Goal: Task Accomplishment & Management: Complete application form

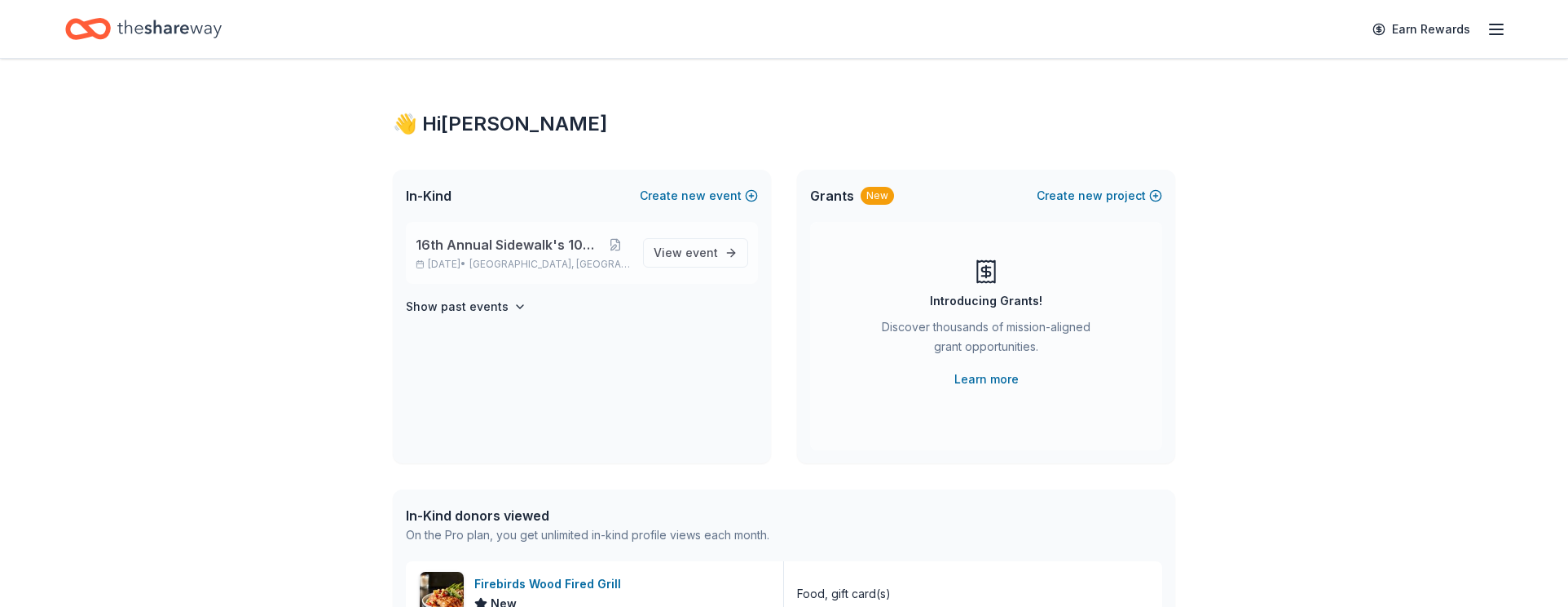
click at [453, 228] on div "16th Annual Sidewalk's 10k Party Nov 14, 2025 • Birmingham, AL View event" at bounding box center [582, 252] width 352 height 62
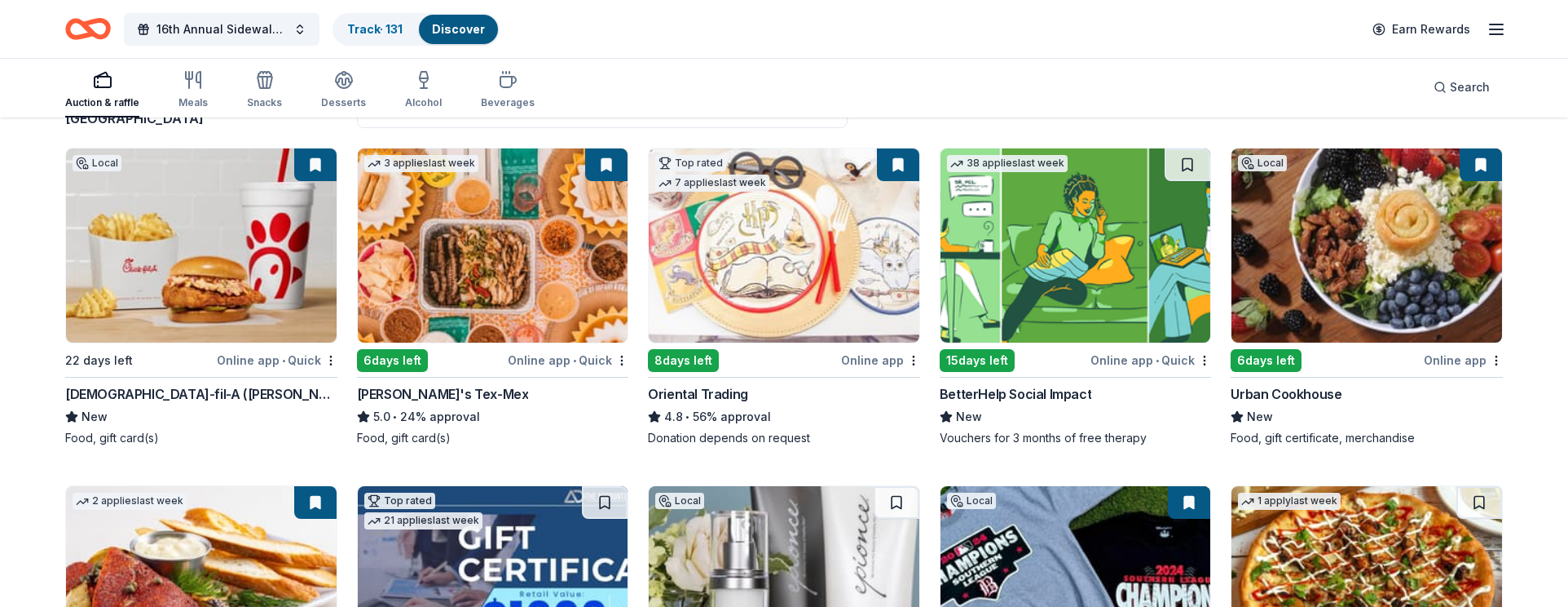
scroll to position [147, 0]
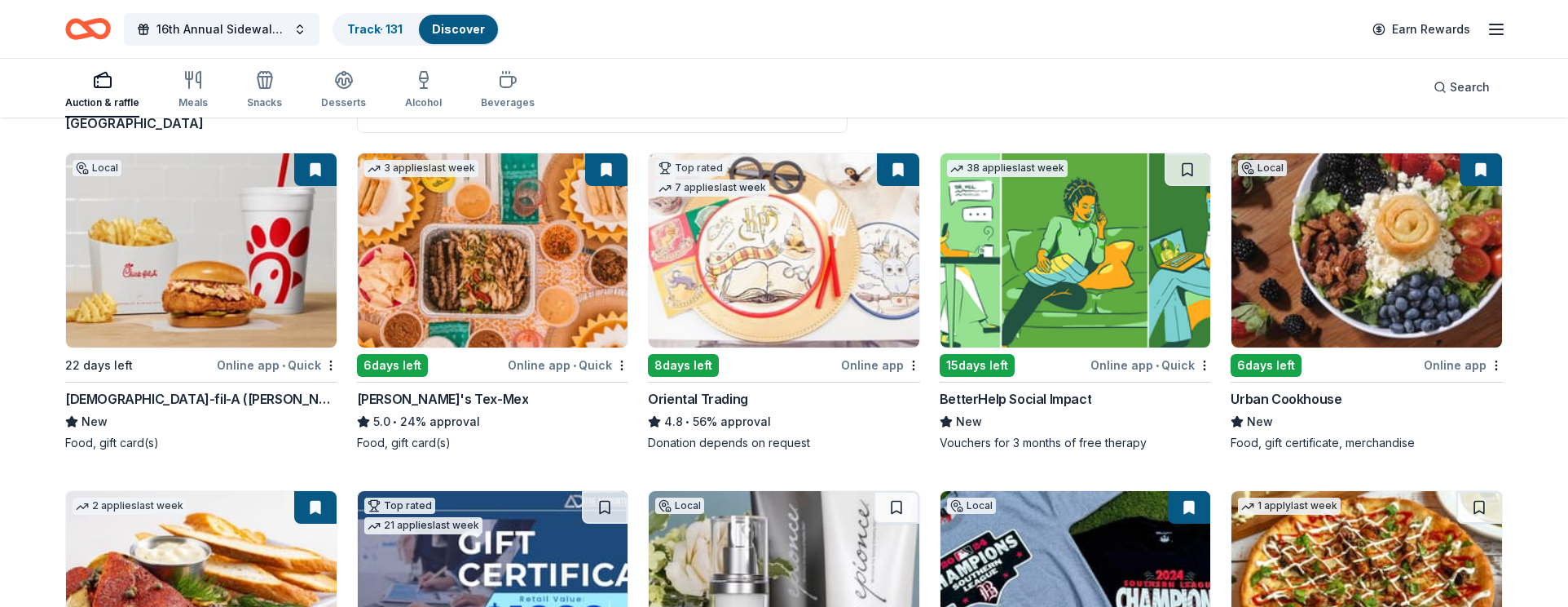
click at [570, 284] on img at bounding box center [493, 250] width 270 height 194
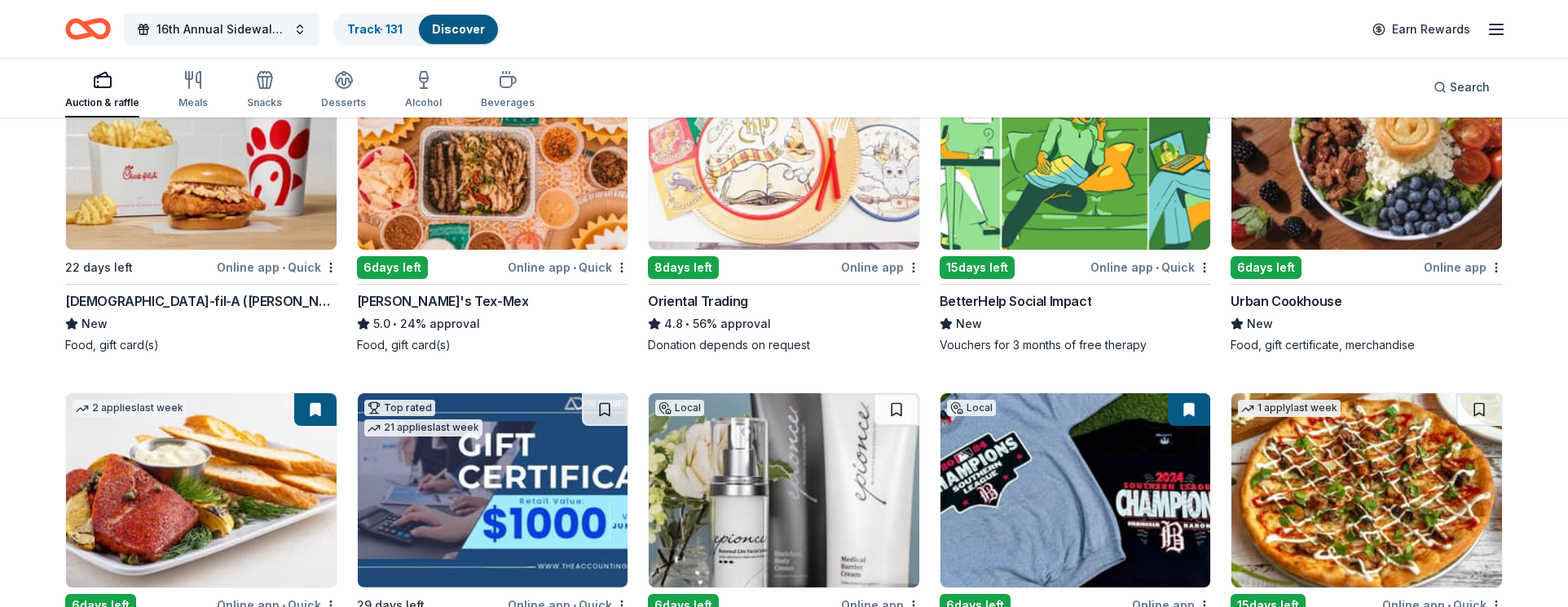
scroll to position [240, 0]
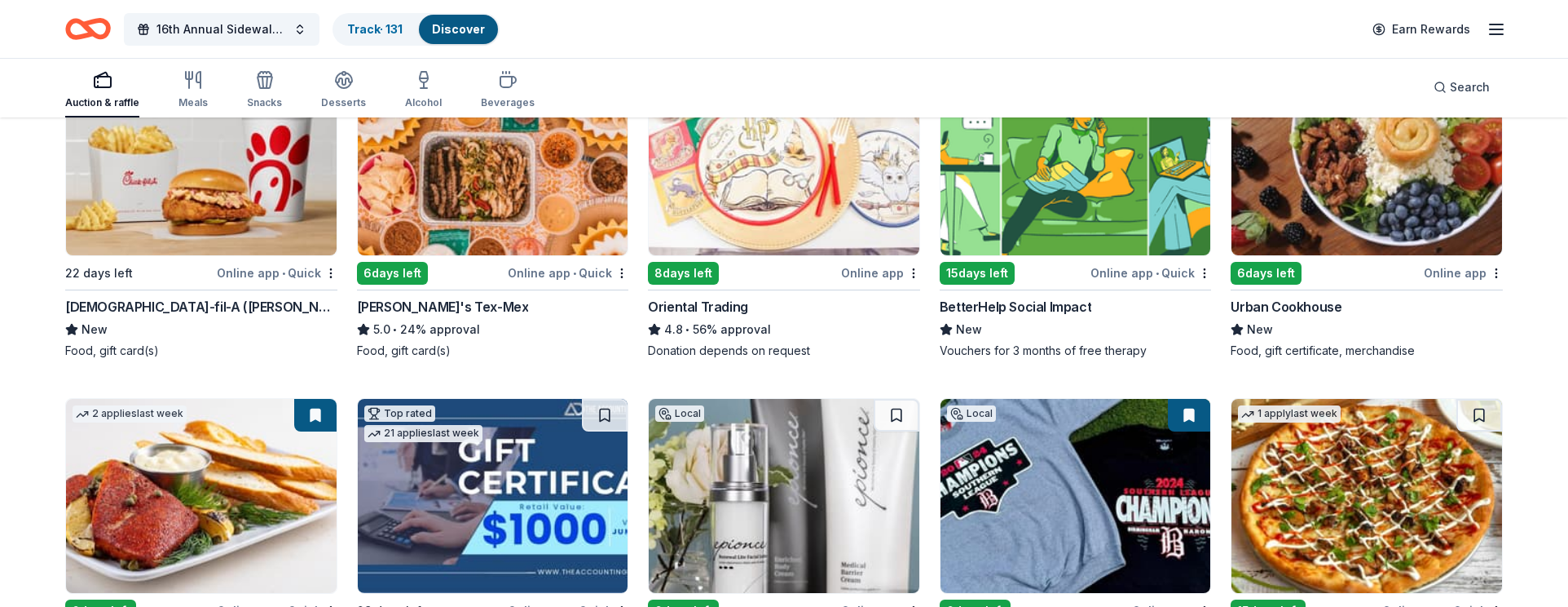
click at [1319, 190] on img at bounding box center [1367, 157] width 270 height 194
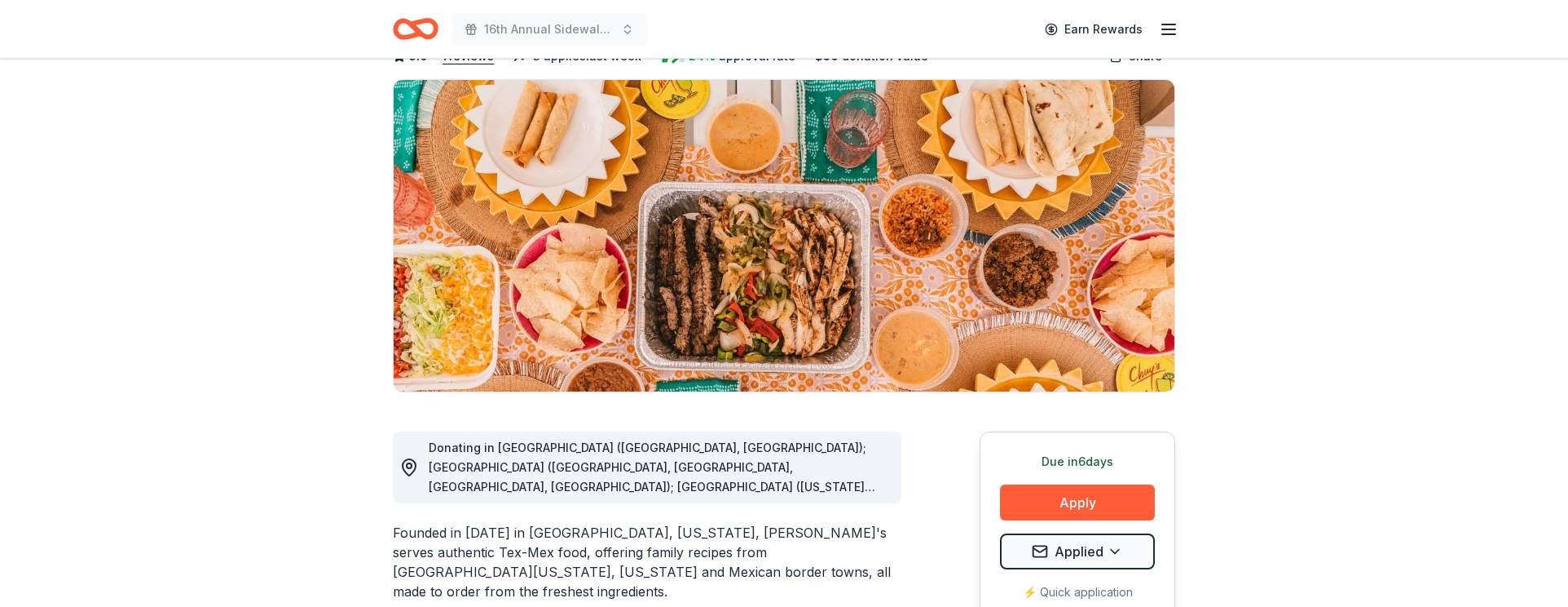
scroll to position [108, 0]
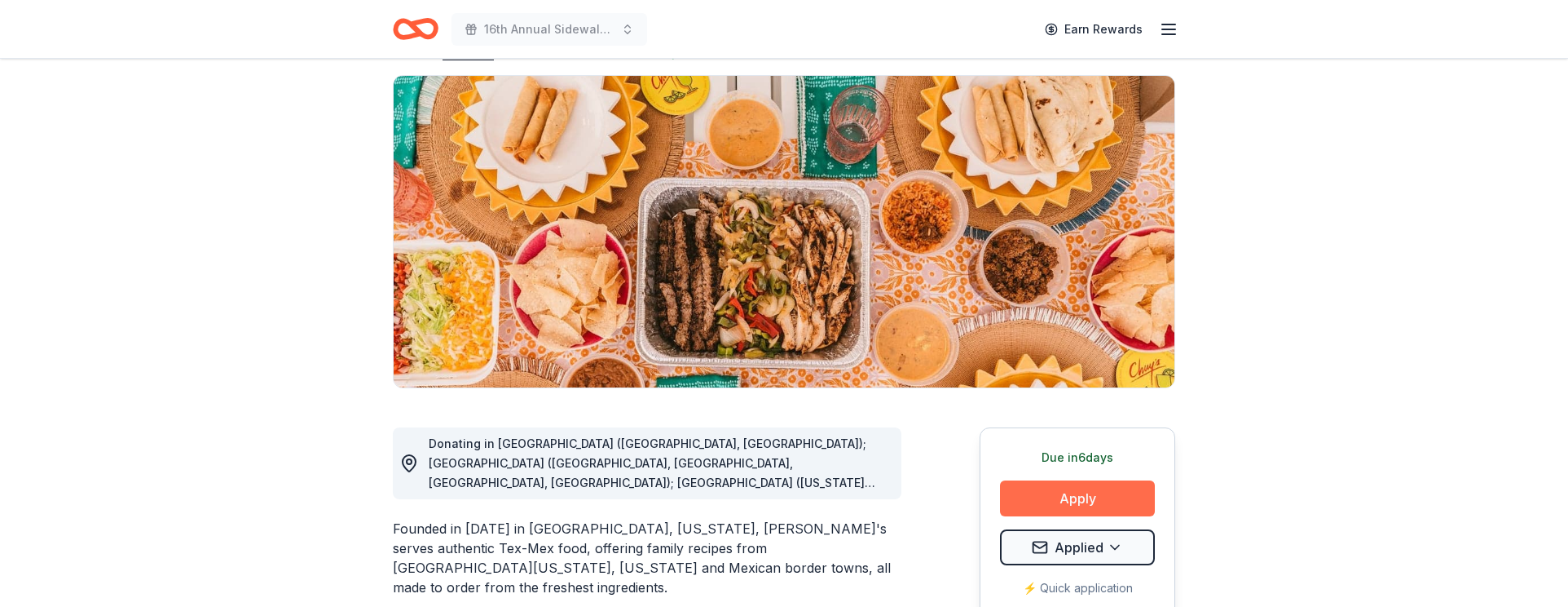
click at [1103, 499] on button "Apply" at bounding box center [1077, 498] width 154 height 36
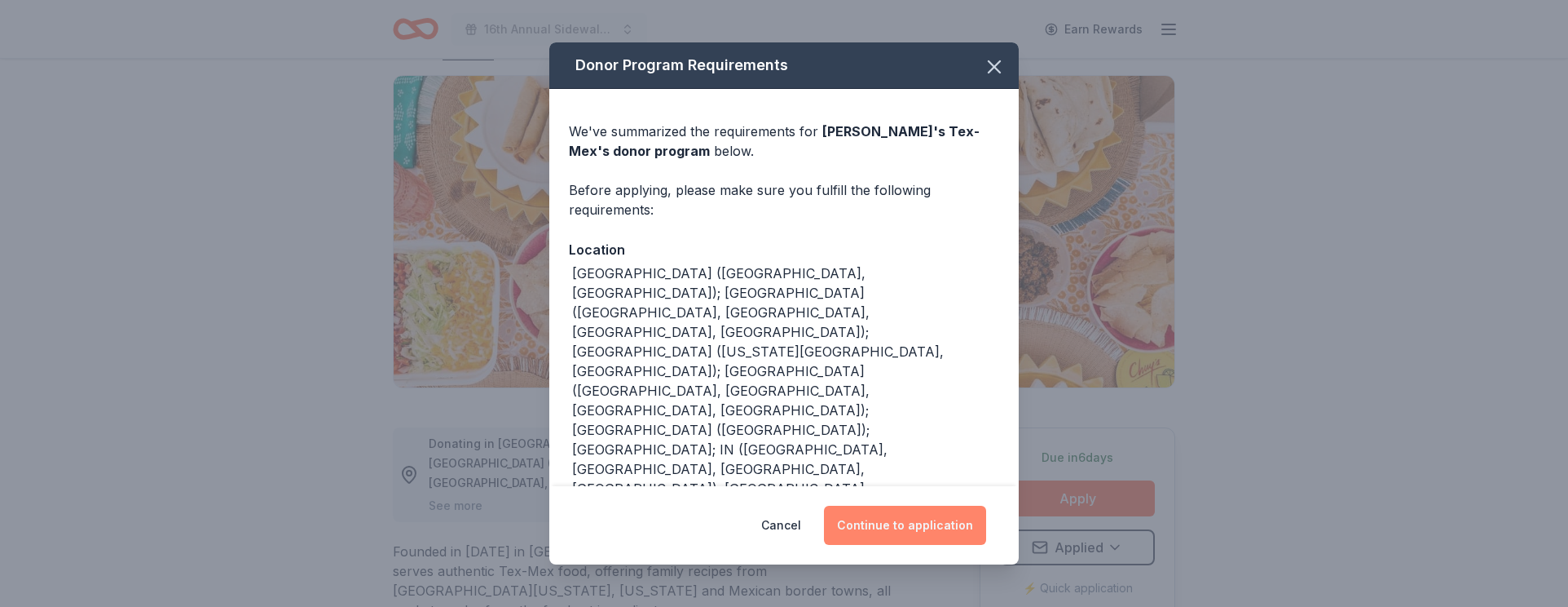
click at [890, 524] on button "Continue to application" at bounding box center [904, 525] width 162 height 40
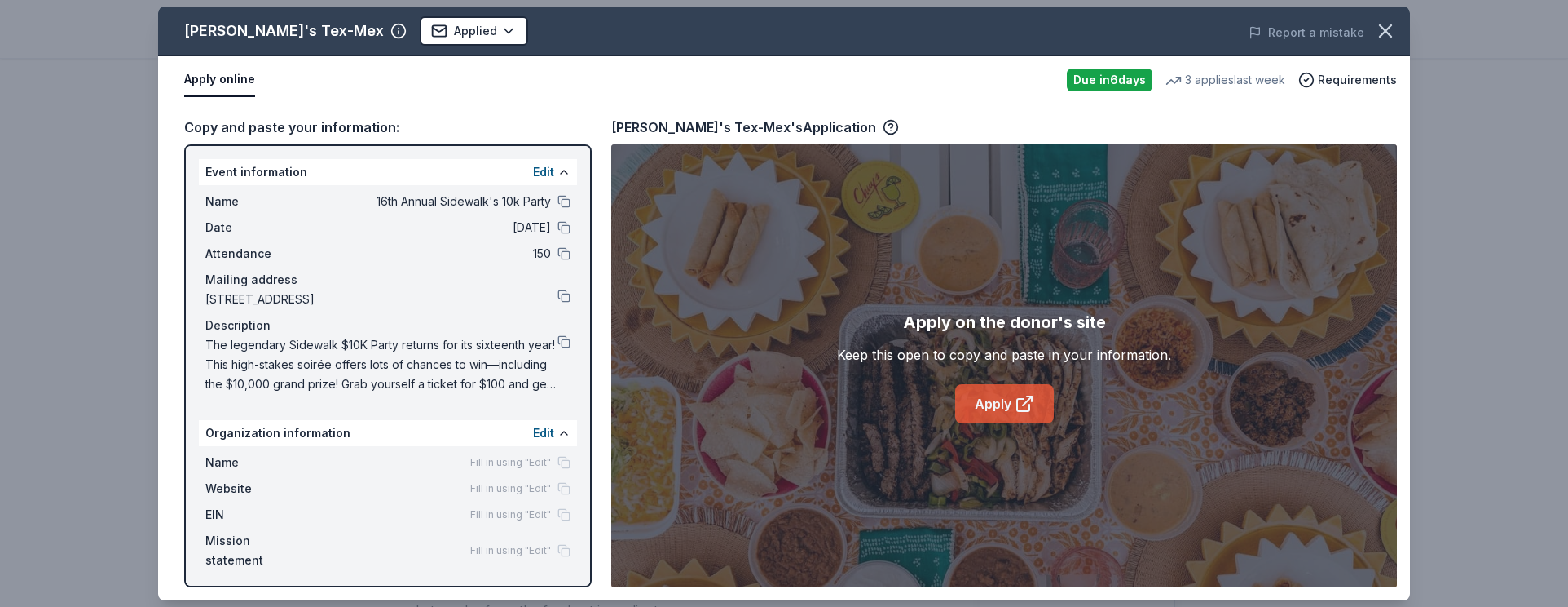
click at [1037, 397] on link "Apply" at bounding box center [1004, 404] width 98 height 40
click at [382, 33] on html "16th Annual Sidewalk's 10k Party Earn Rewards Due in 6 days Share Chuy's Tex-Me…" at bounding box center [784, 304] width 1568 height 607
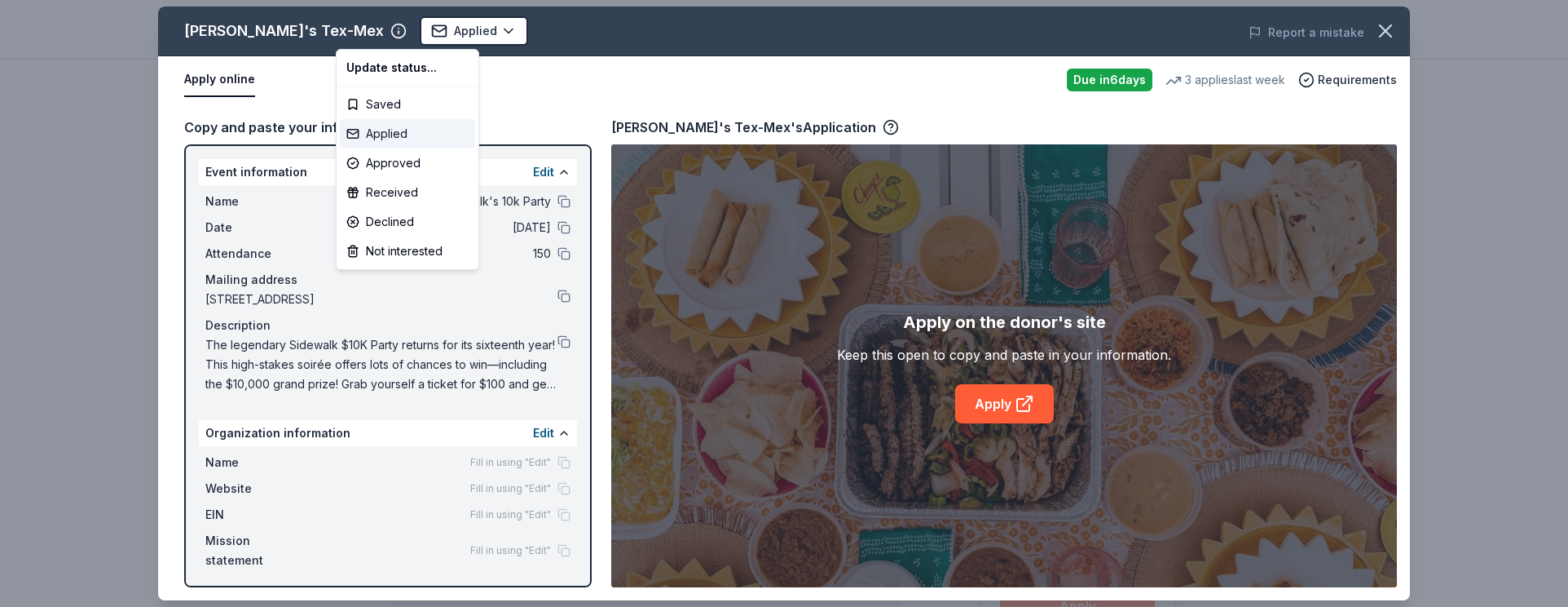
click at [410, 129] on div "Applied" at bounding box center [407, 133] width 135 height 29
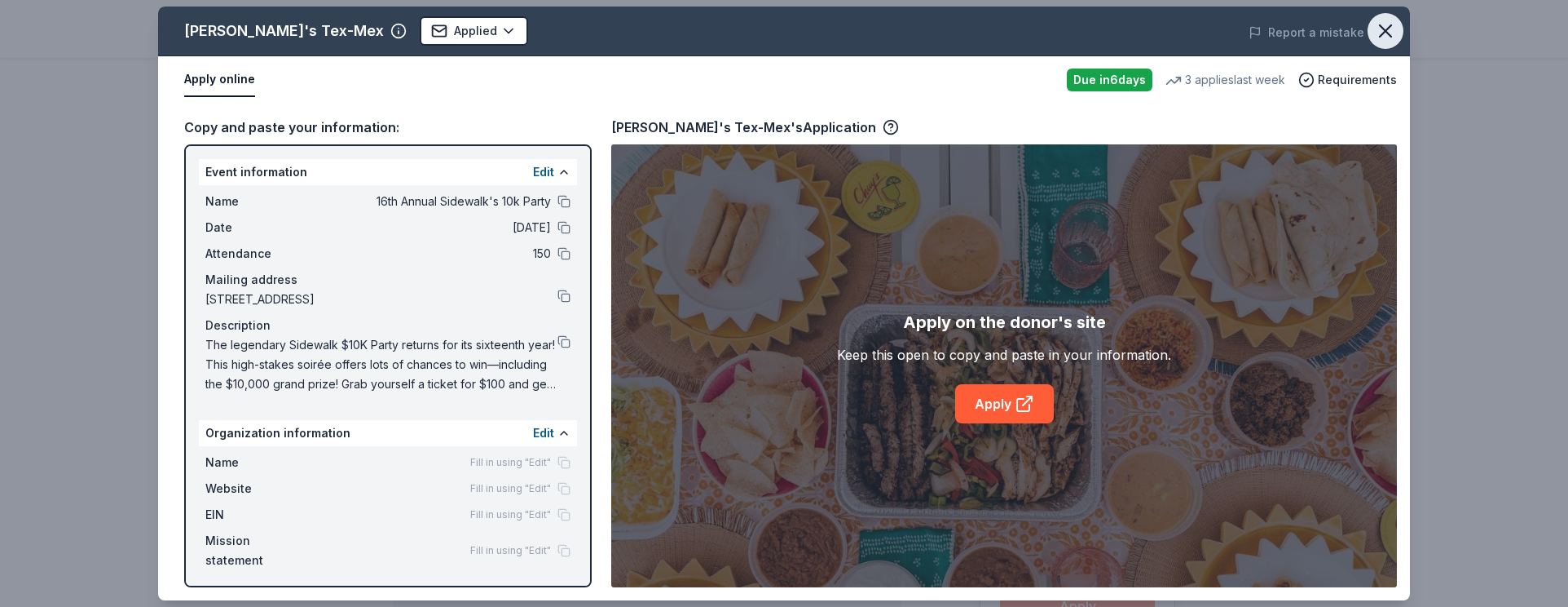
click at [1391, 25] on icon "button" at bounding box center [1385, 30] width 11 height 11
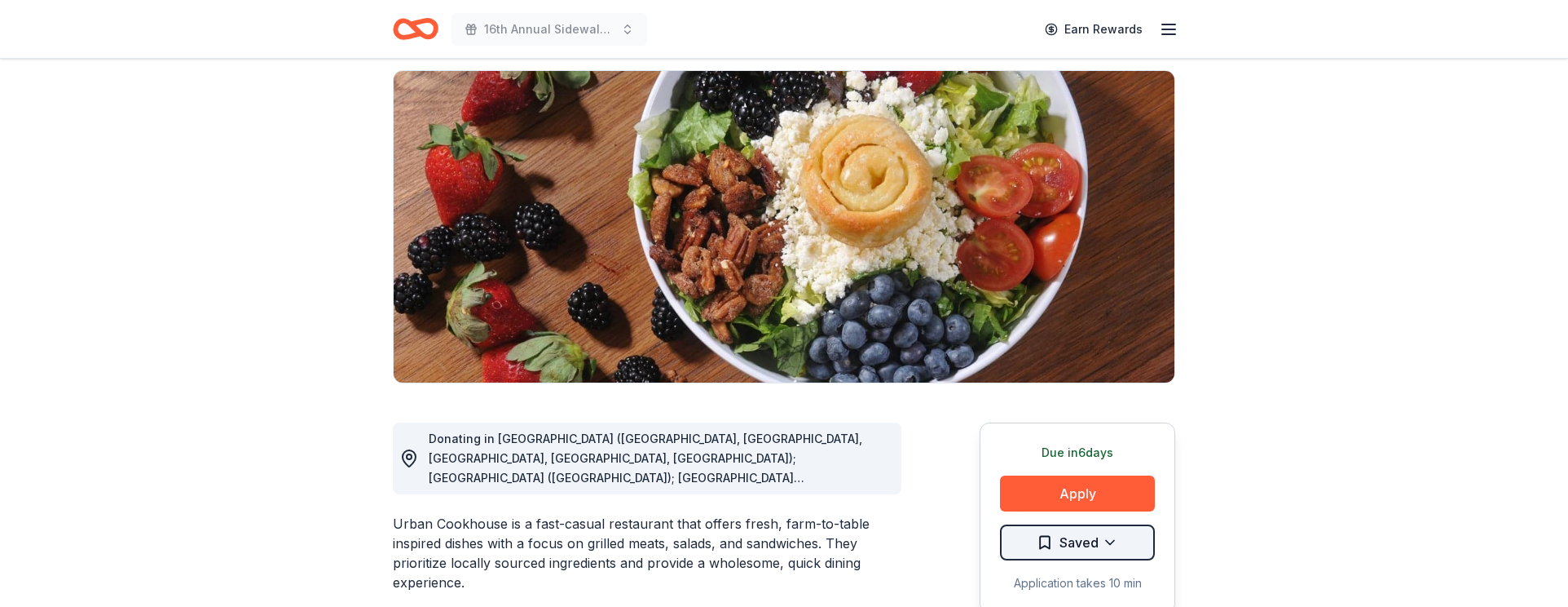
scroll to position [115, 0]
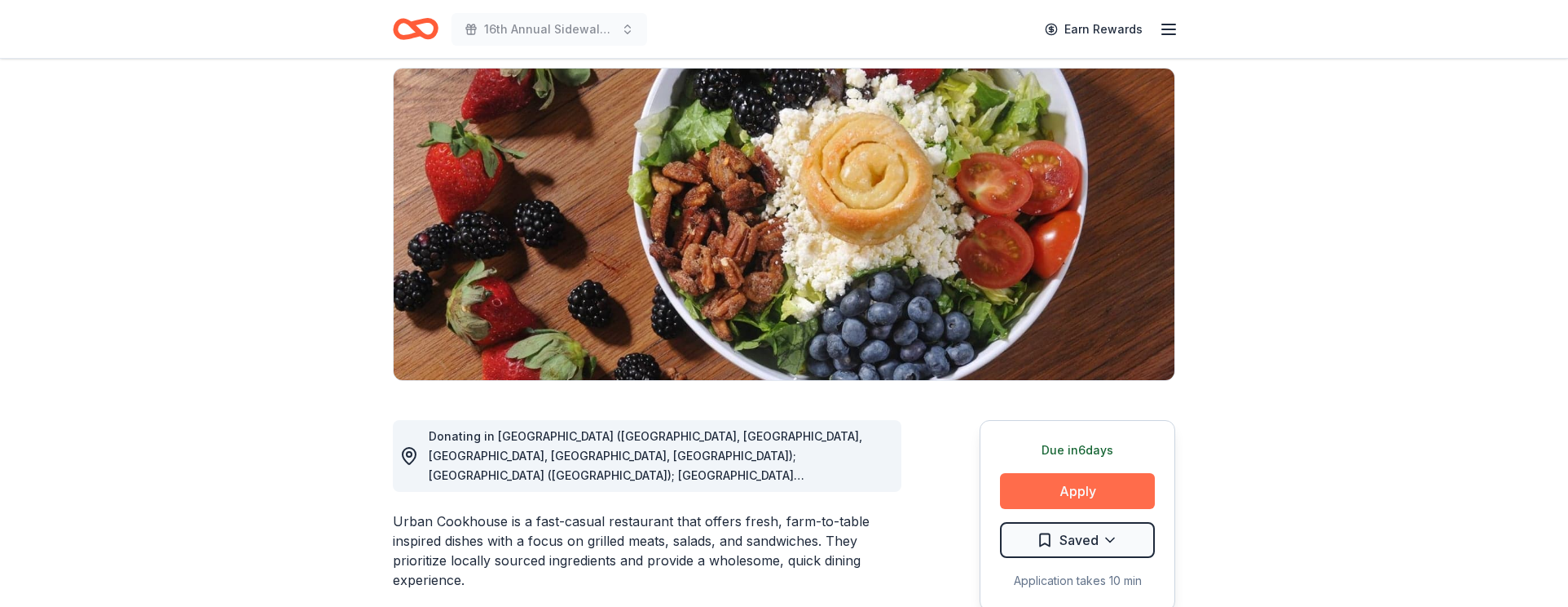
click at [1101, 498] on button "Apply" at bounding box center [1077, 490] width 154 height 36
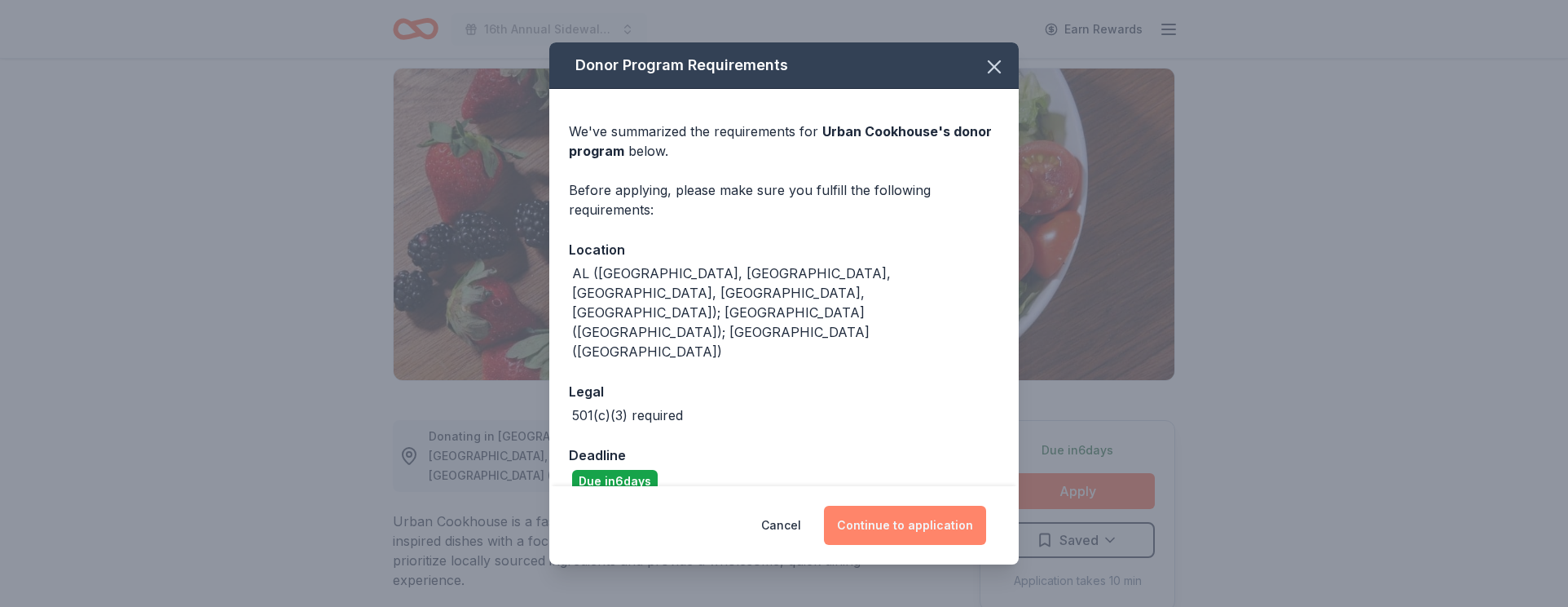
click at [931, 506] on button "Continue to application" at bounding box center [904, 525] width 162 height 40
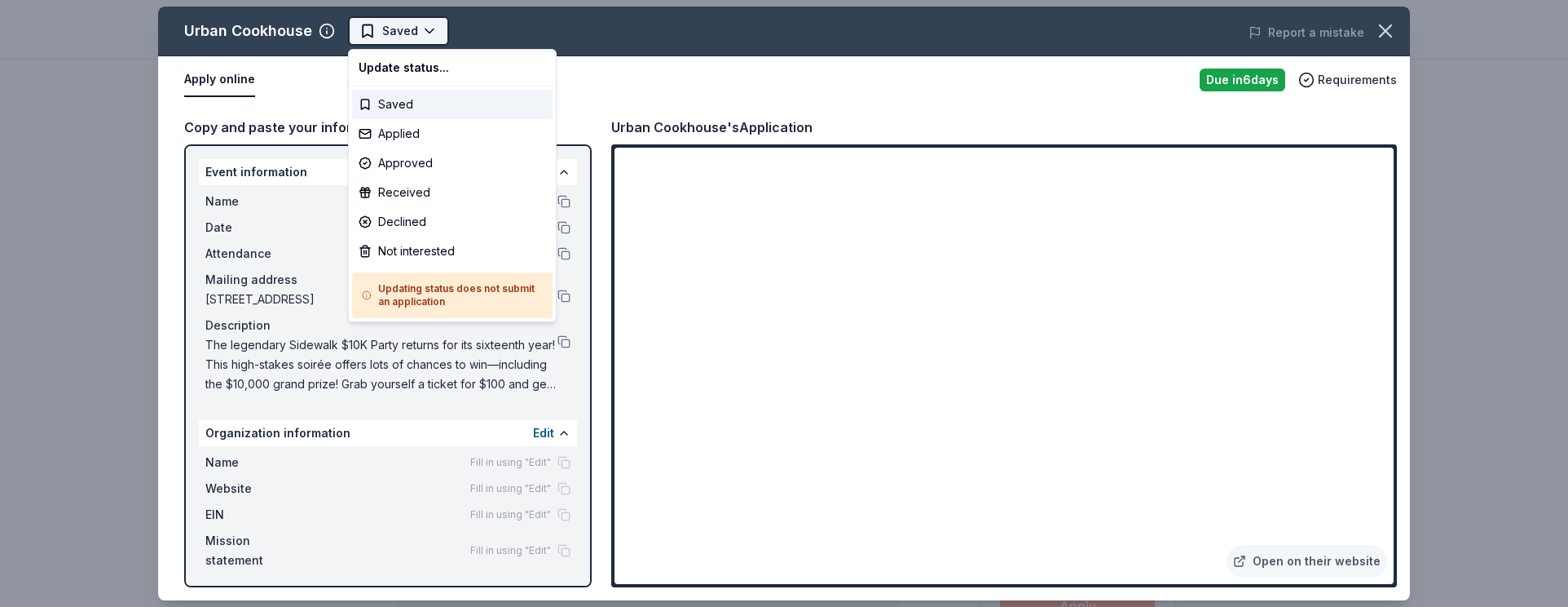
scroll to position [0, 0]
click at [386, 32] on html "16th Annual Sidewalk's 10k Party Saved Apply Due in 6 days Share Urban Cookhous…" at bounding box center [784, 304] width 1568 height 607
click at [449, 134] on div "Applied" at bounding box center [452, 133] width 200 height 29
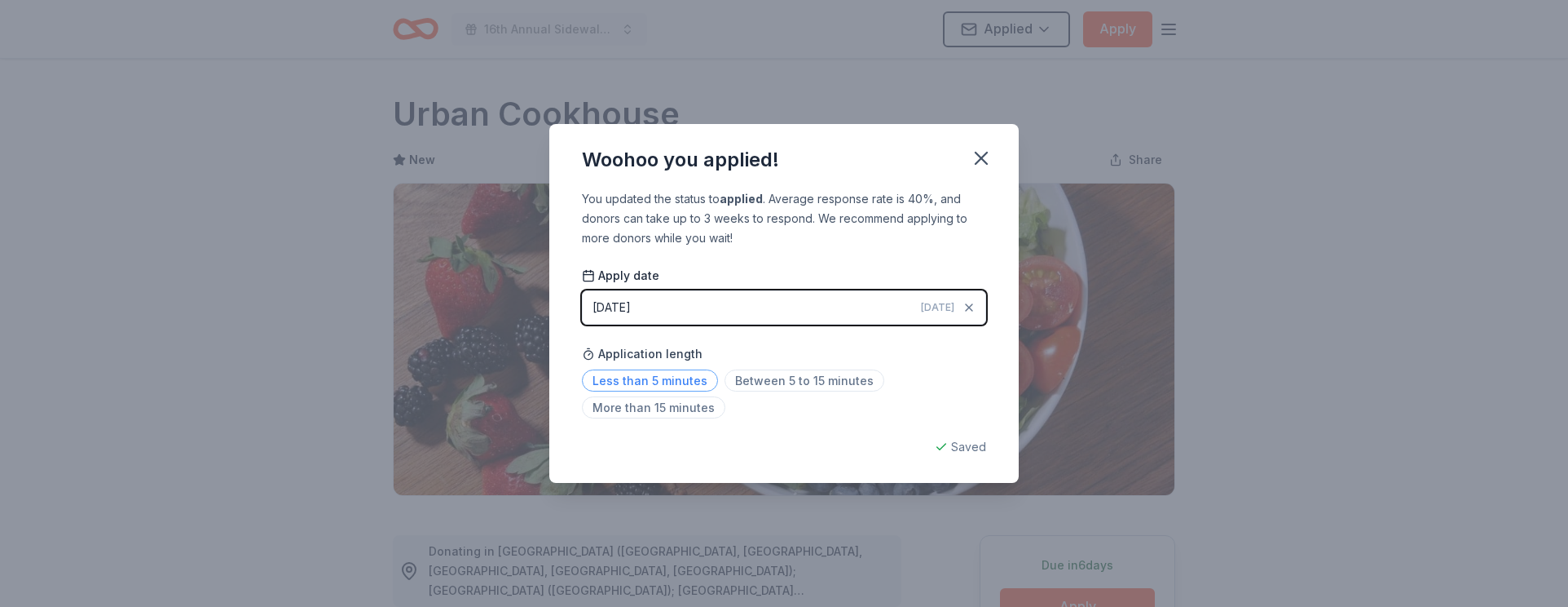
click at [631, 384] on span "Less than 5 minutes" at bounding box center [650, 381] width 136 height 22
click at [978, 167] on icon "button" at bounding box center [981, 158] width 23 height 23
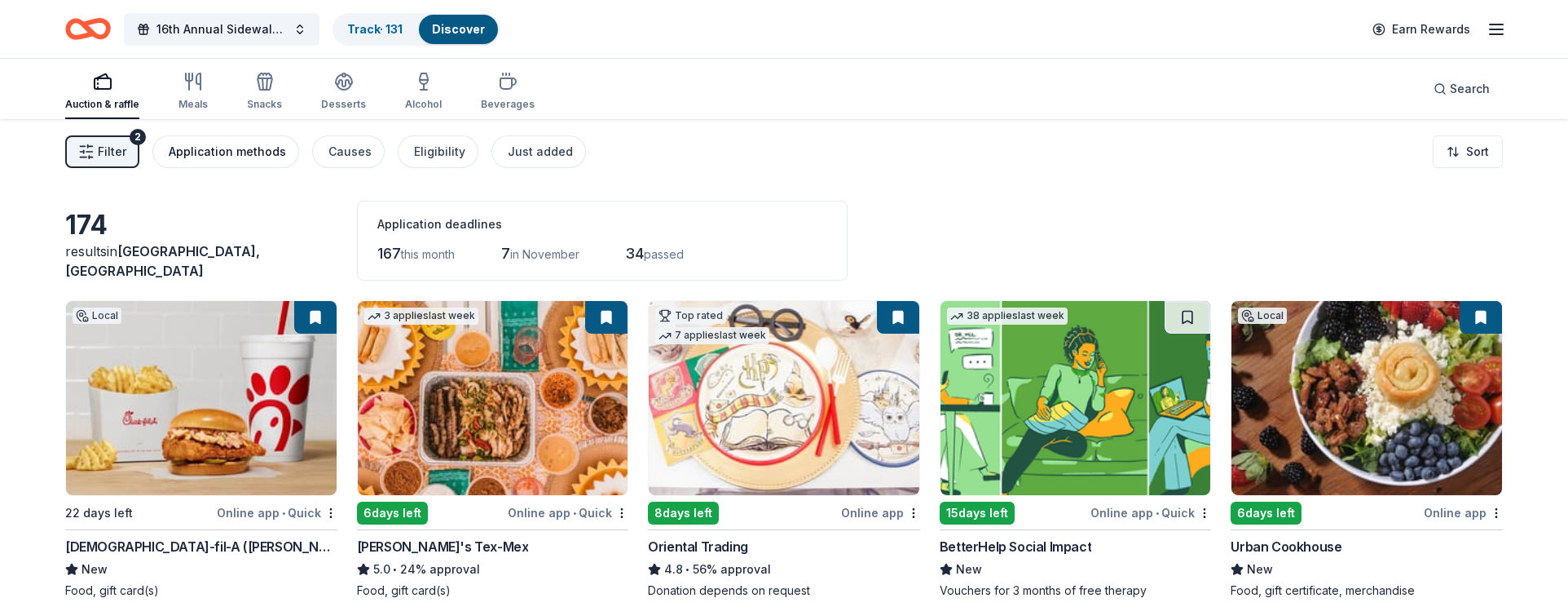
click at [190, 153] on div "Application methods" at bounding box center [228, 151] width 118 height 19
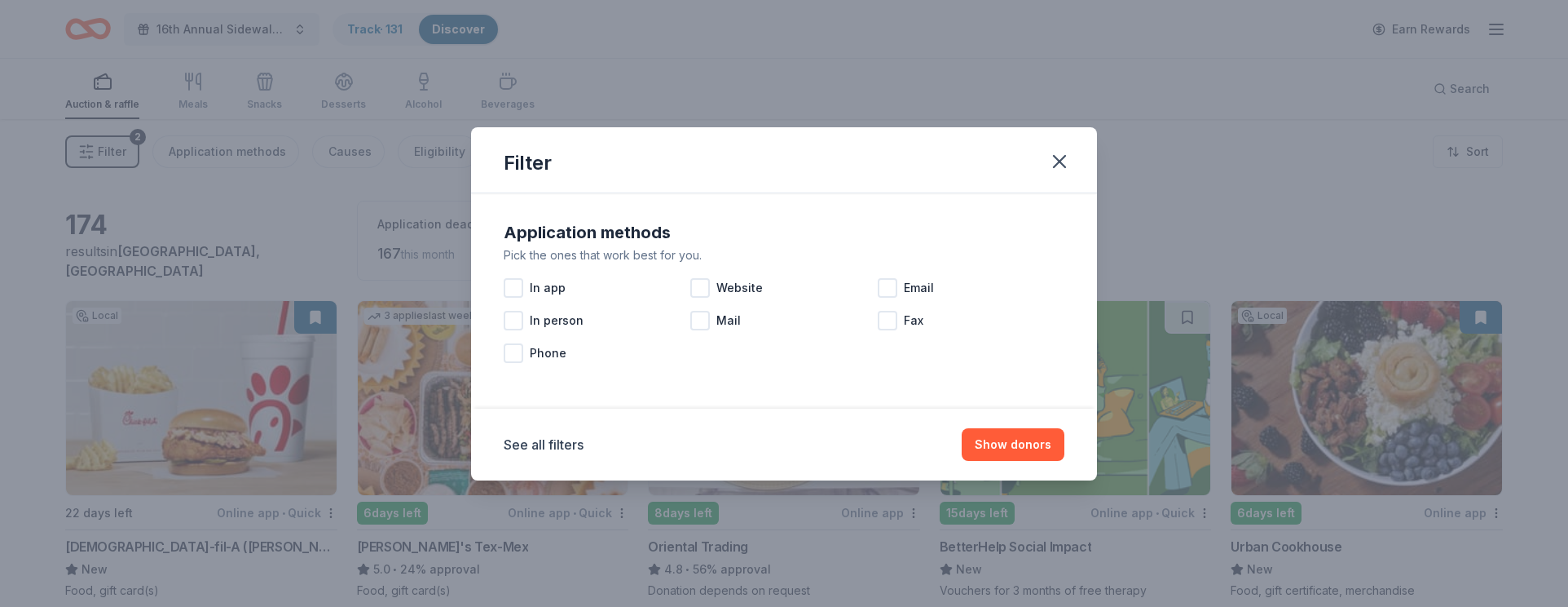
drag, startPoint x: 1062, startPoint y: 157, endPoint x: 720, endPoint y: 192, distance: 343.8
click at [1062, 157] on icon "button" at bounding box center [1059, 161] width 11 height 11
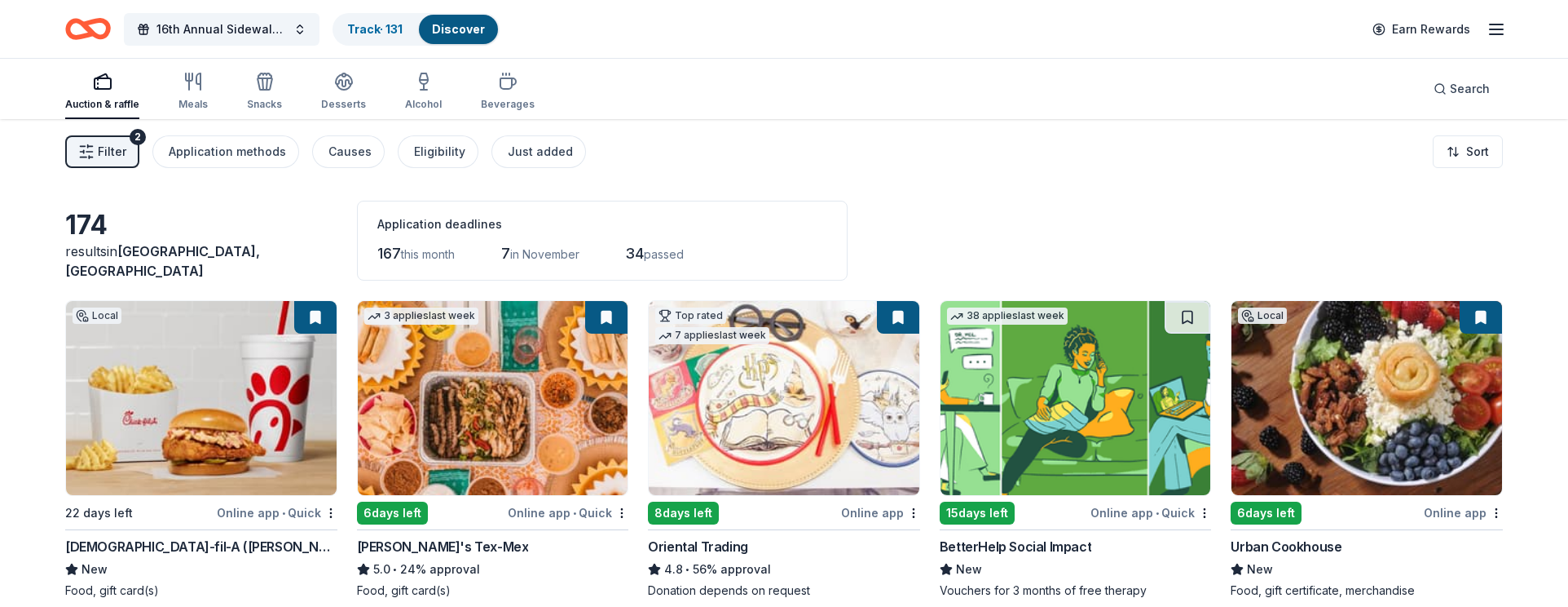
click at [106, 158] on span "Filter" at bounding box center [111, 151] width 28 height 19
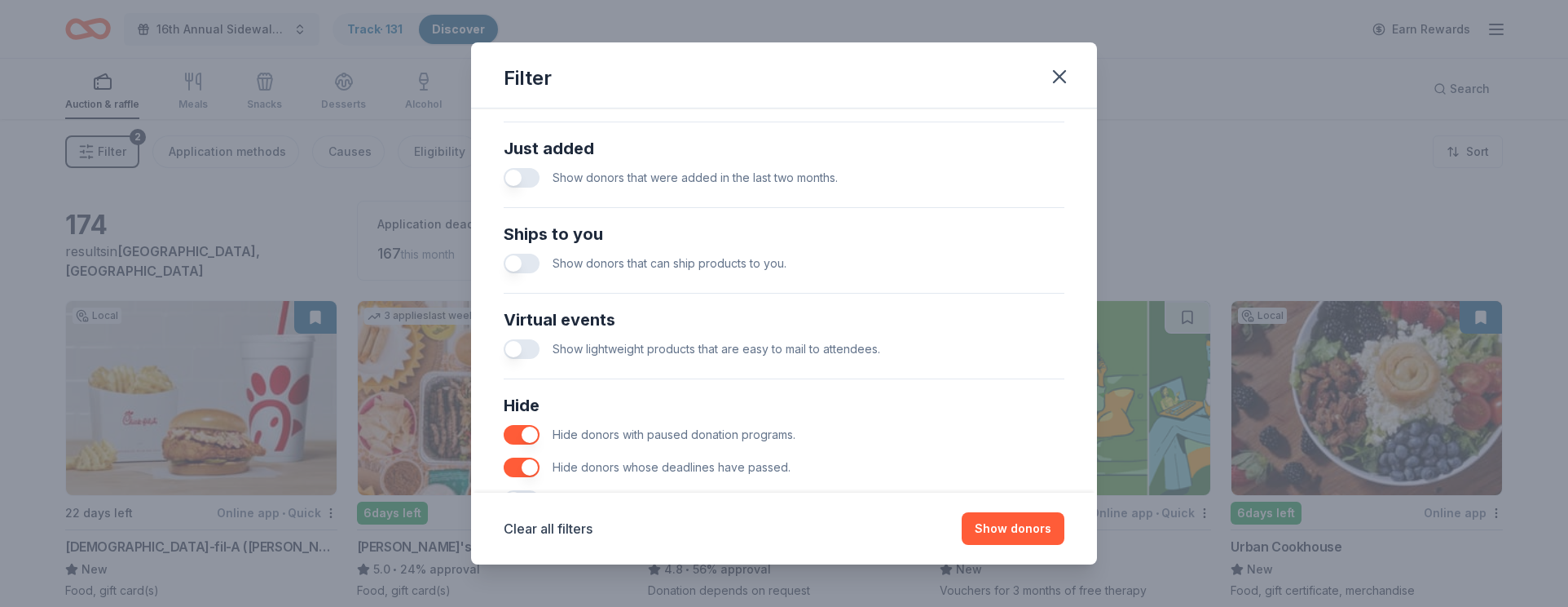
scroll to position [690, 0]
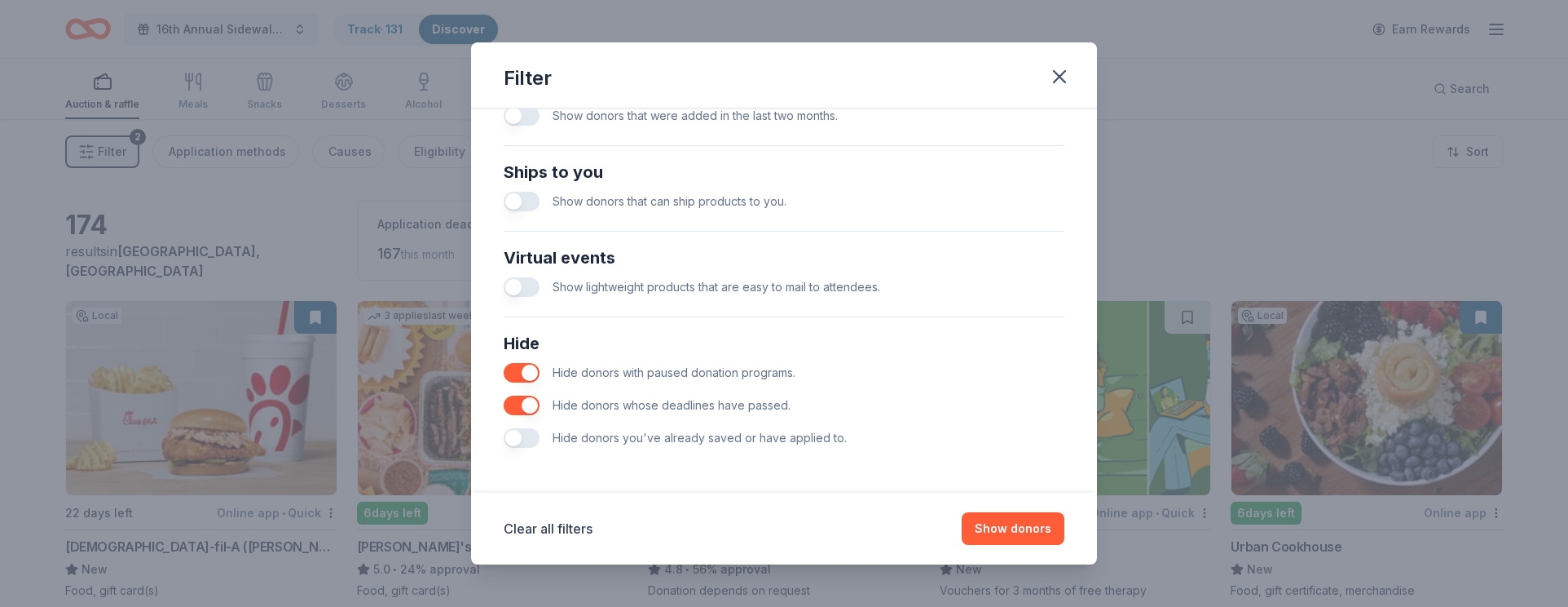
click at [518, 442] on button "button" at bounding box center [521, 437] width 36 height 19
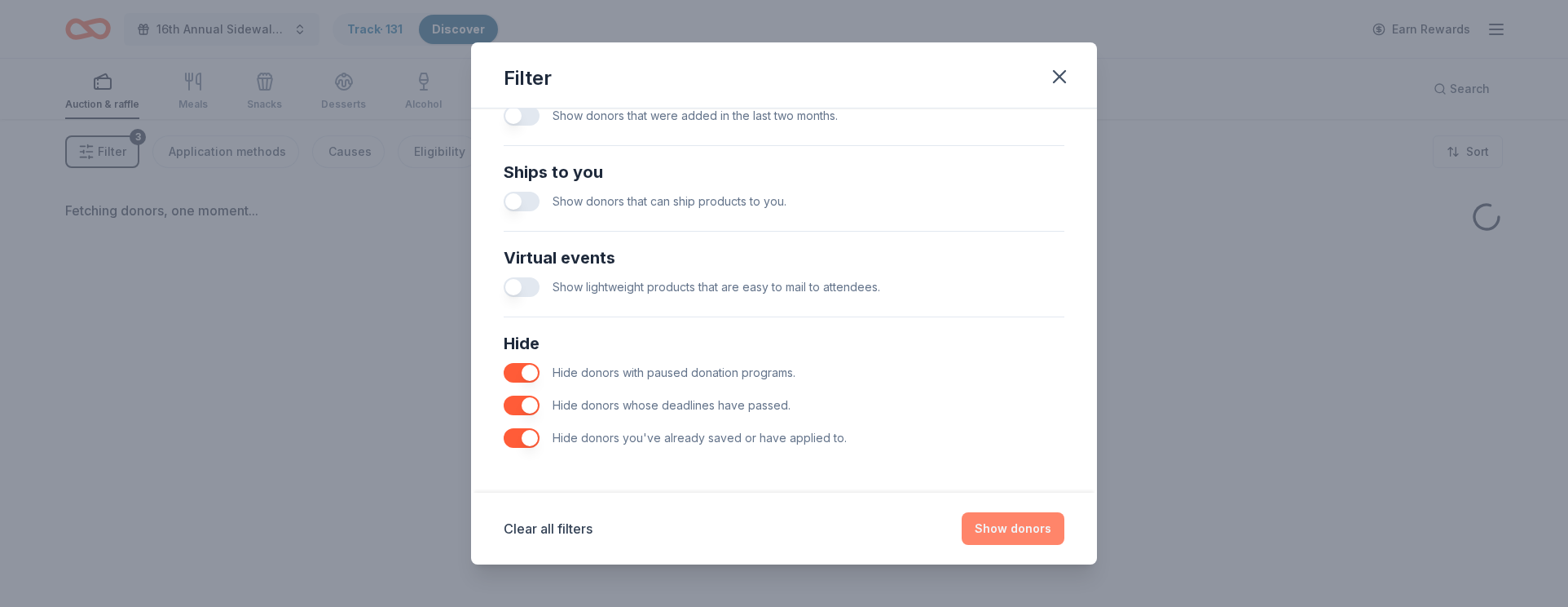
click at [1035, 526] on button "Show donors" at bounding box center [1013, 528] width 103 height 32
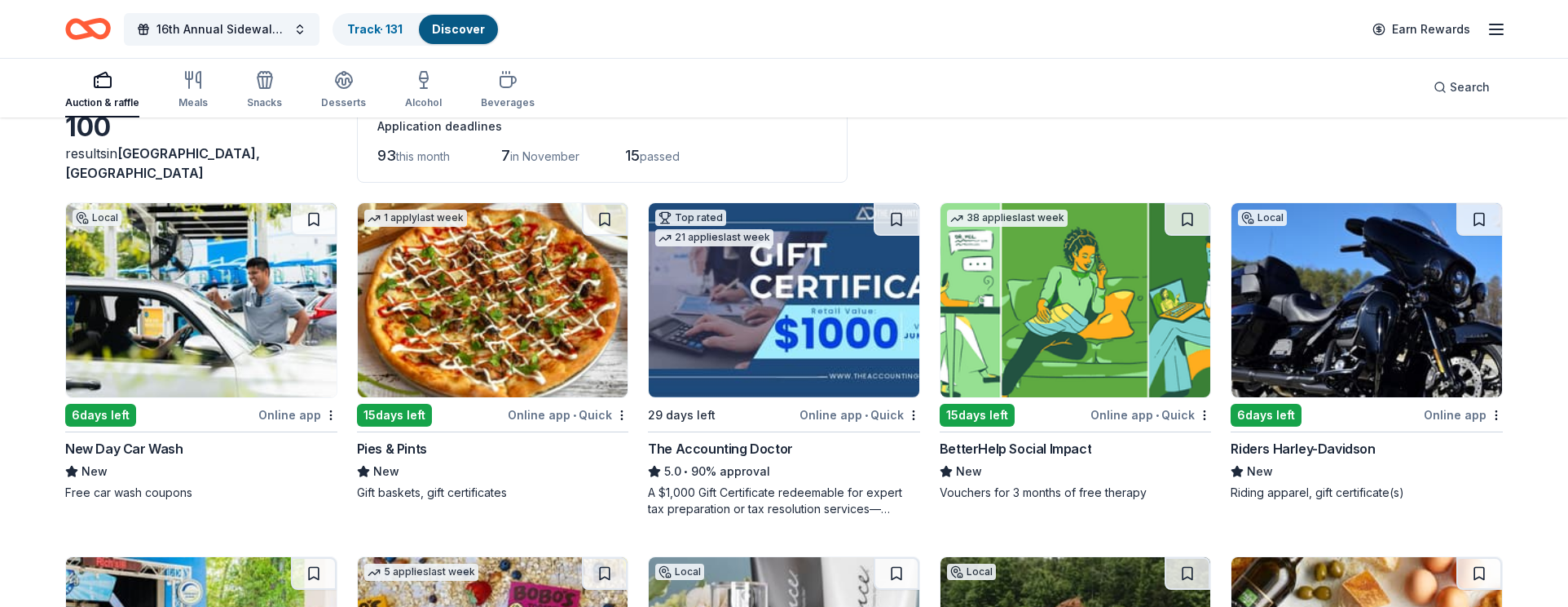
scroll to position [99, 0]
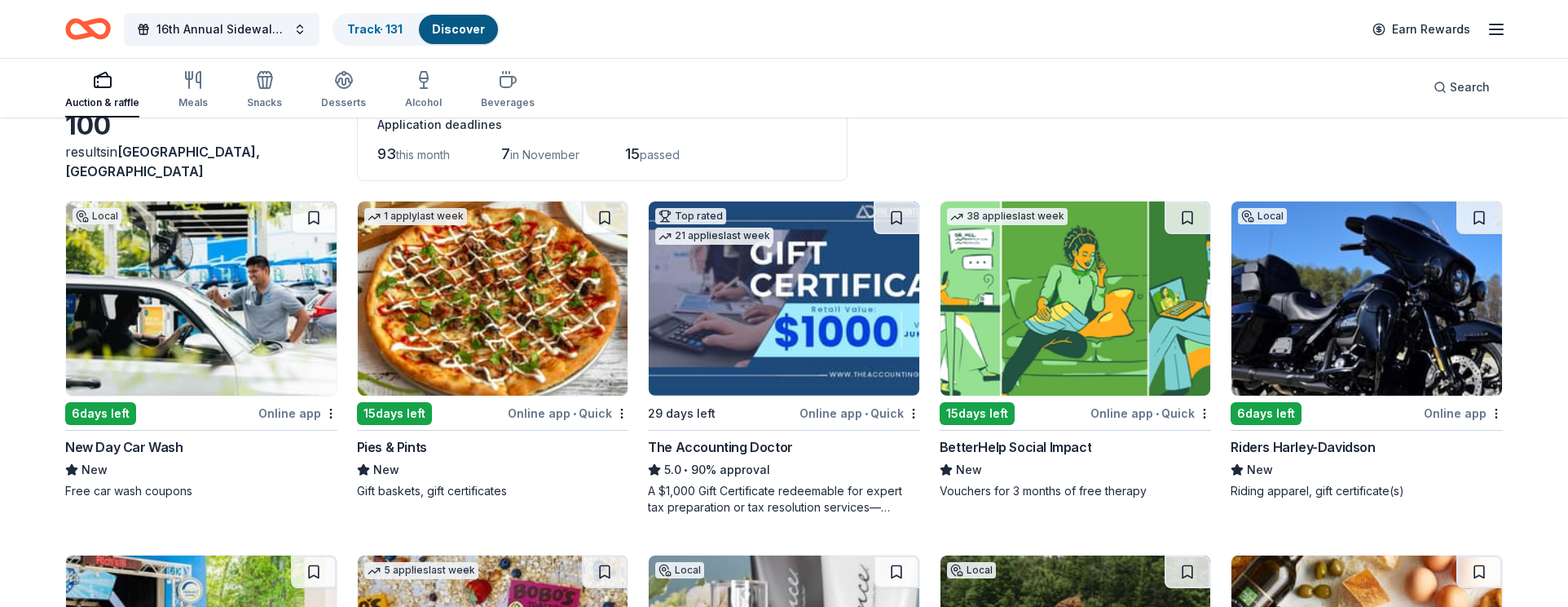
click at [535, 298] on img at bounding box center [493, 298] width 270 height 194
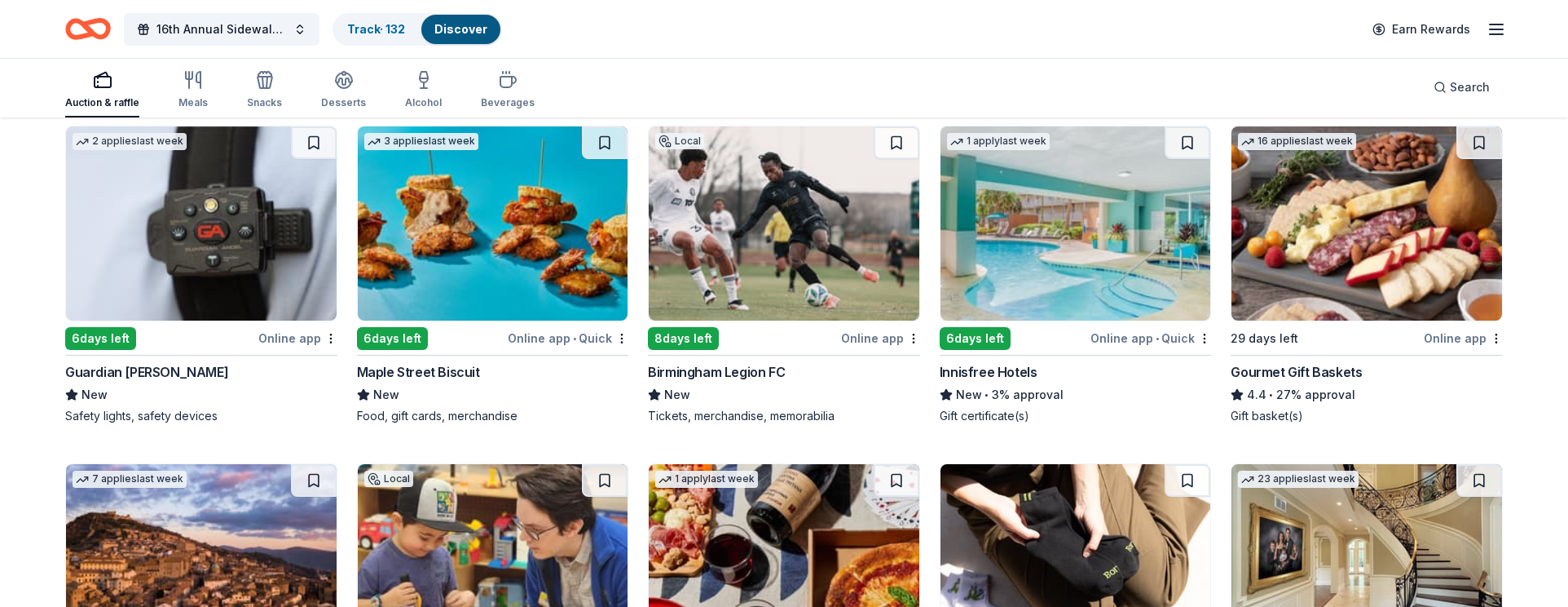
scroll to position [881, 0]
click at [901, 143] on button at bounding box center [896, 143] width 46 height 32
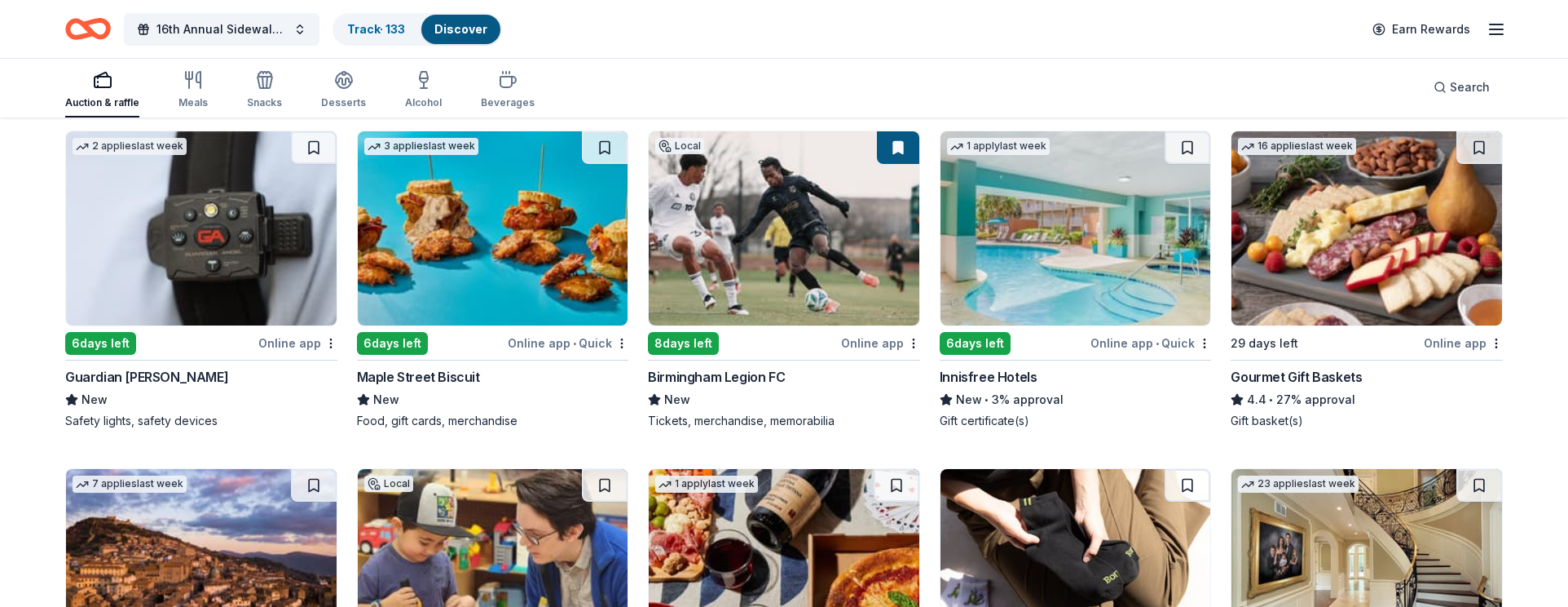
click at [899, 143] on button at bounding box center [898, 147] width 42 height 32
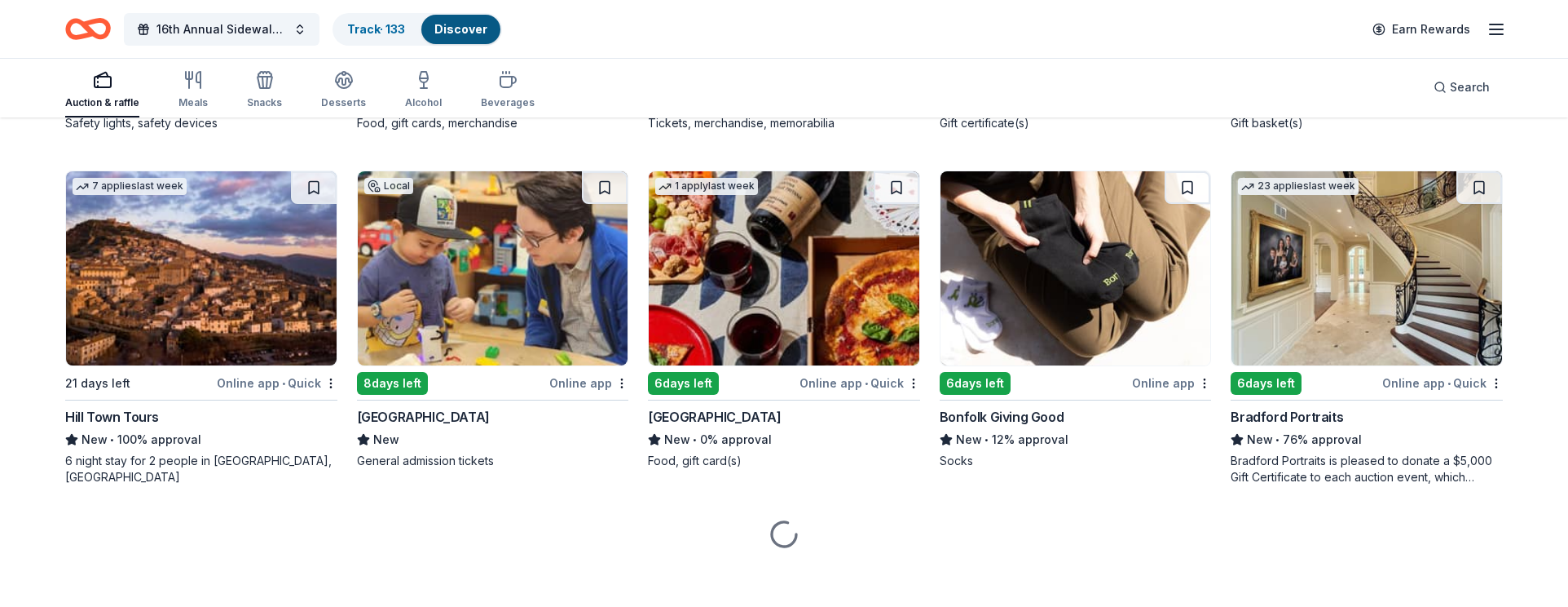
scroll to position [1184, 0]
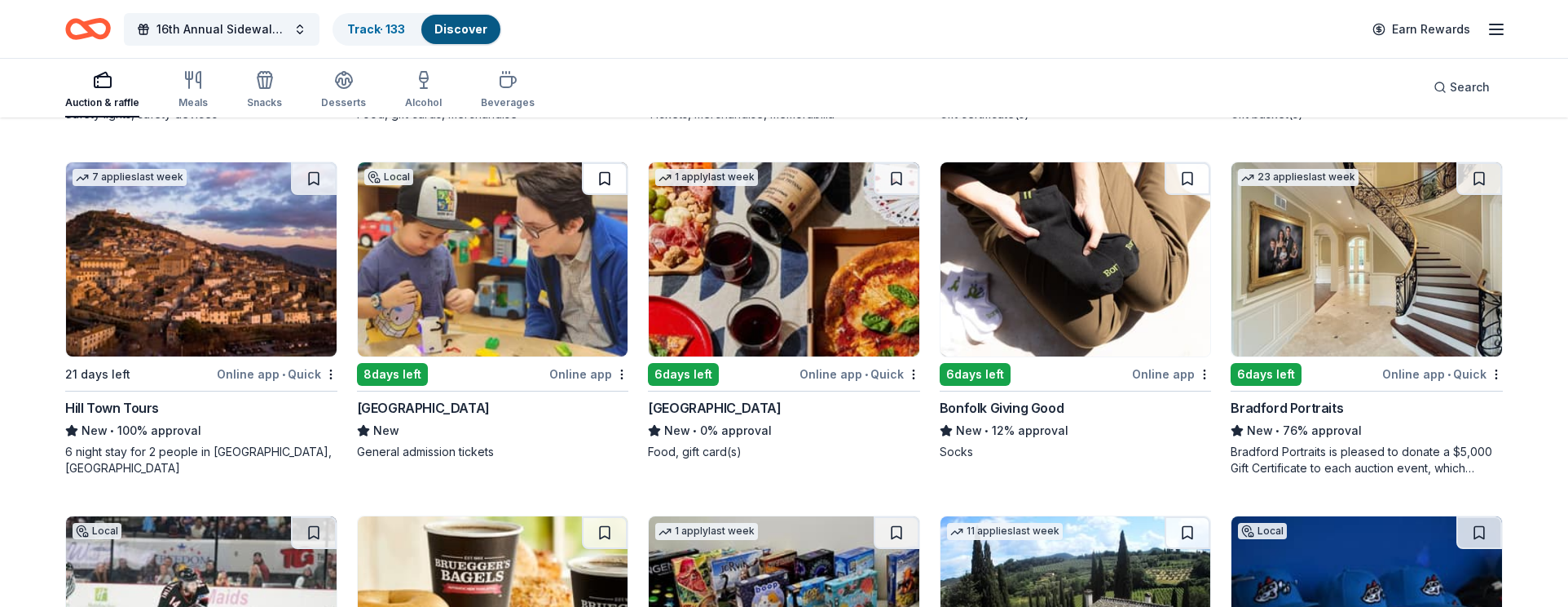
click at [606, 178] on button at bounding box center [605, 178] width 46 height 32
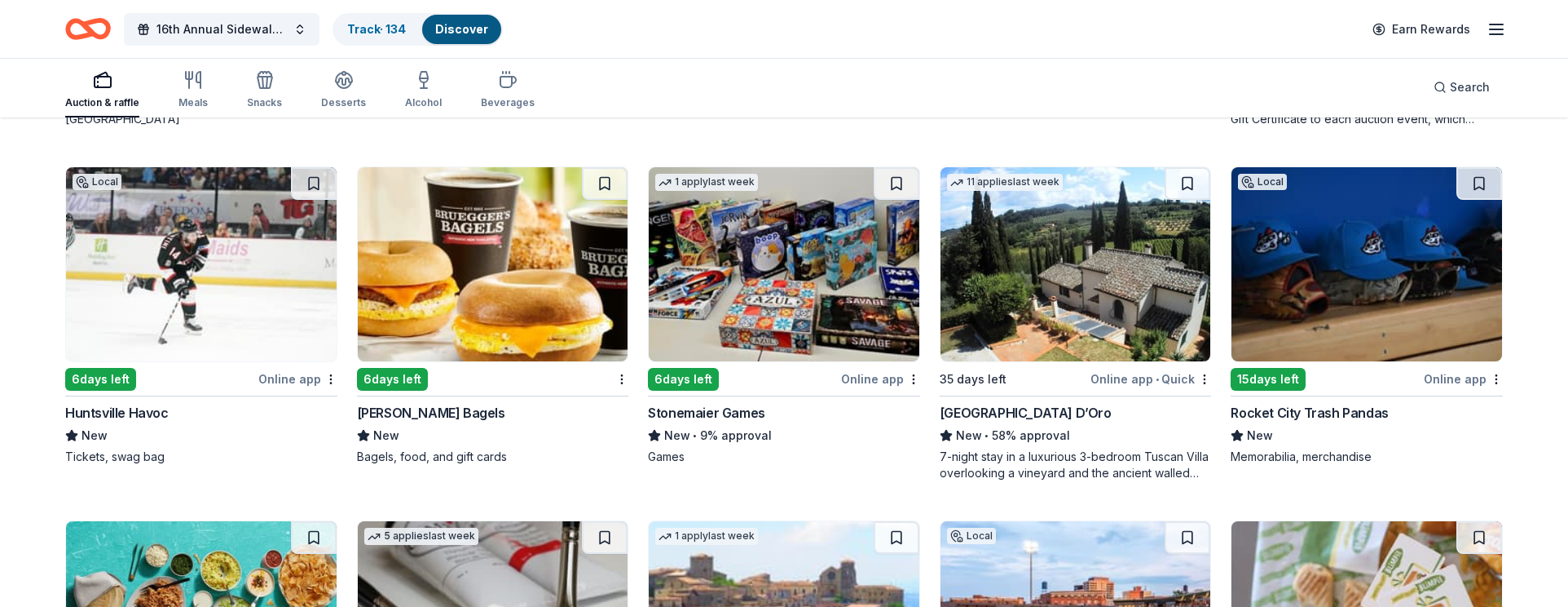
scroll to position [1535, 0]
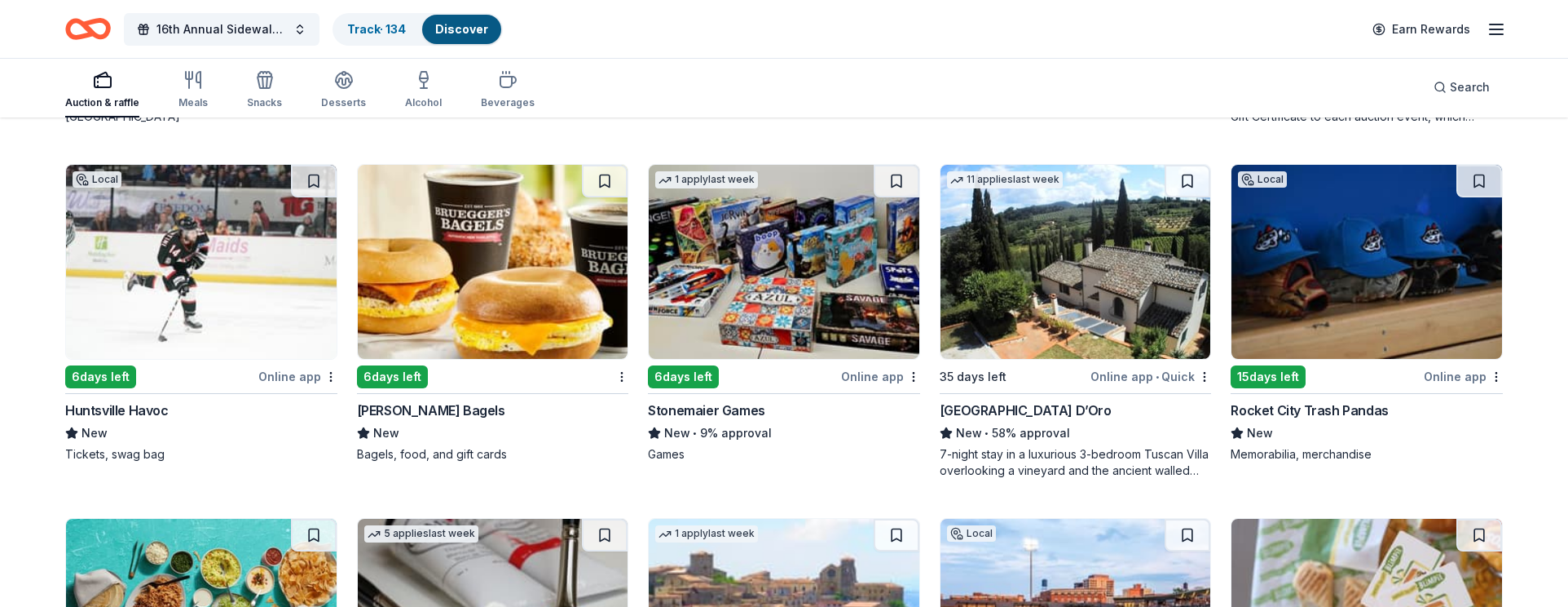
click at [208, 284] on img at bounding box center [201, 261] width 270 height 194
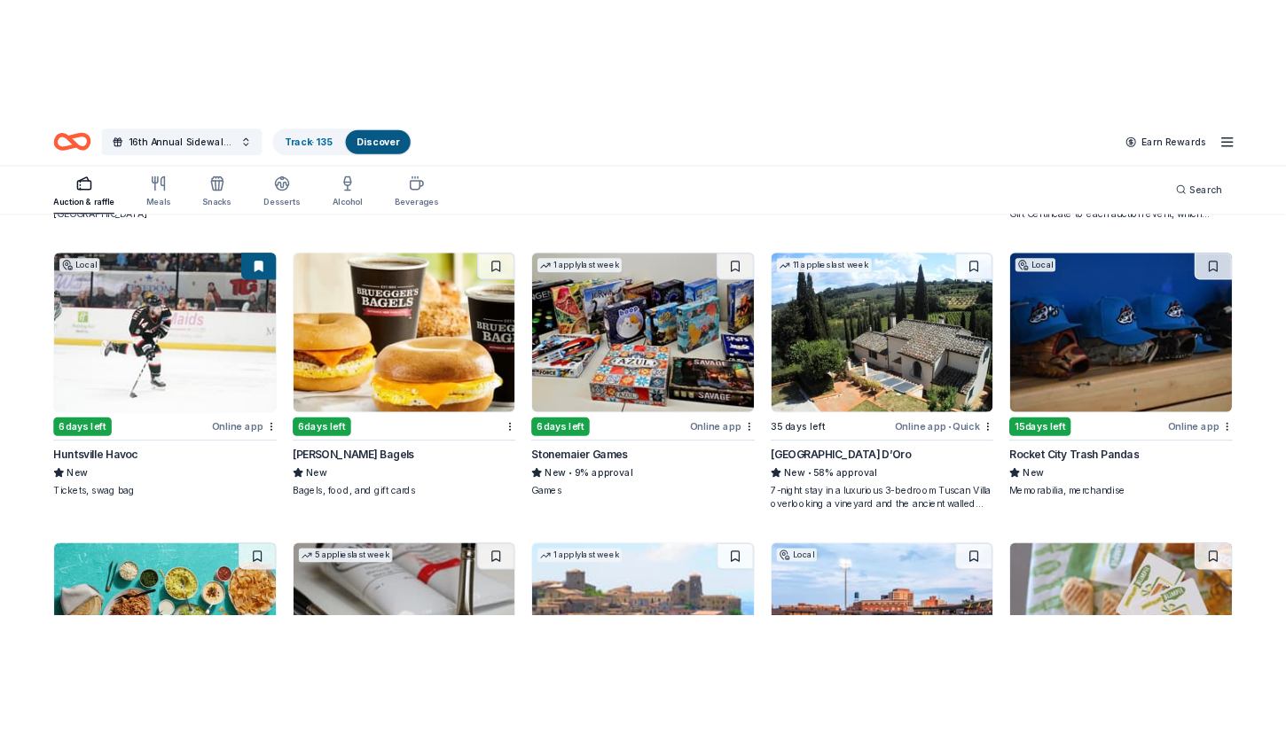
scroll to position [1671, 0]
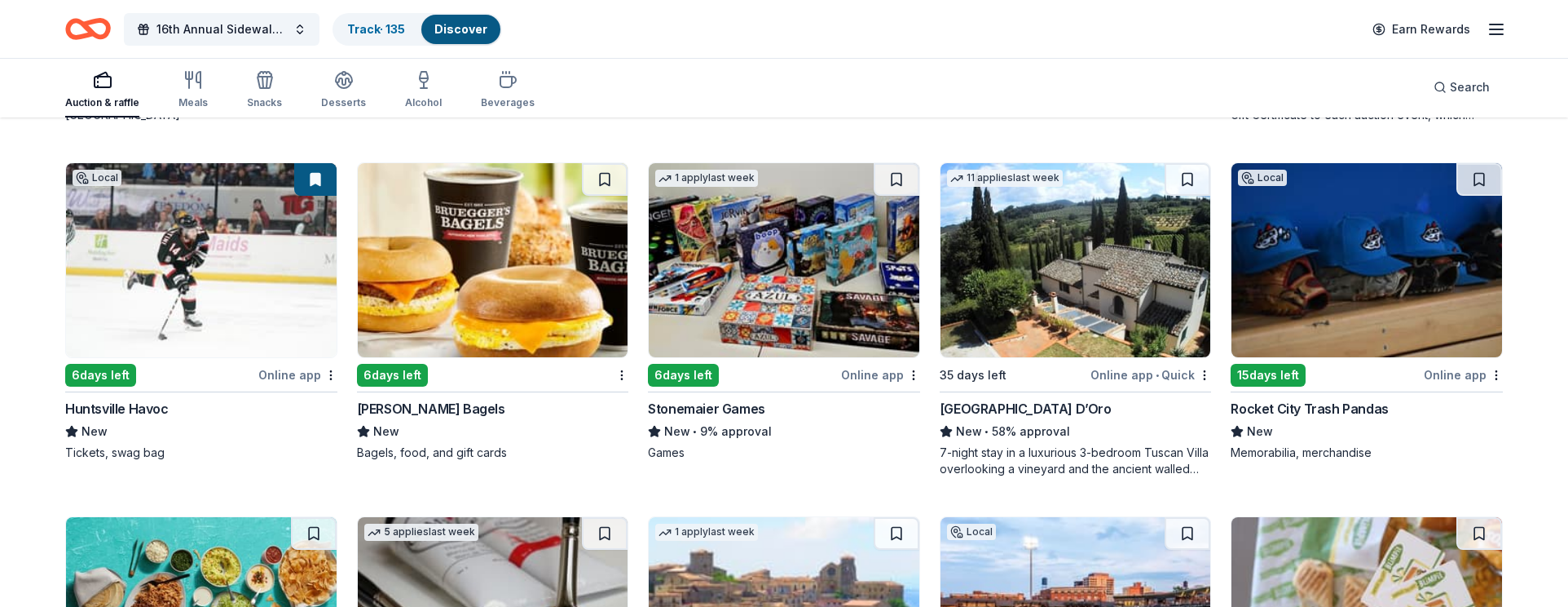
click at [1370, 269] on img at bounding box center [1367, 259] width 270 height 194
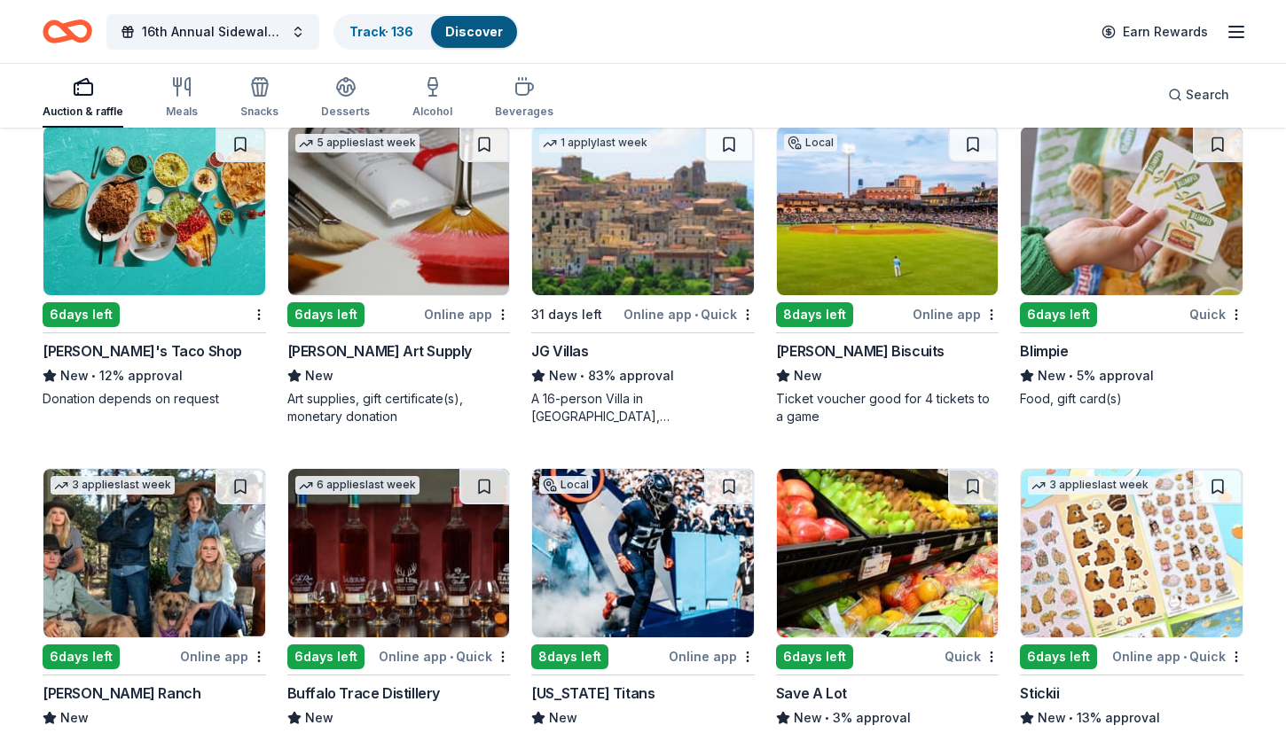
scroll to position [1877, 0]
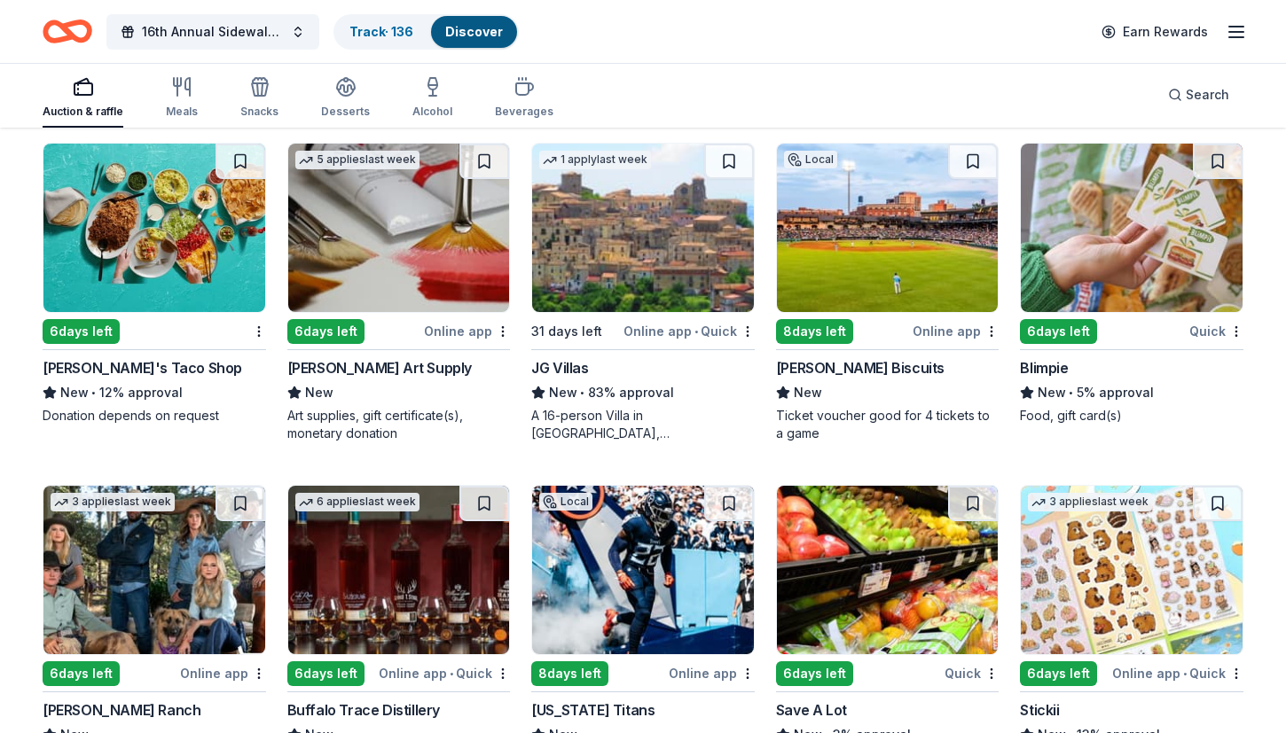
click at [1144, 230] on img at bounding box center [1131, 228] width 222 height 168
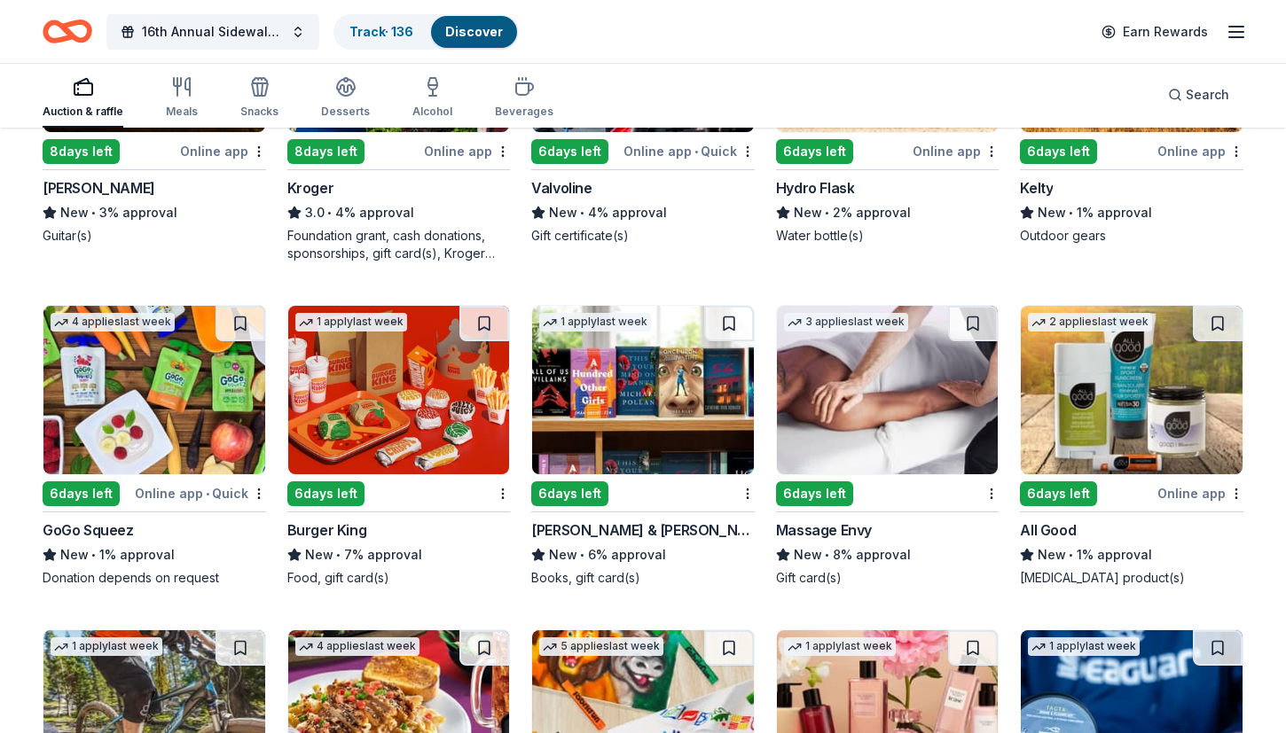
scroll to position [3751, 0]
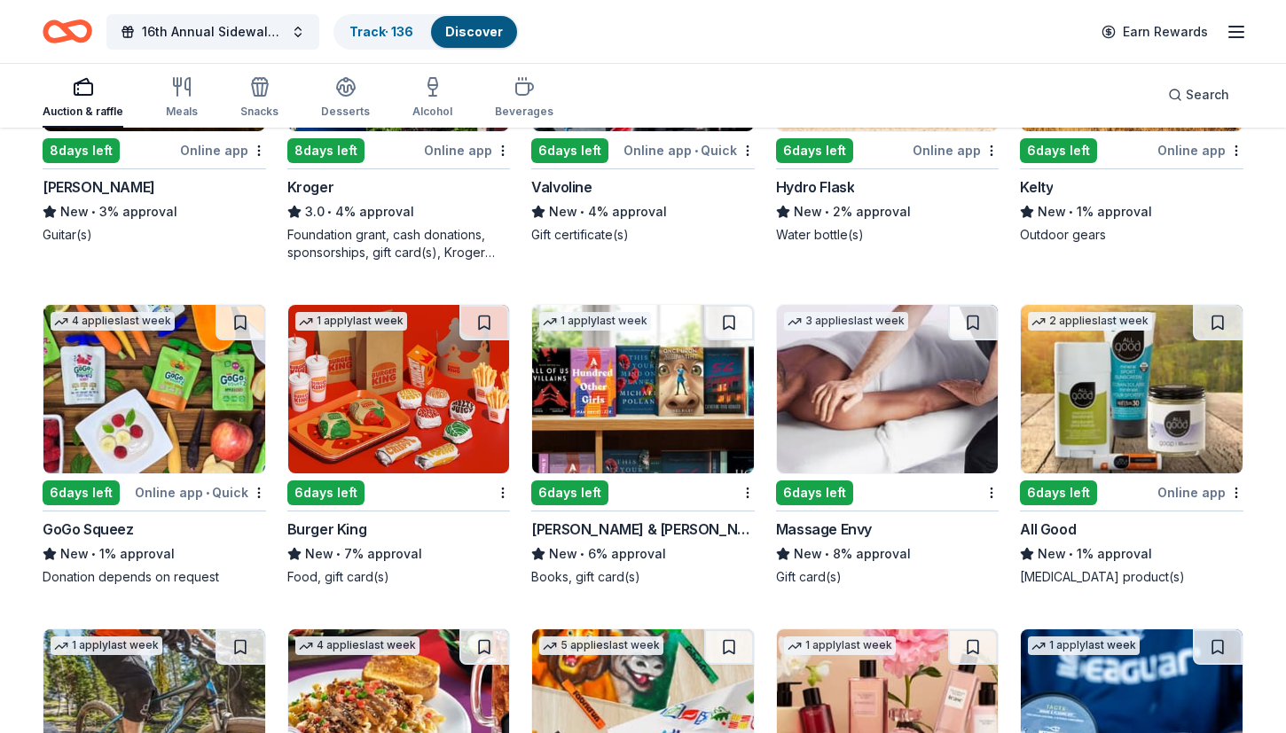
click at [404, 416] on img at bounding box center [399, 389] width 222 height 168
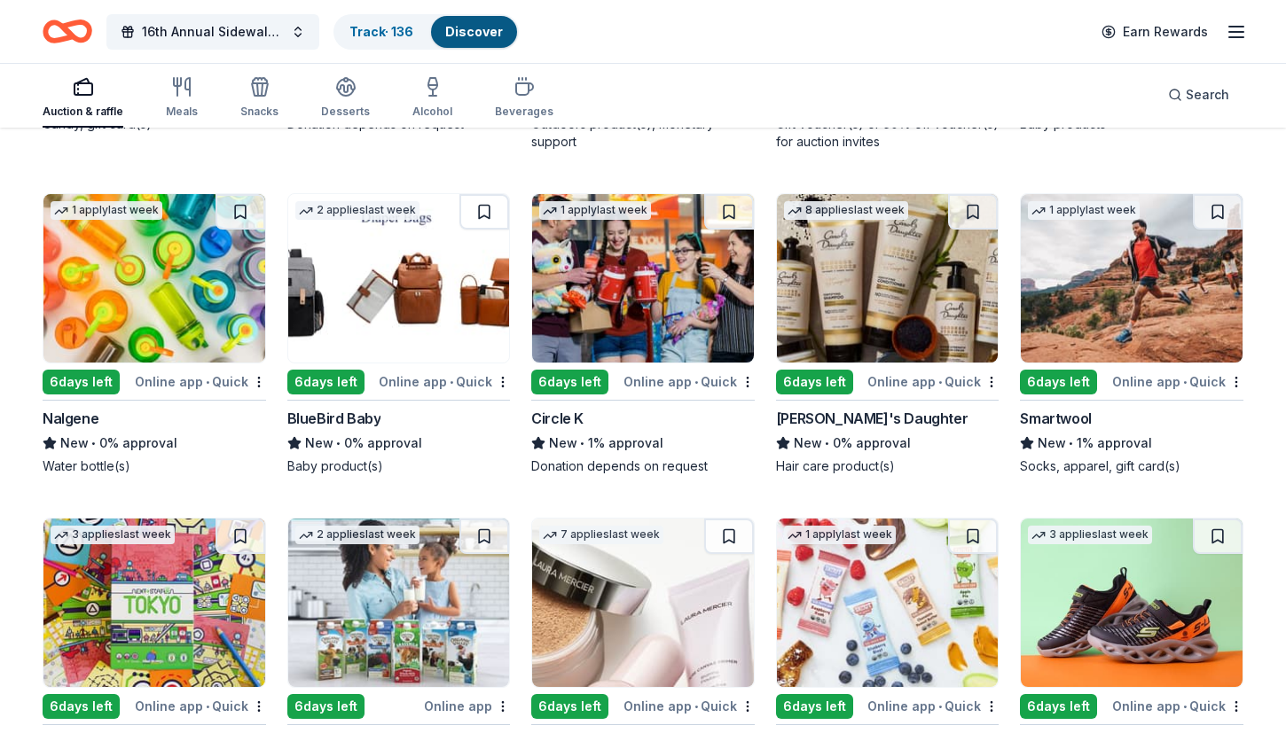
scroll to position [5556, 0]
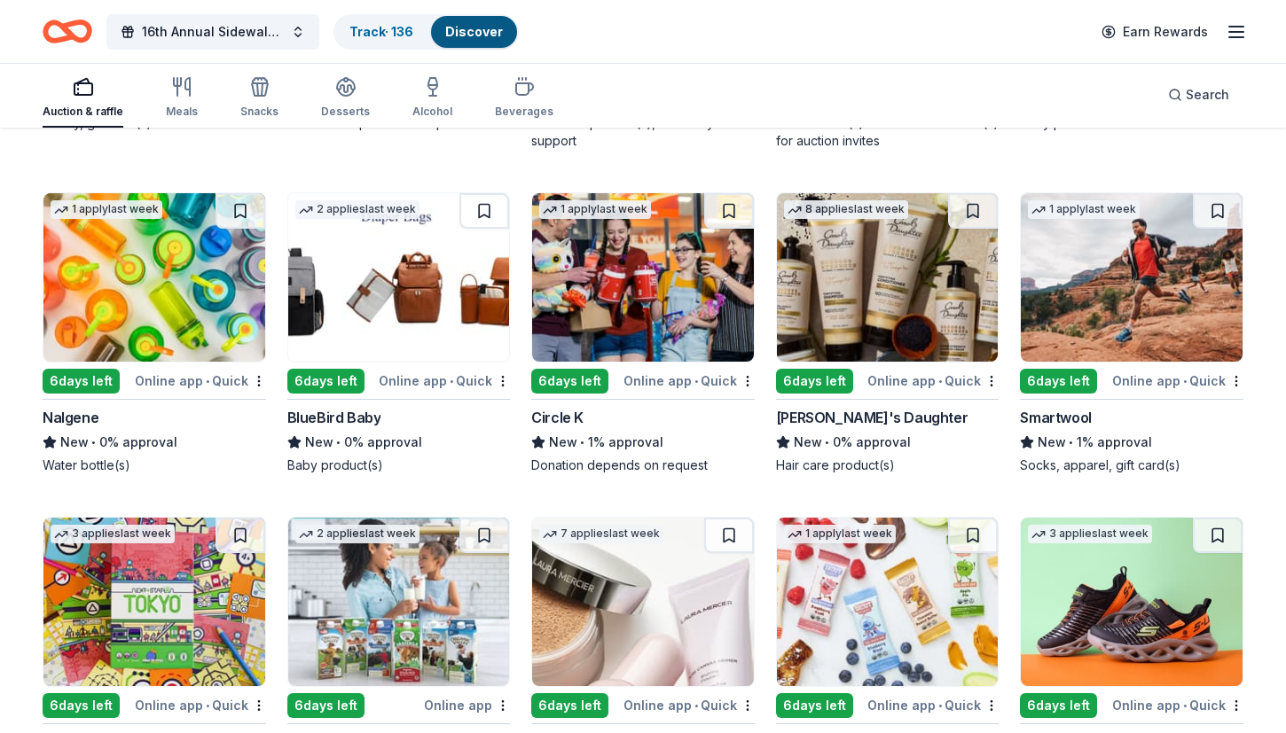
click at [152, 278] on img at bounding box center [154, 277] width 222 height 168
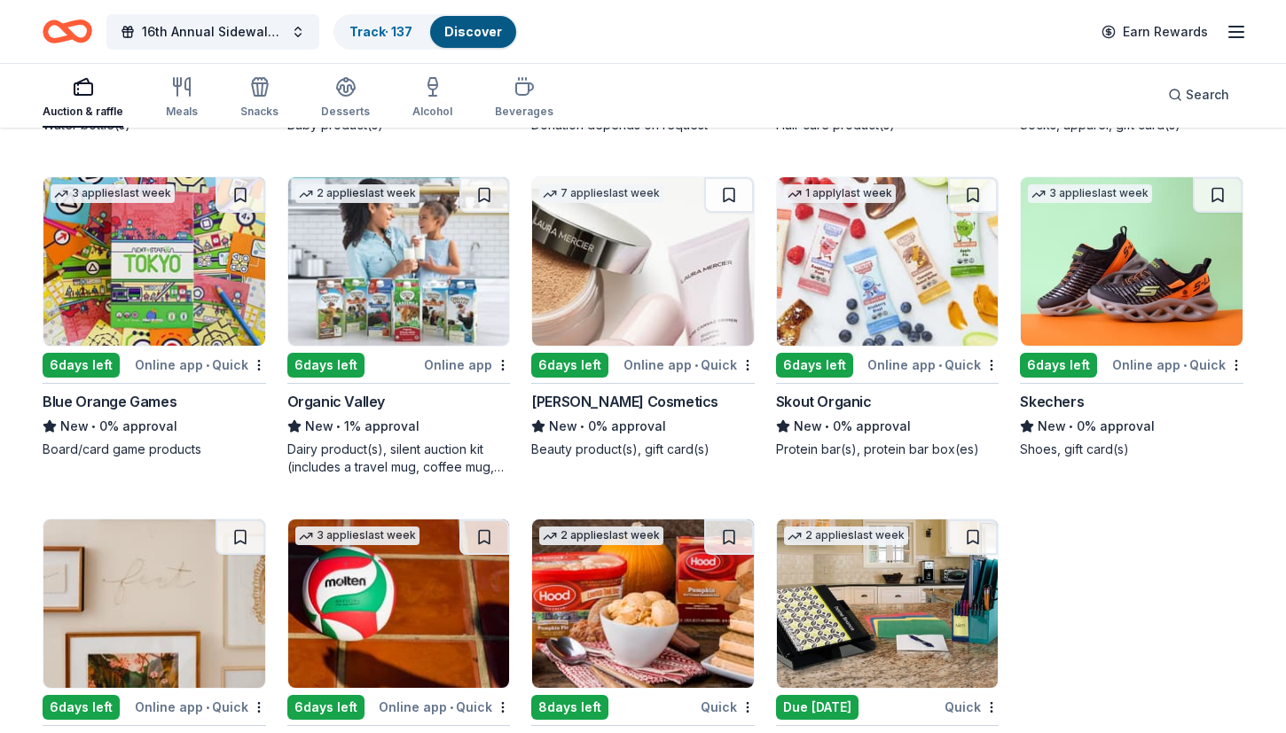
scroll to position [6000, 0]
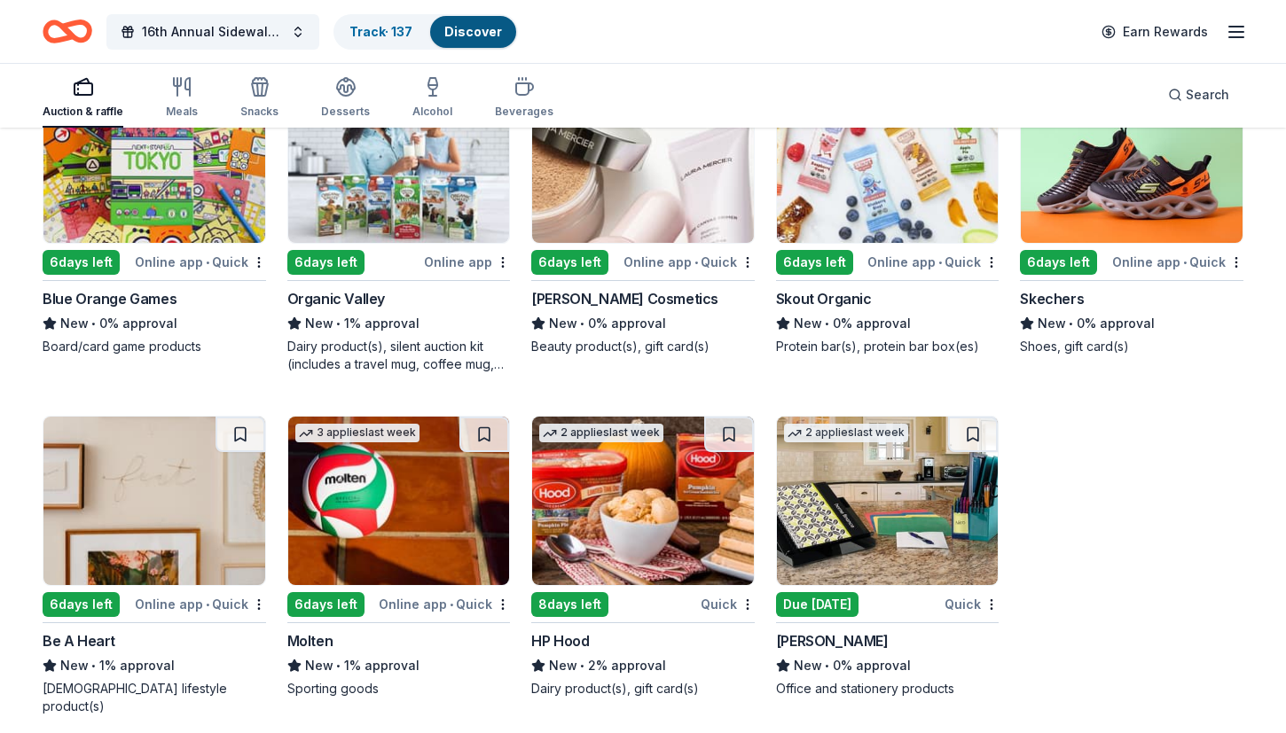
click at [891, 457] on img at bounding box center [888, 501] width 222 height 168
click at [442, 526] on img at bounding box center [399, 501] width 222 height 168
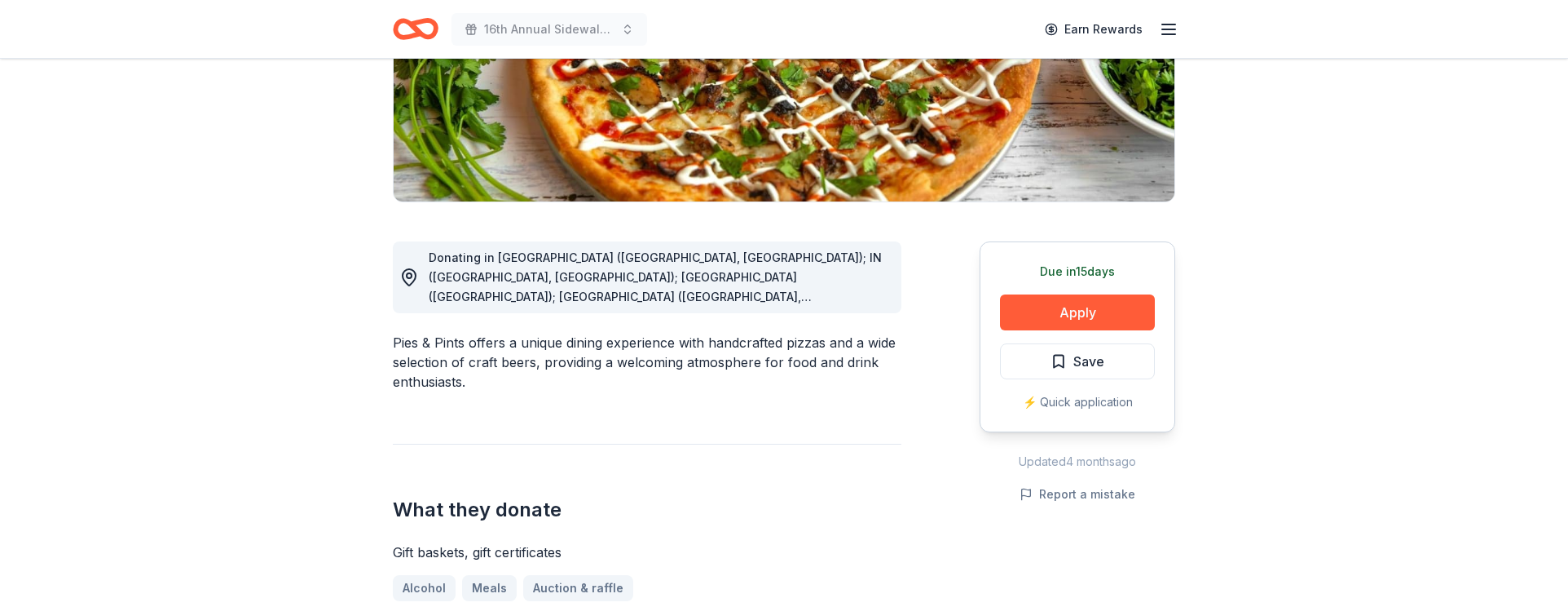
scroll to position [305, 0]
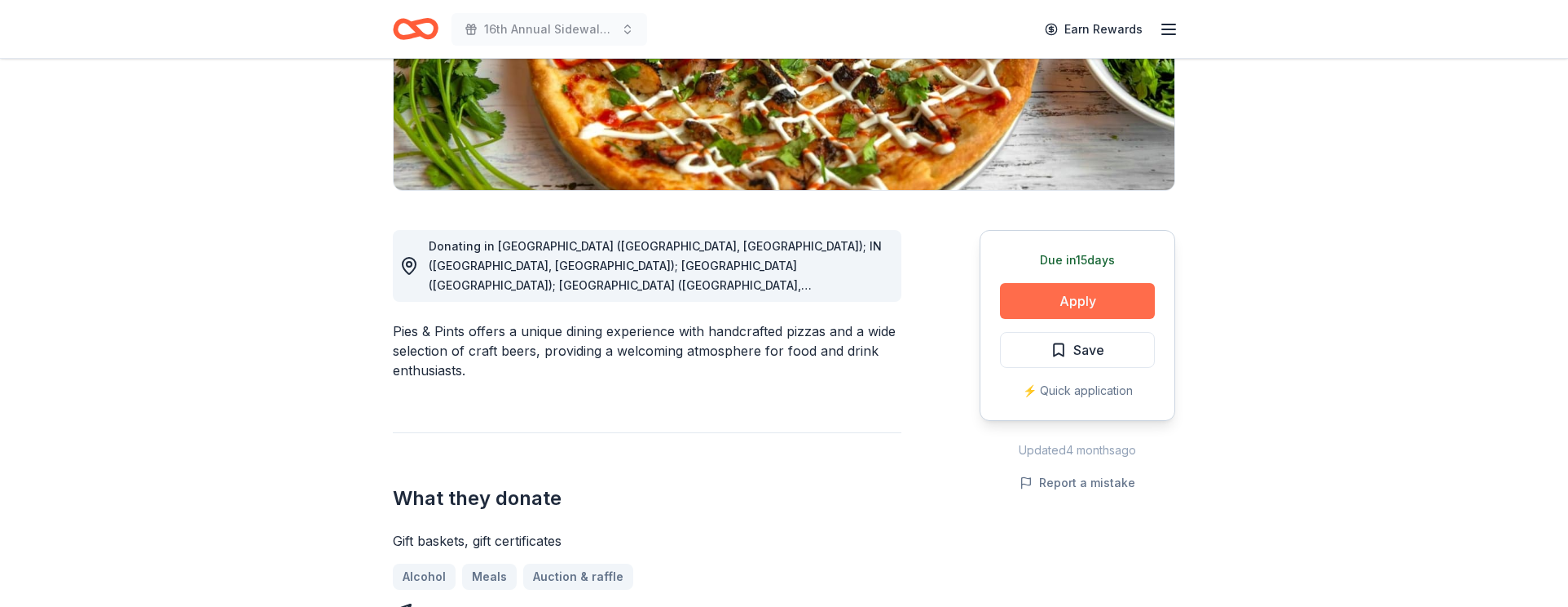
click at [1074, 299] on button "Apply" at bounding box center [1077, 301] width 154 height 36
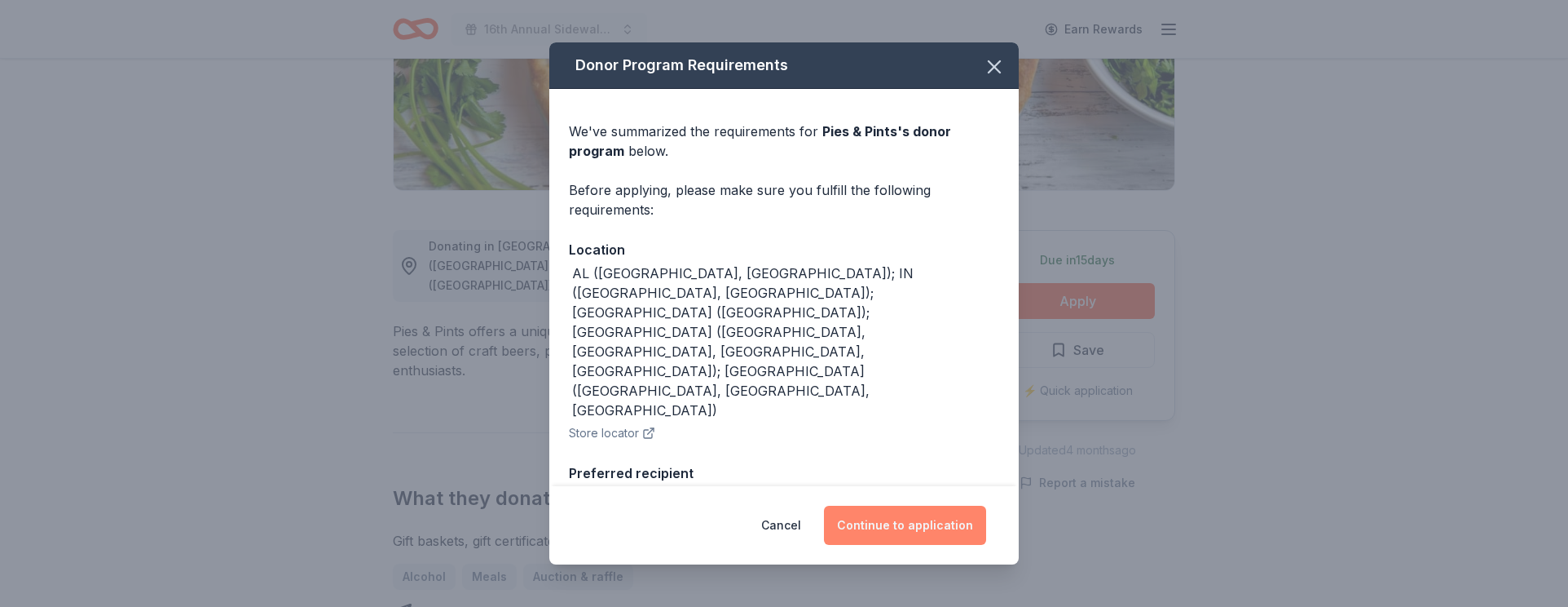
click at [896, 537] on button "Continue to application" at bounding box center [904, 525] width 162 height 40
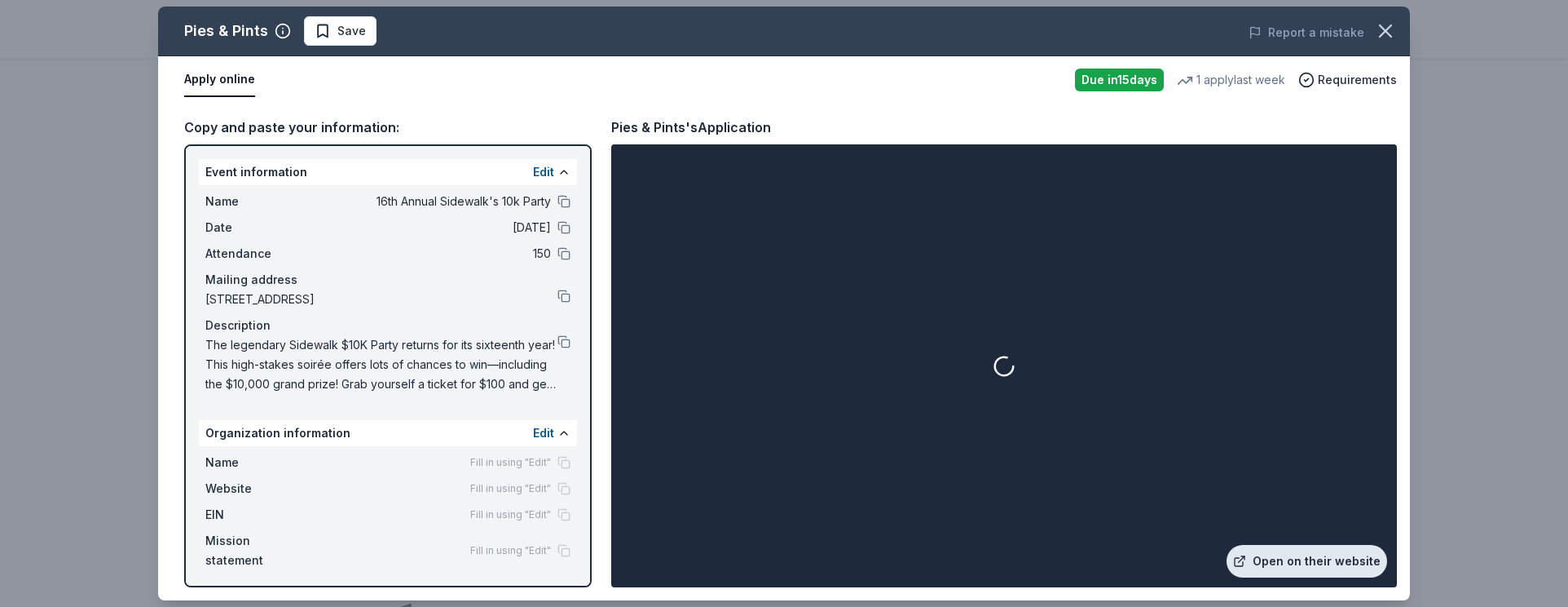
click at [1346, 567] on link "Open on their website" at bounding box center [1306, 560] width 161 height 32
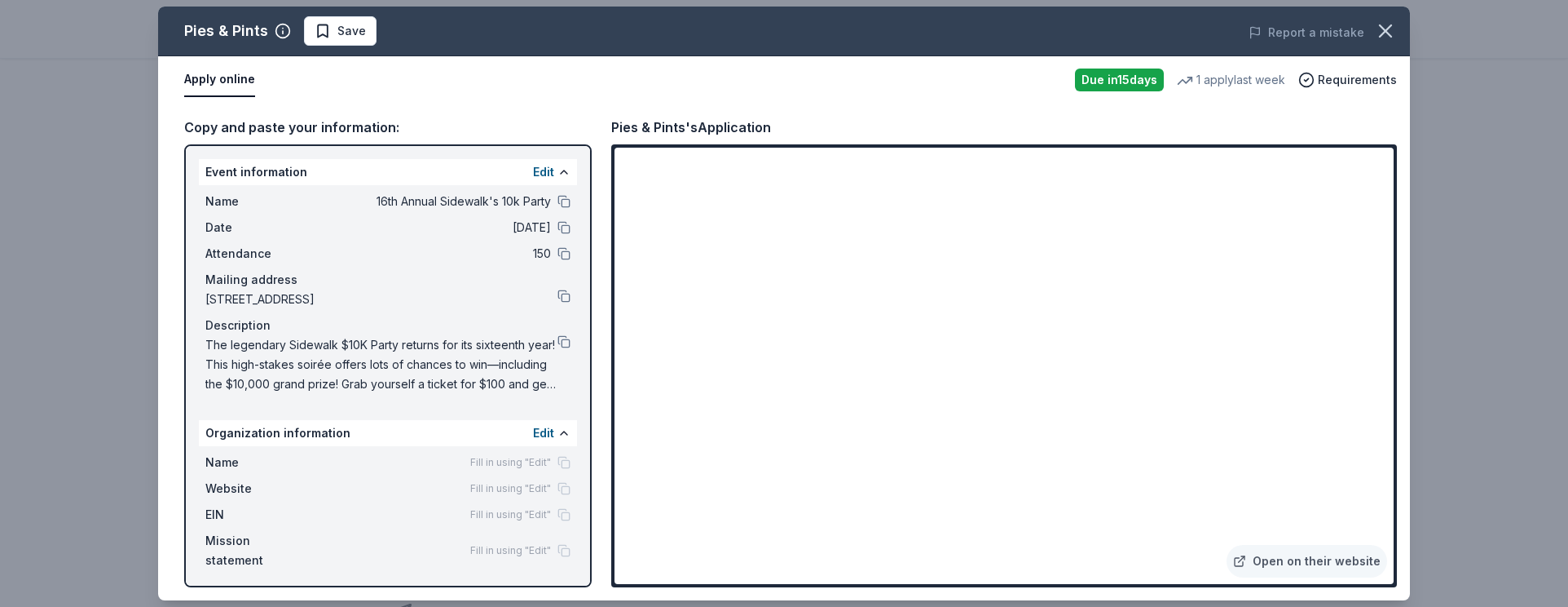
click at [341, 39] on span "Save" at bounding box center [351, 30] width 28 height 19
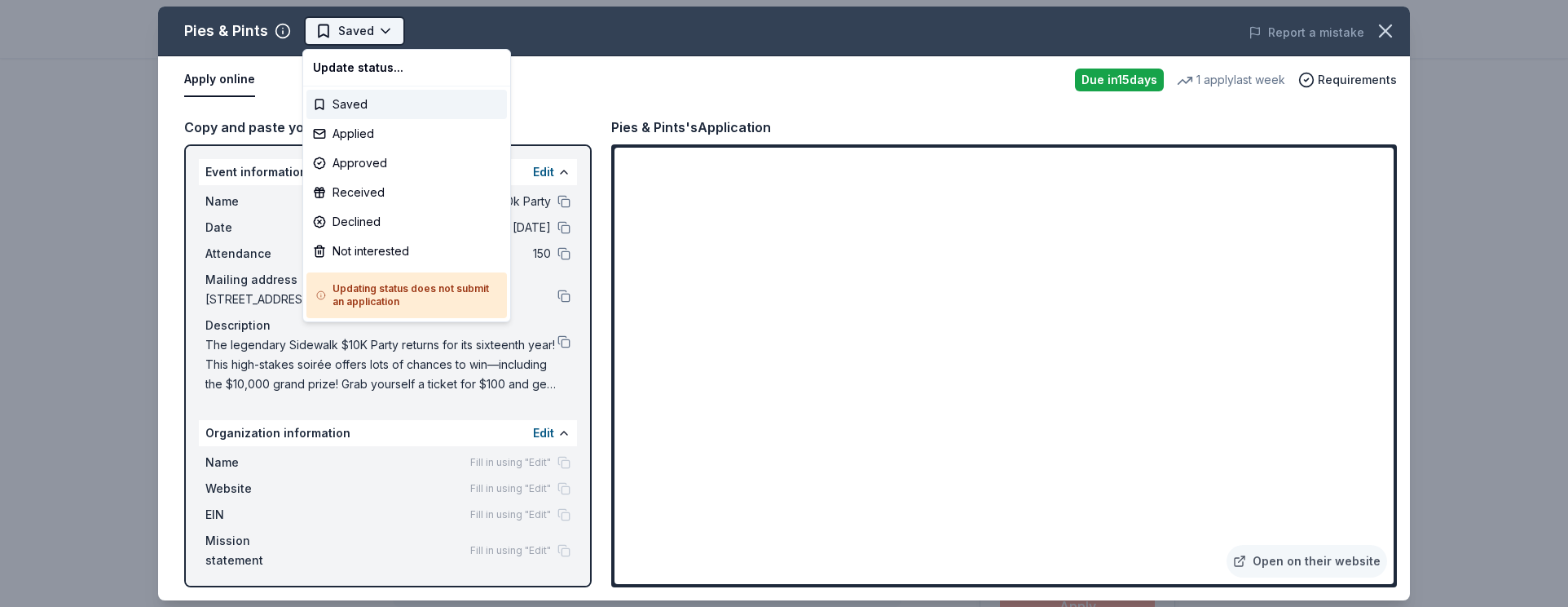
scroll to position [0, 0]
click at [346, 37] on html "16th Annual Sidewalk's 10k Party Saved Apply Due in 15 days Share Pies & Pints …" at bounding box center [784, 304] width 1568 height 607
click at [369, 143] on div "Applied" at bounding box center [406, 133] width 200 height 29
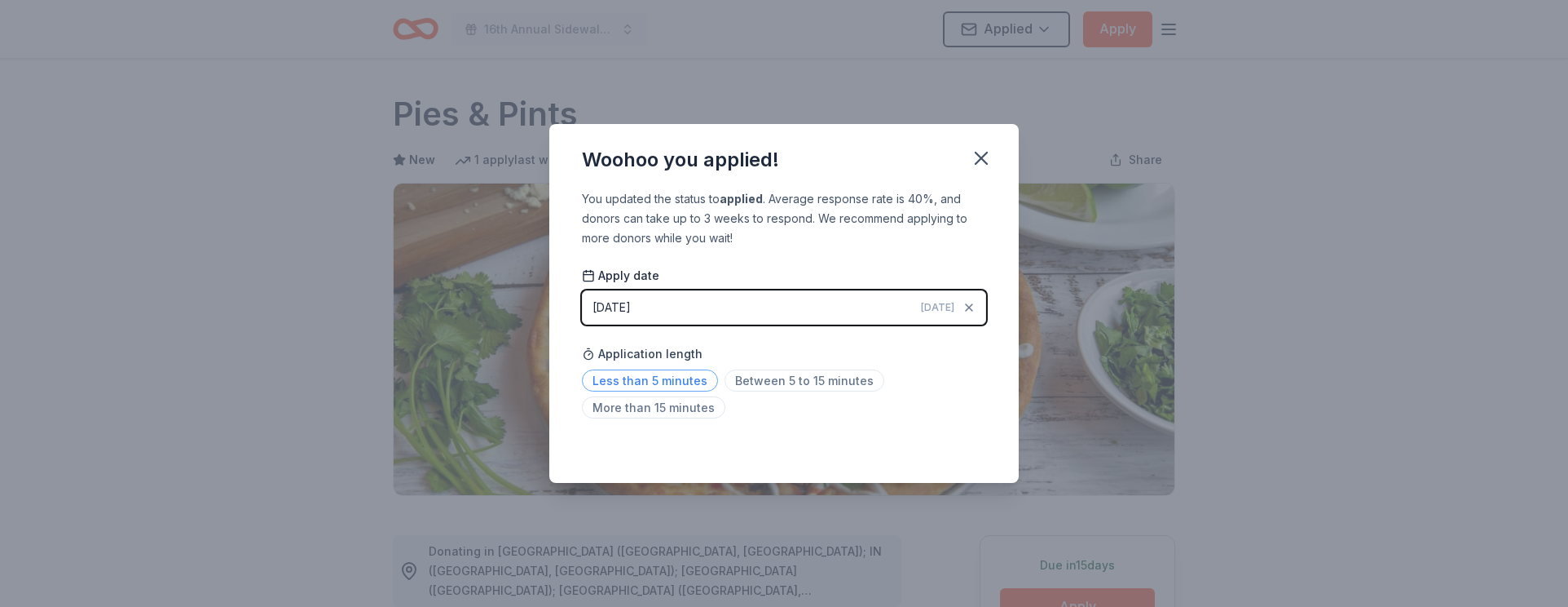
click at [619, 387] on span "Less than 5 minutes" at bounding box center [650, 381] width 136 height 22
click at [983, 161] on icon "button" at bounding box center [981, 158] width 11 height 11
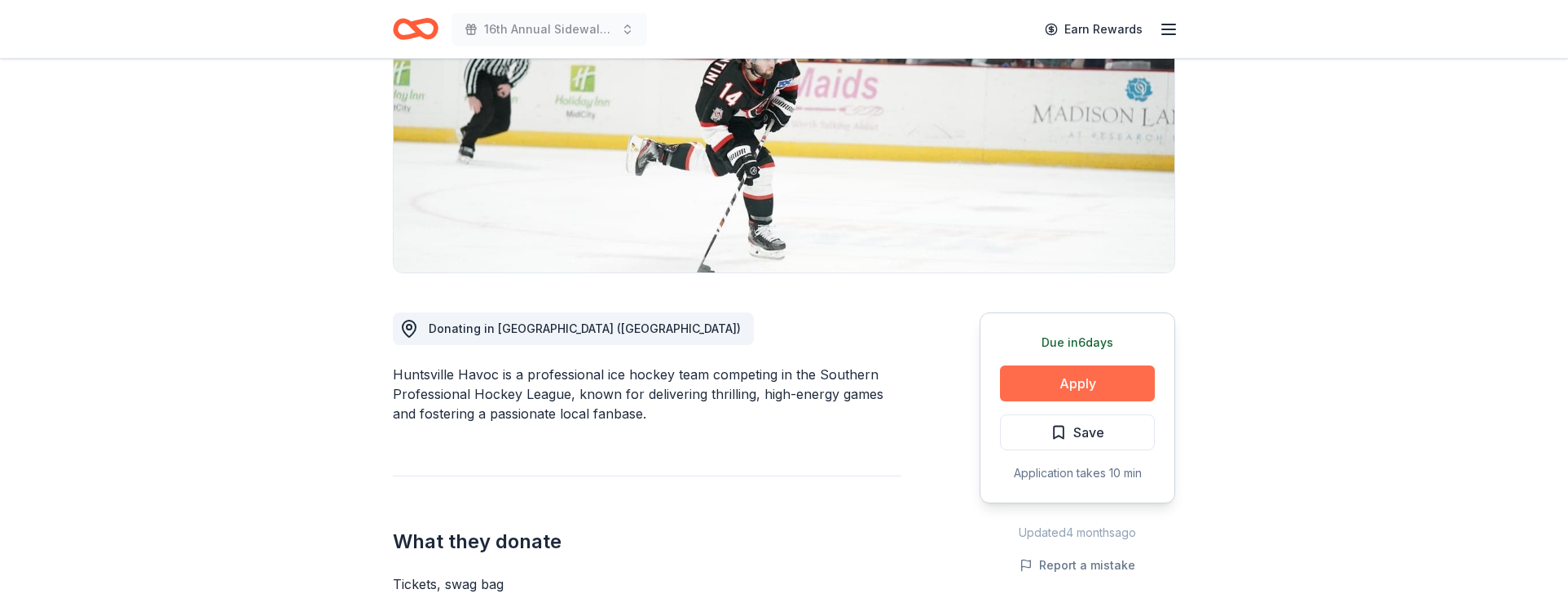
scroll to position [223, 0]
click at [1054, 384] on button "Apply" at bounding box center [1077, 382] width 154 height 36
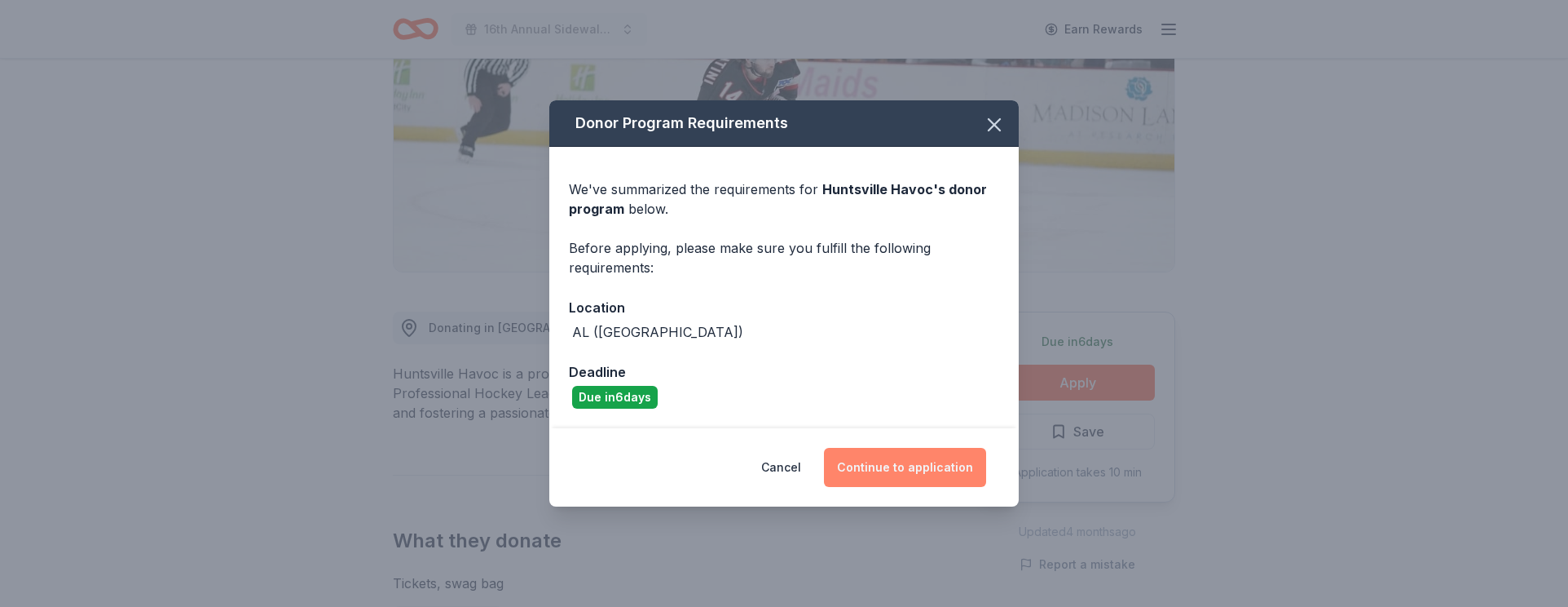
click at [915, 485] on button "Continue to application" at bounding box center [904, 467] width 162 height 40
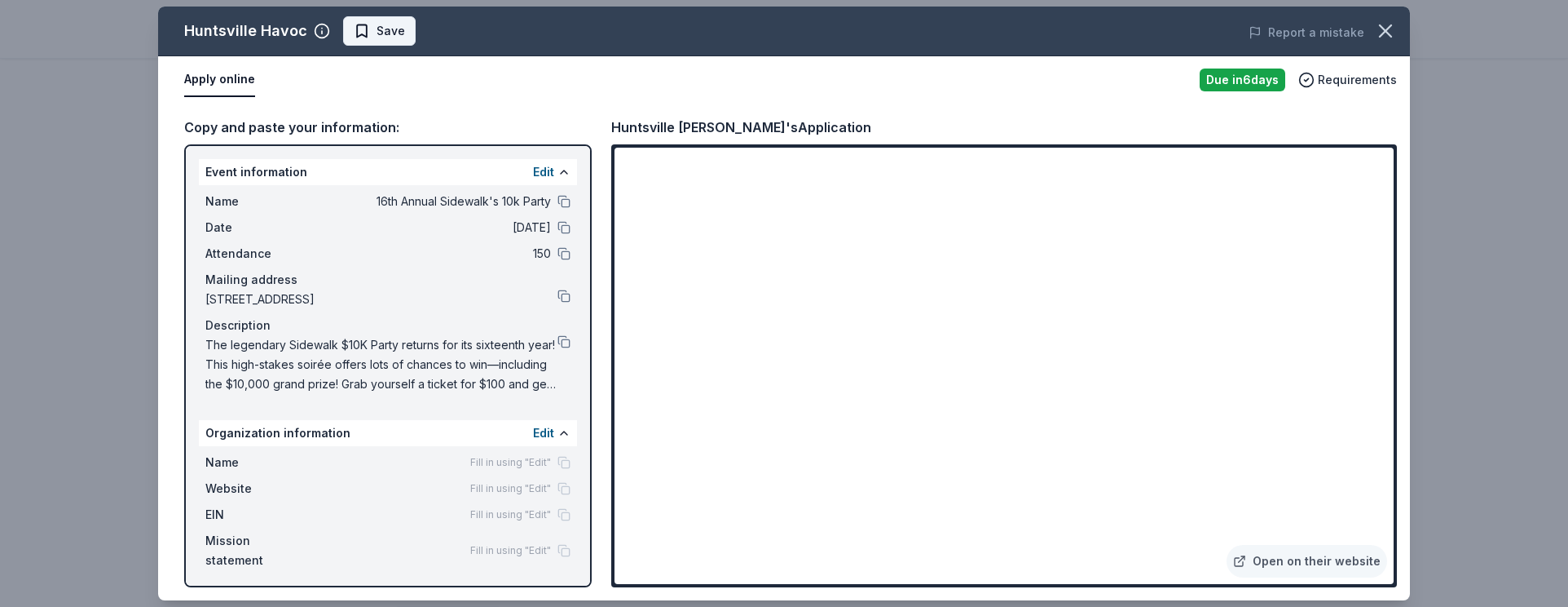
click at [378, 40] on button "Save" at bounding box center [379, 31] width 73 height 29
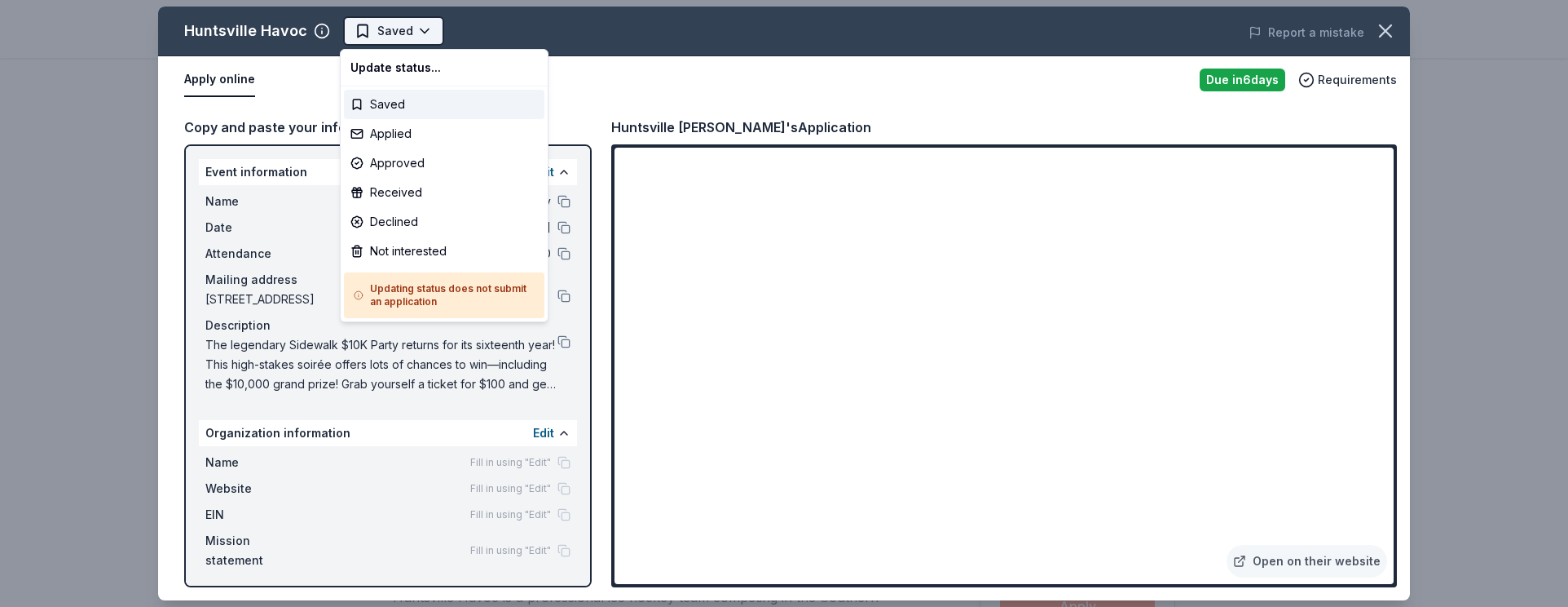
scroll to position [0, 0]
click at [390, 39] on html "16th Annual Sidewalk's 10k Party Saved Apply Due [DATE] Share [GEOGRAPHIC_DATA]…" at bounding box center [784, 304] width 1568 height 607
click at [398, 136] on div "Applied" at bounding box center [444, 133] width 200 height 29
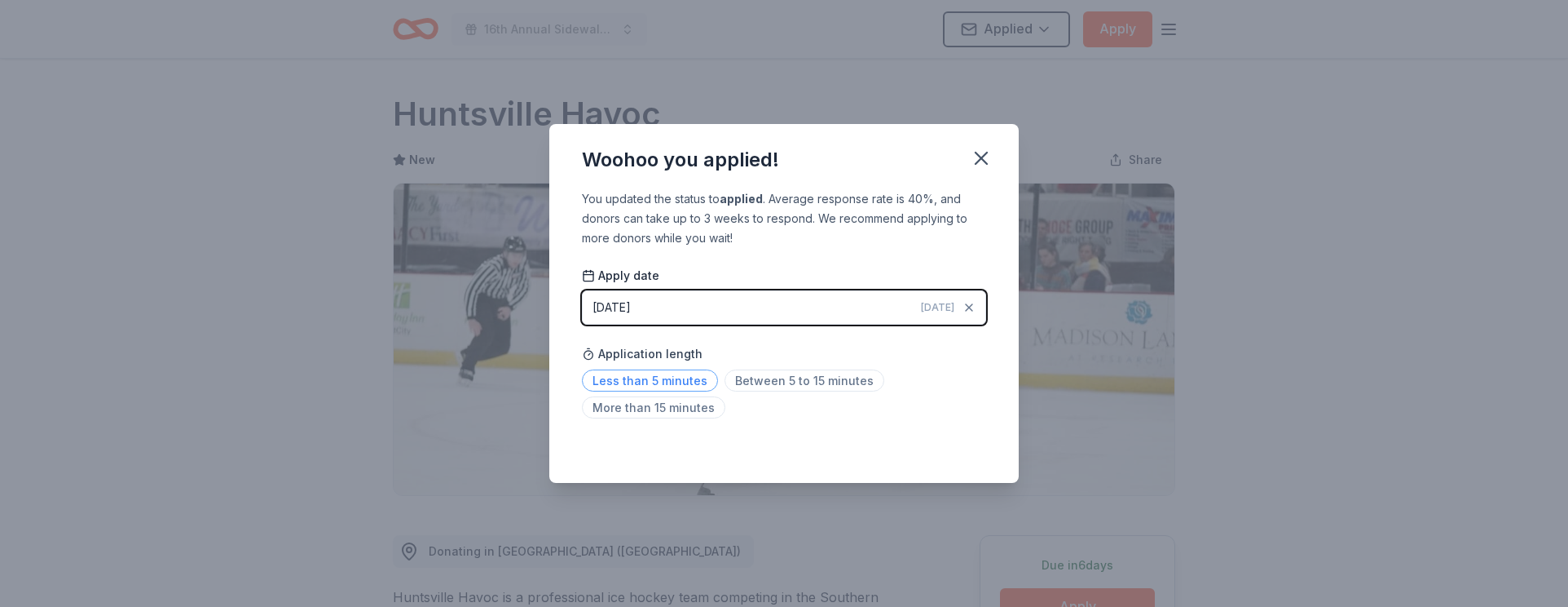
click at [672, 379] on span "Less than 5 minutes" at bounding box center [650, 381] width 136 height 22
click at [988, 162] on icon "button" at bounding box center [981, 158] width 23 height 23
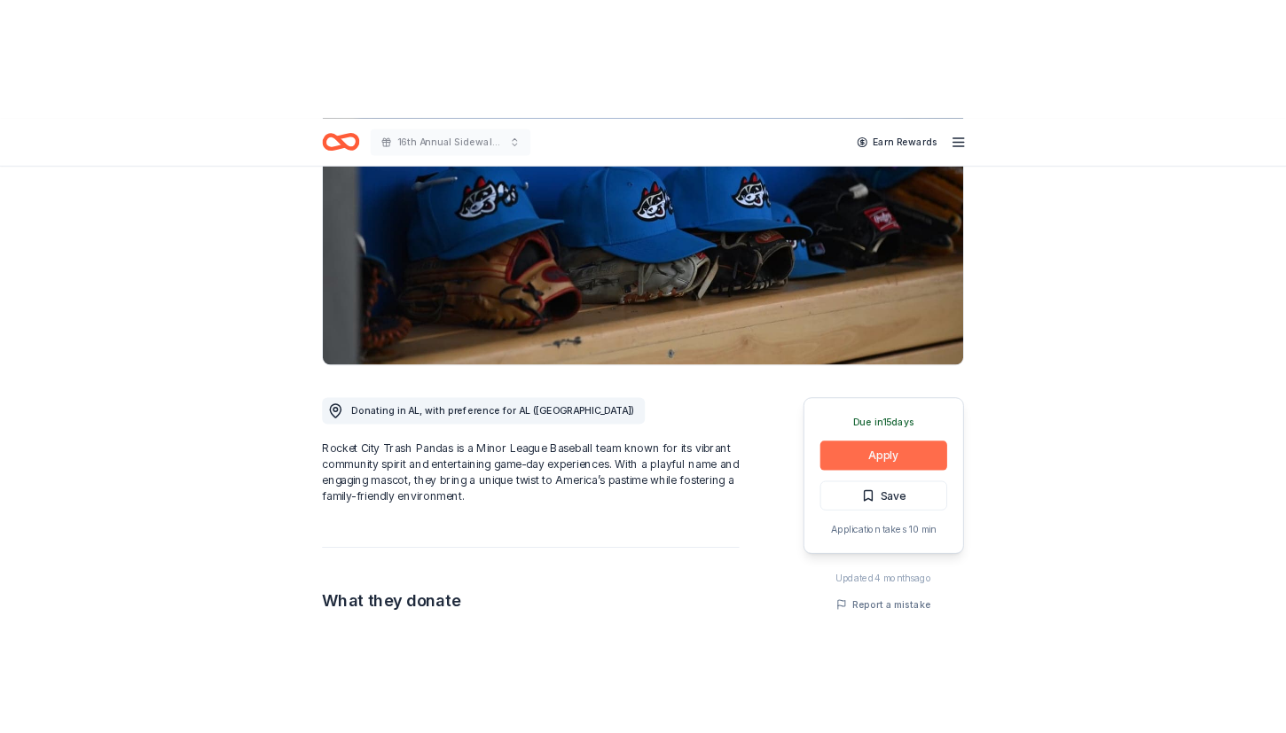
scroll to position [213, 0]
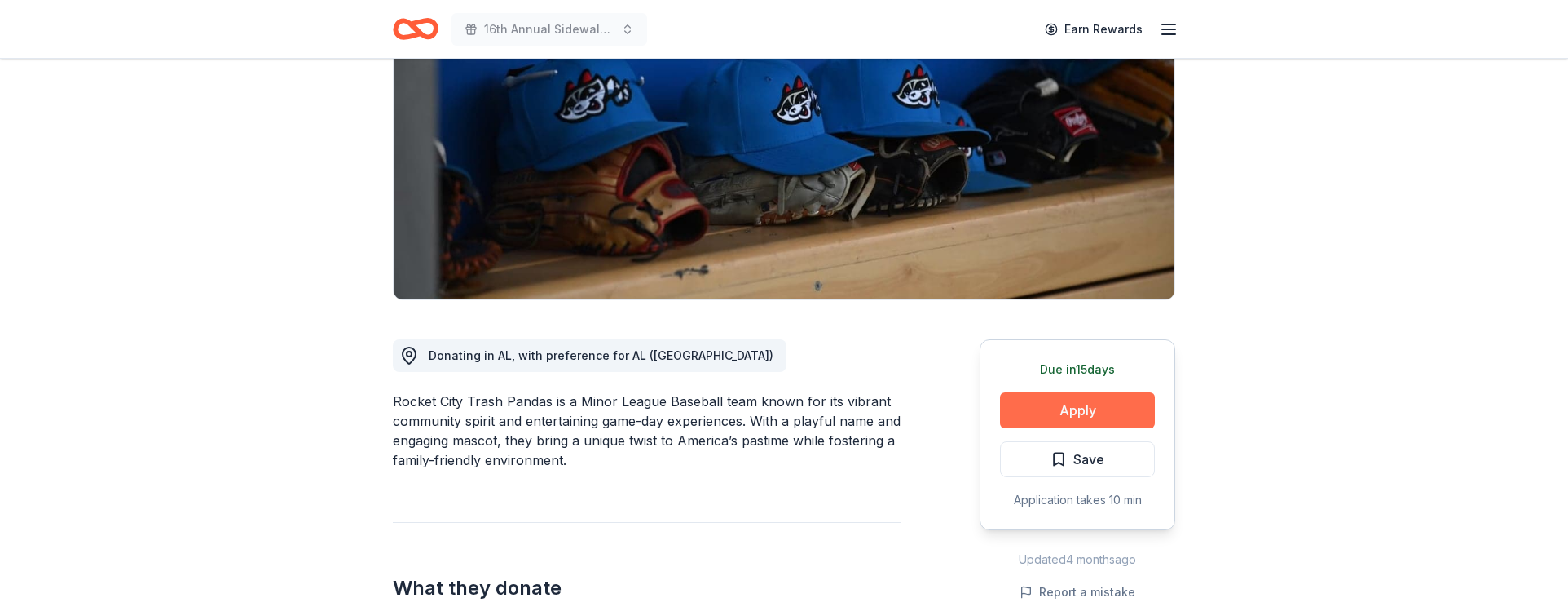
click at [1074, 396] on button "Apply" at bounding box center [1077, 409] width 154 height 36
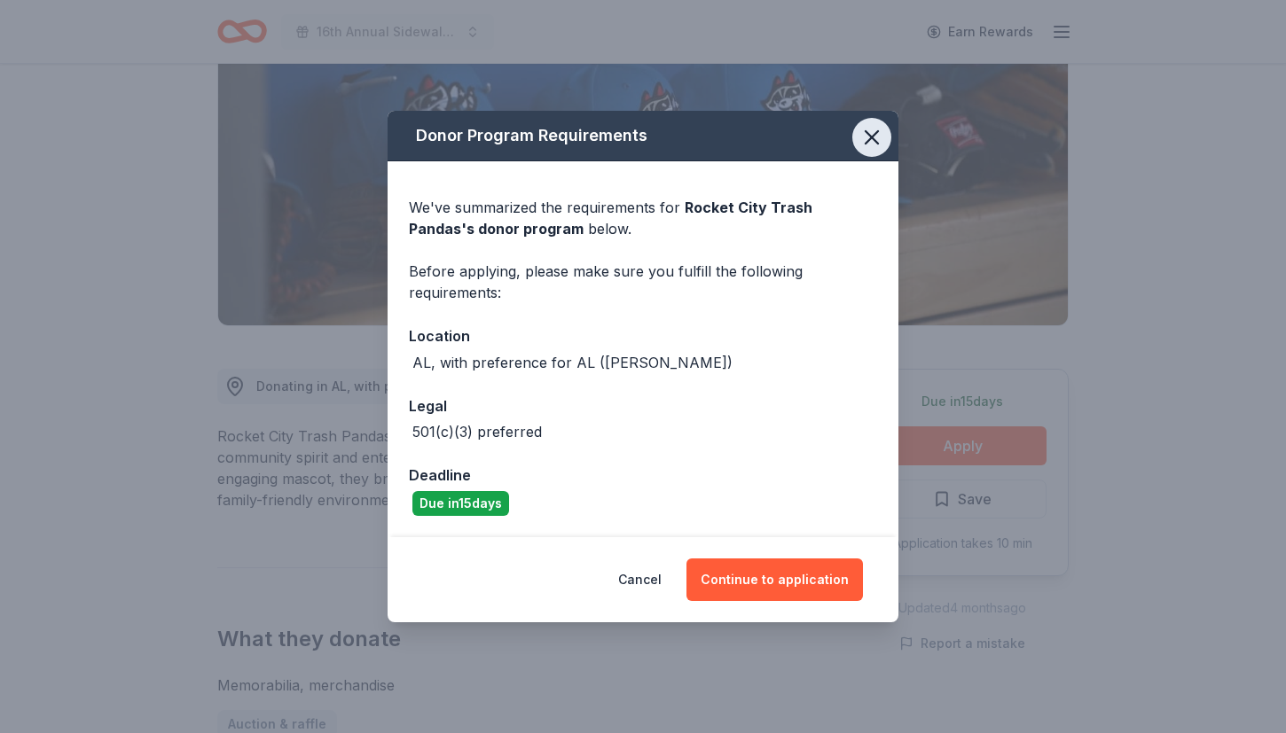
click at [883, 133] on icon "button" at bounding box center [871, 137] width 25 height 25
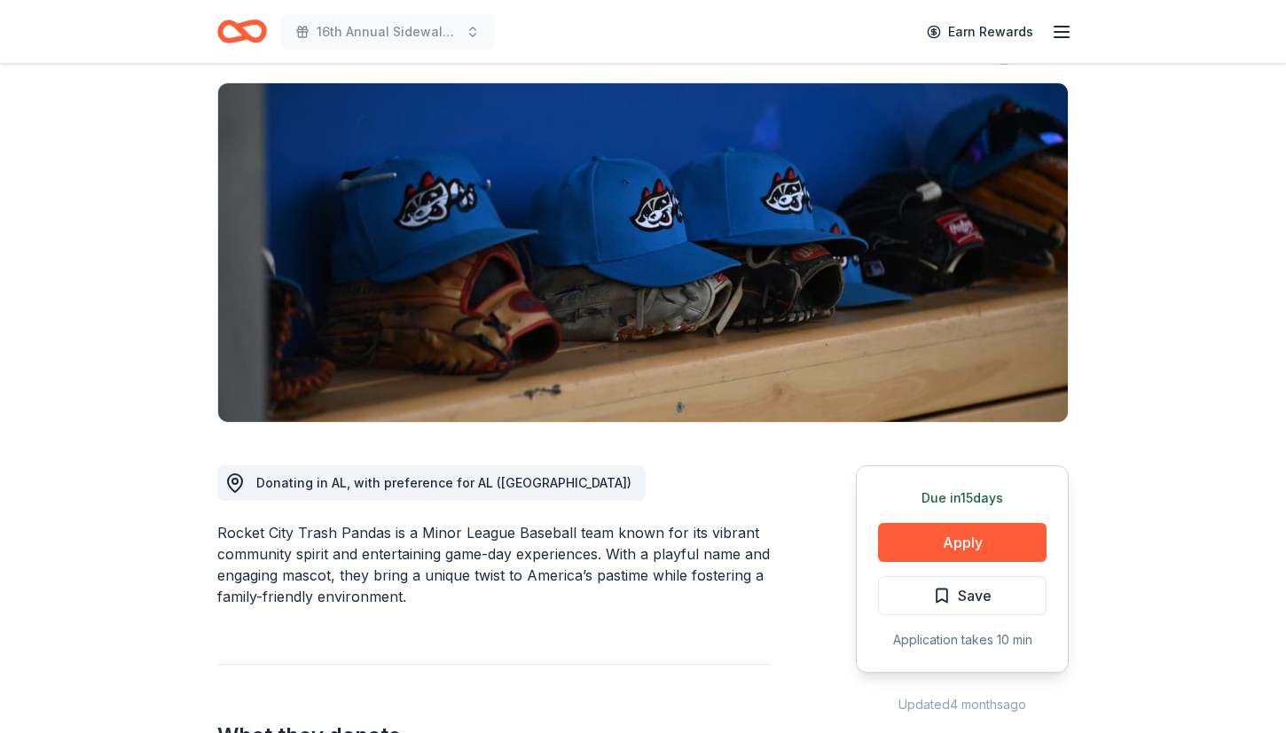
scroll to position [112, 0]
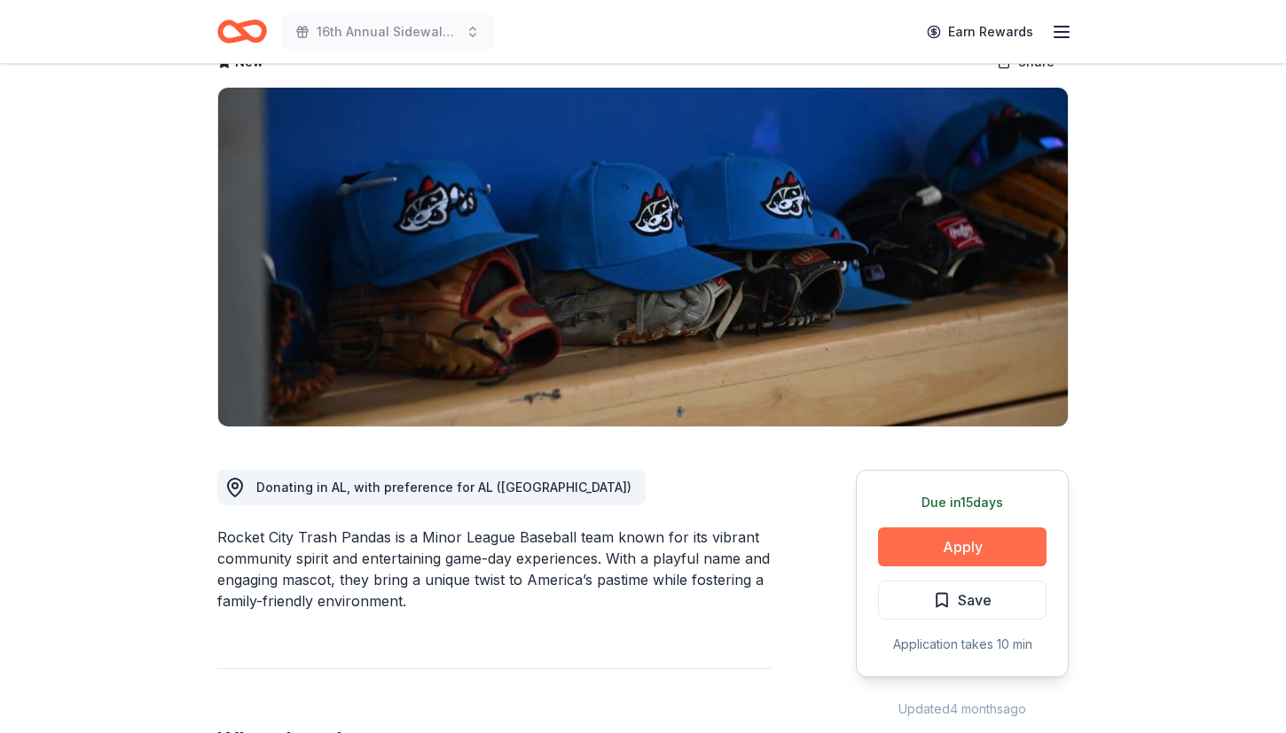
click at [1009, 539] on button "Apply" at bounding box center [962, 547] width 168 height 39
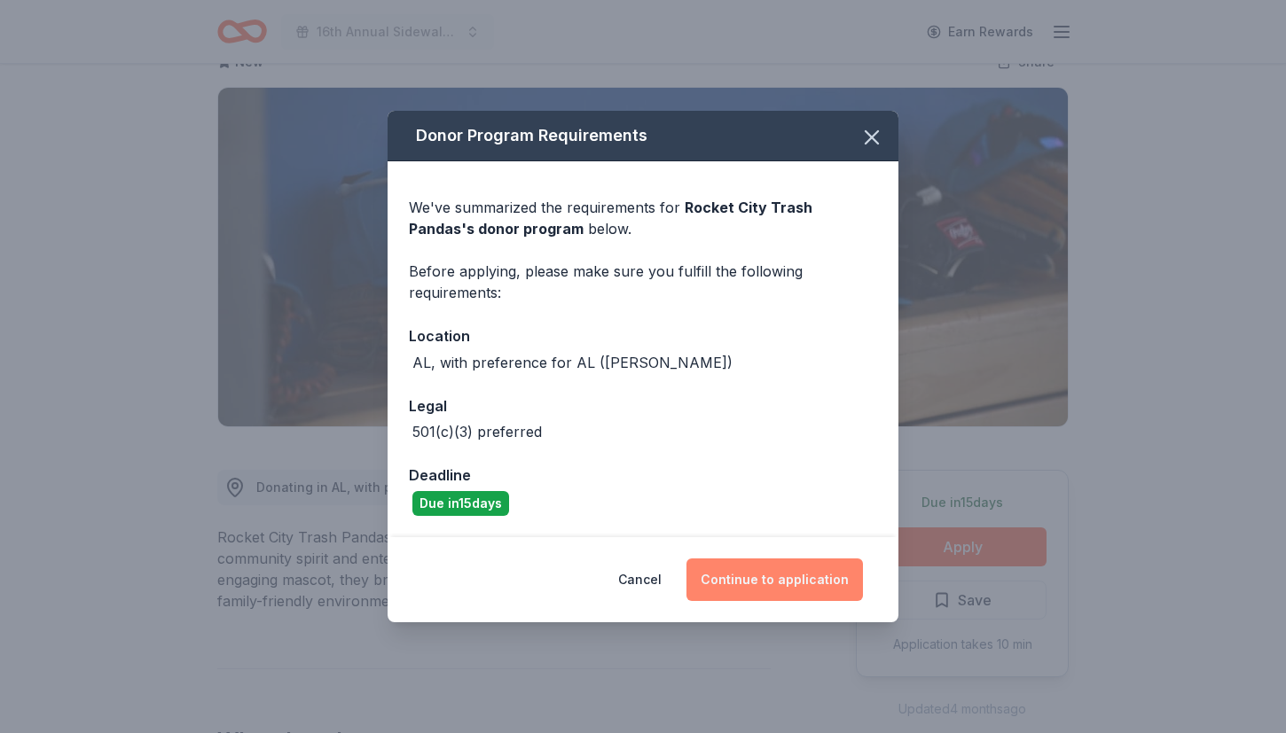
click at [771, 572] on button "Continue to application" at bounding box center [774, 580] width 176 height 43
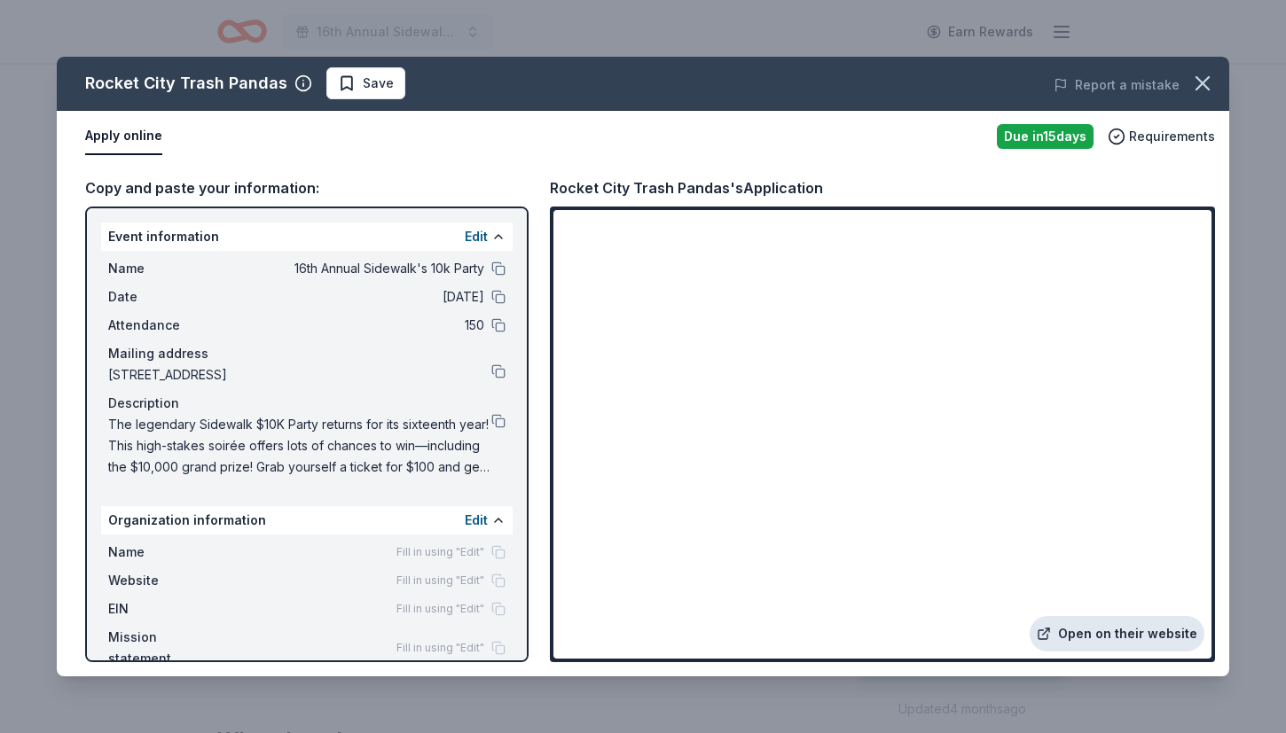
click at [1077, 635] on link "Open on their website" at bounding box center [1116, 633] width 175 height 35
click at [341, 87] on span "Save" at bounding box center [366, 83] width 56 height 21
click at [382, 90] on html "16th Annual Sidewalk's 10k Party Earn Rewards Due [DATE] Share Rocket City Tras…" at bounding box center [643, 254] width 1286 height 733
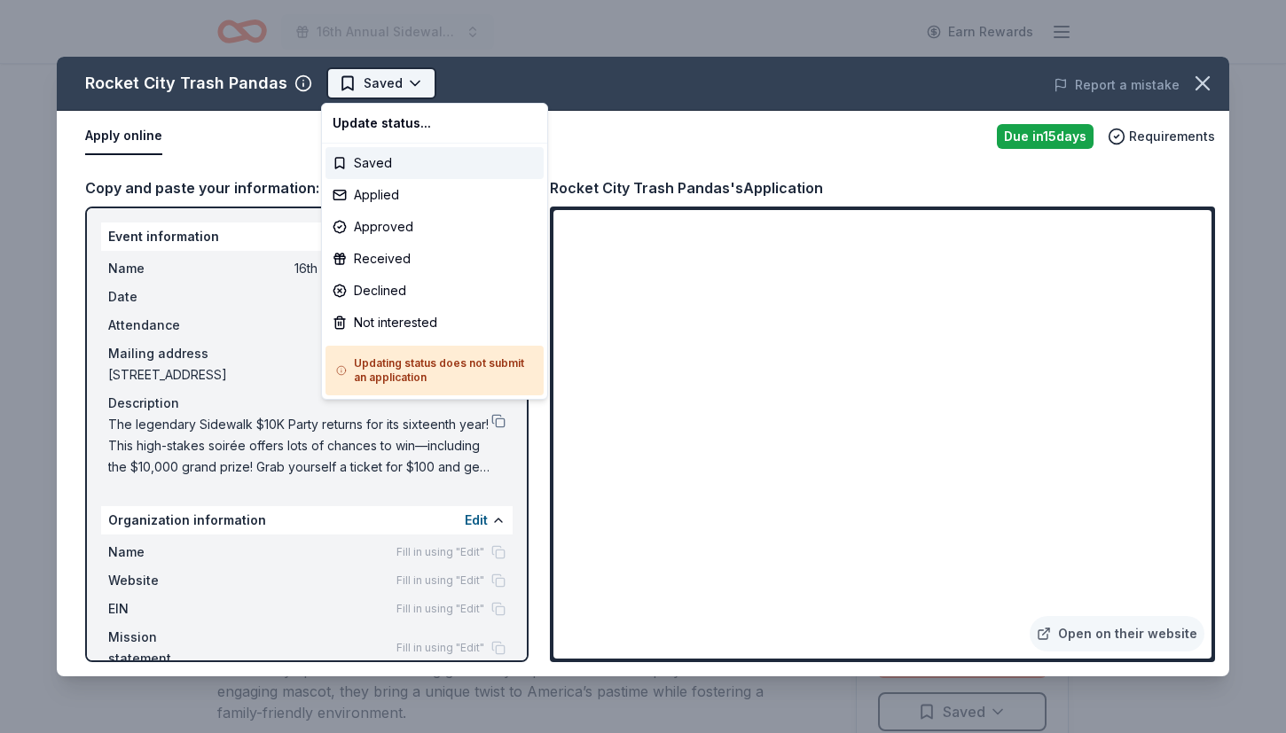
scroll to position [0, 0]
click at [408, 193] on div "Applied" at bounding box center [434, 195] width 218 height 32
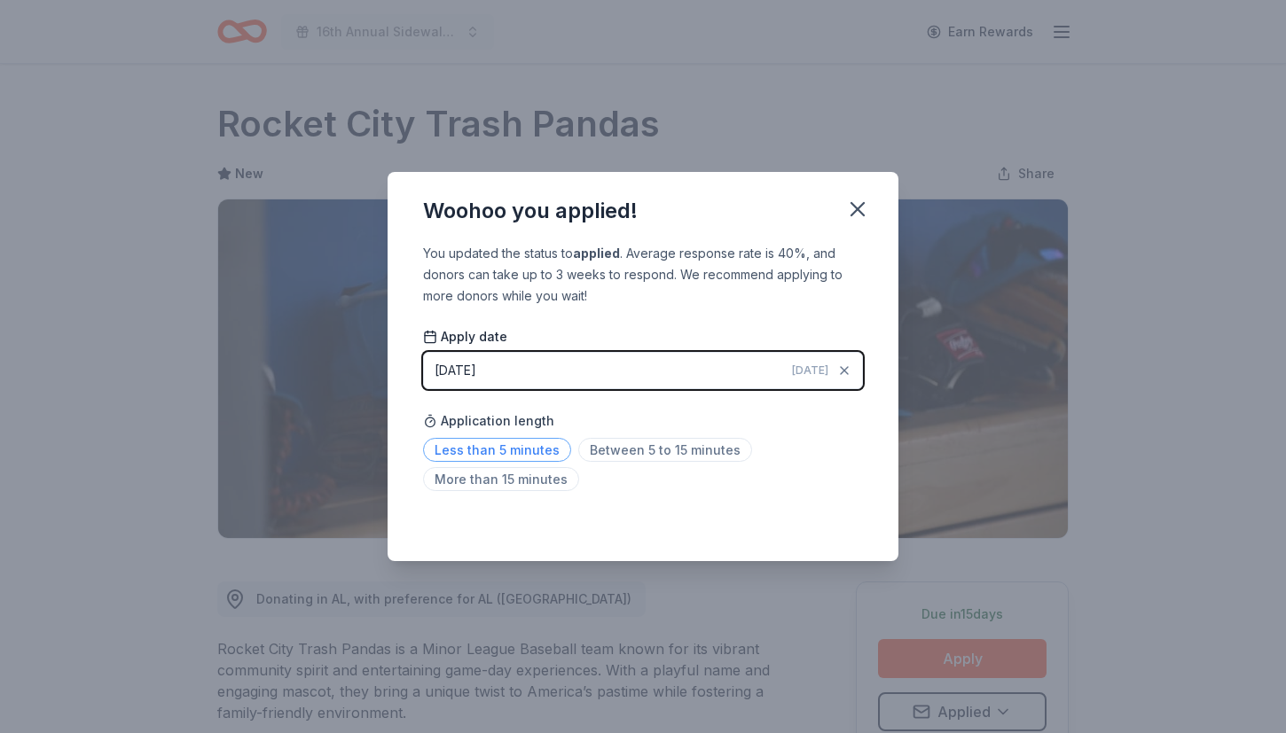
click at [480, 446] on span "Less than 5 minutes" at bounding box center [497, 450] width 148 height 24
click at [851, 226] on button "button" at bounding box center [857, 209] width 39 height 39
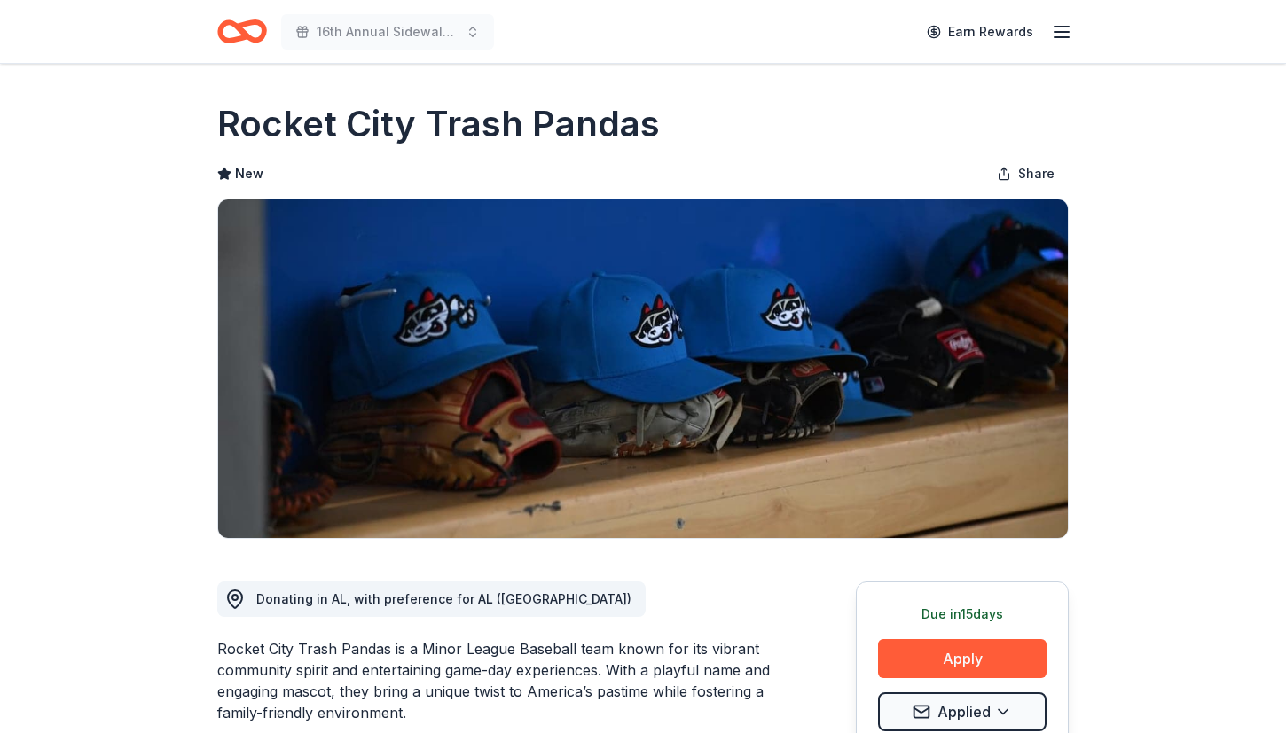
scroll to position [9, 0]
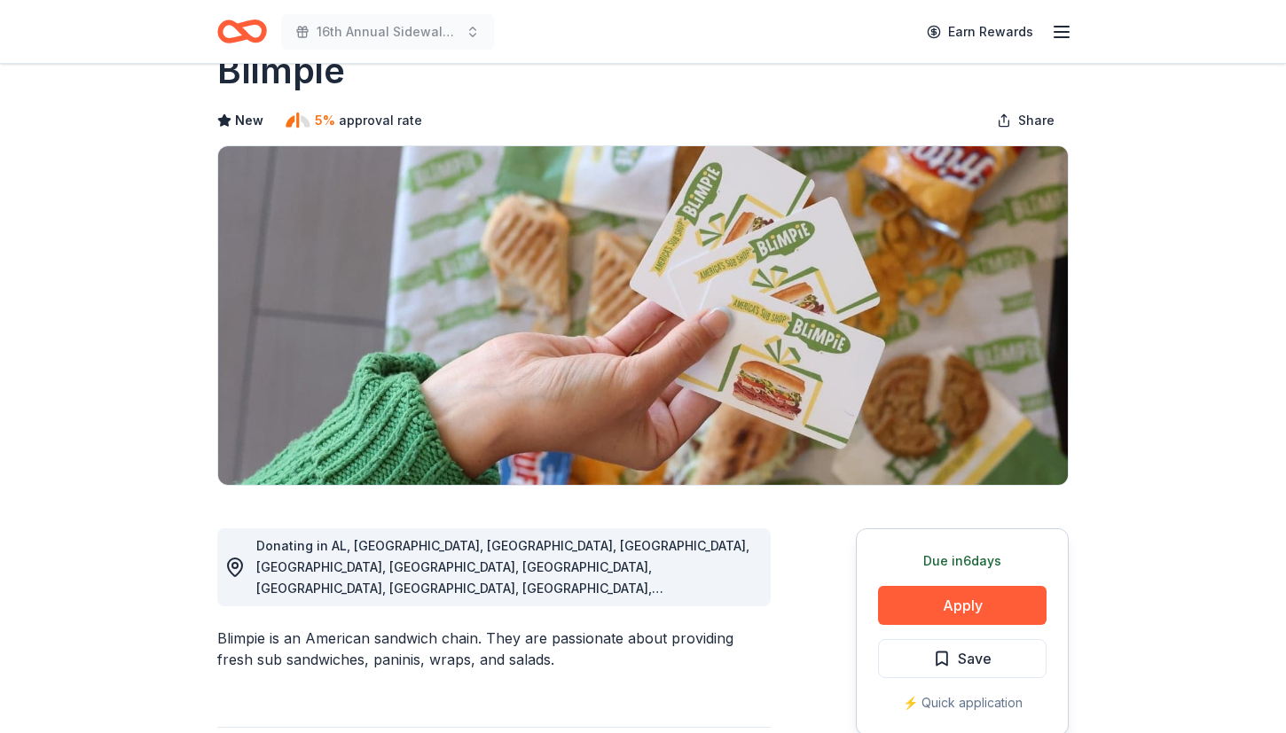
scroll to position [74, 0]
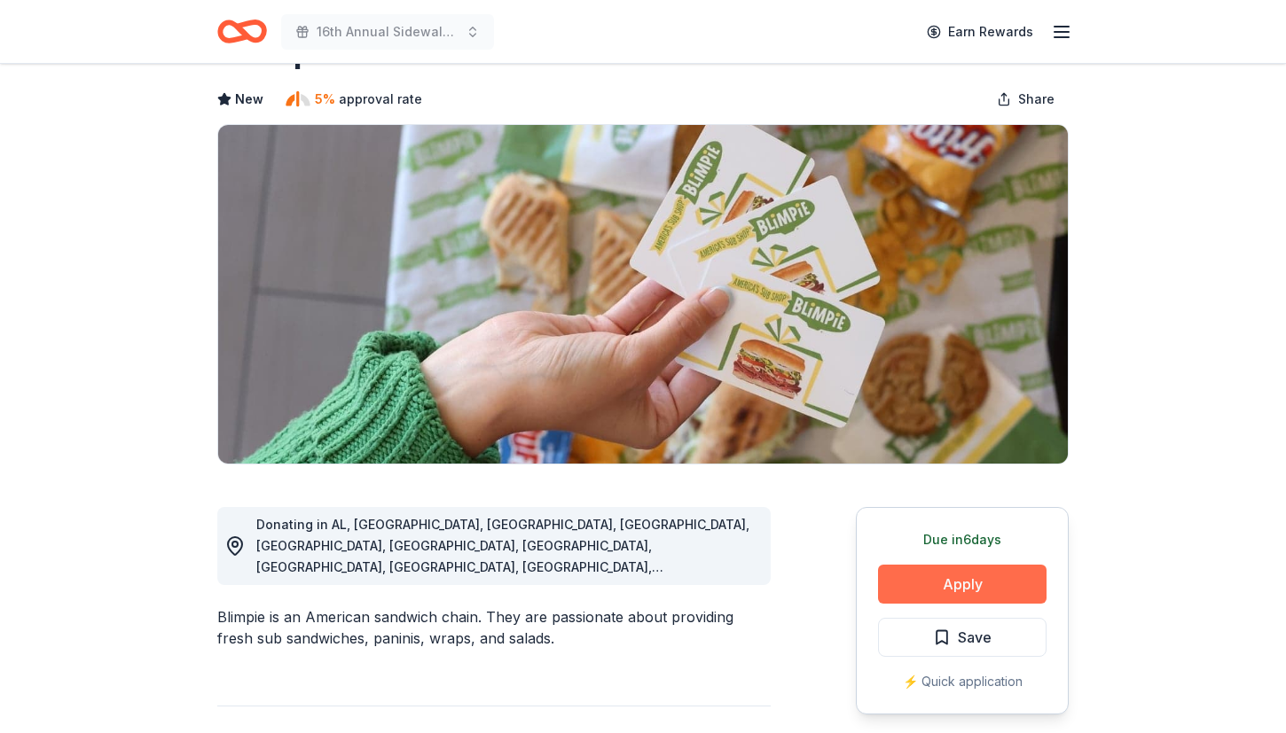
click at [942, 583] on button "Apply" at bounding box center [962, 584] width 168 height 39
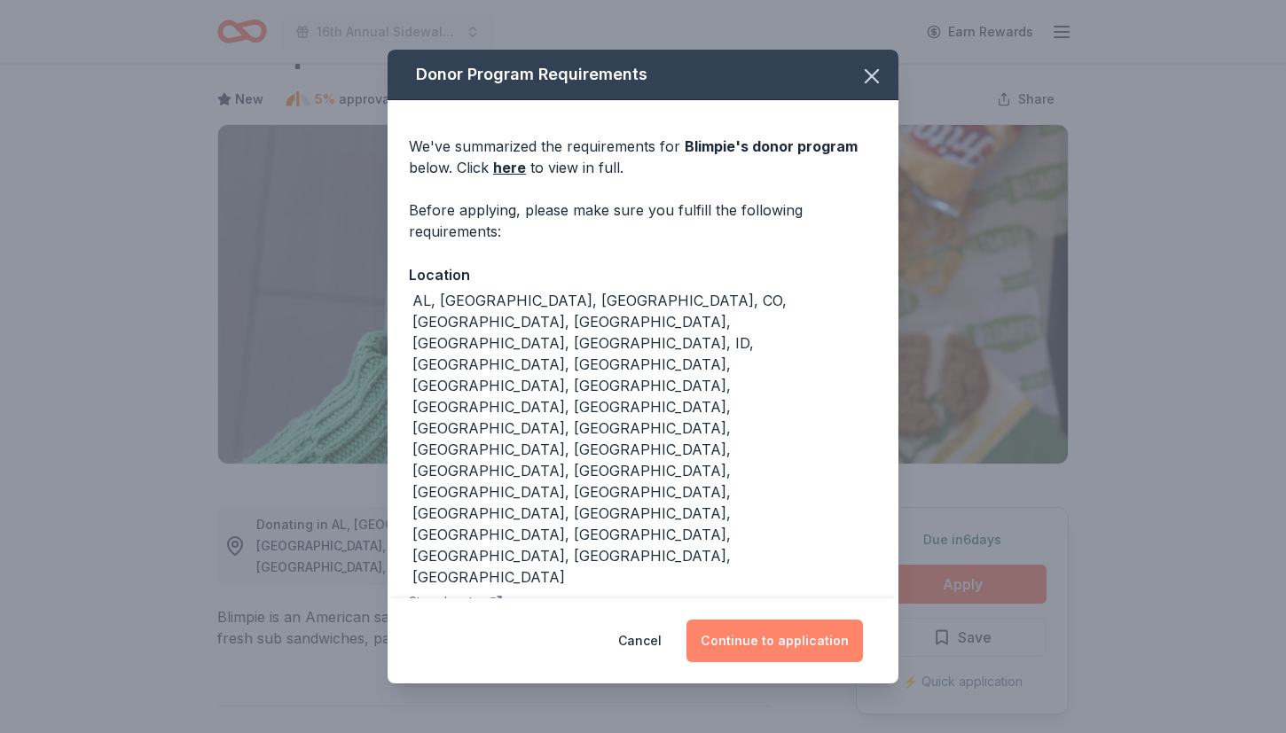
click at [753, 620] on button "Continue to application" at bounding box center [774, 641] width 176 height 43
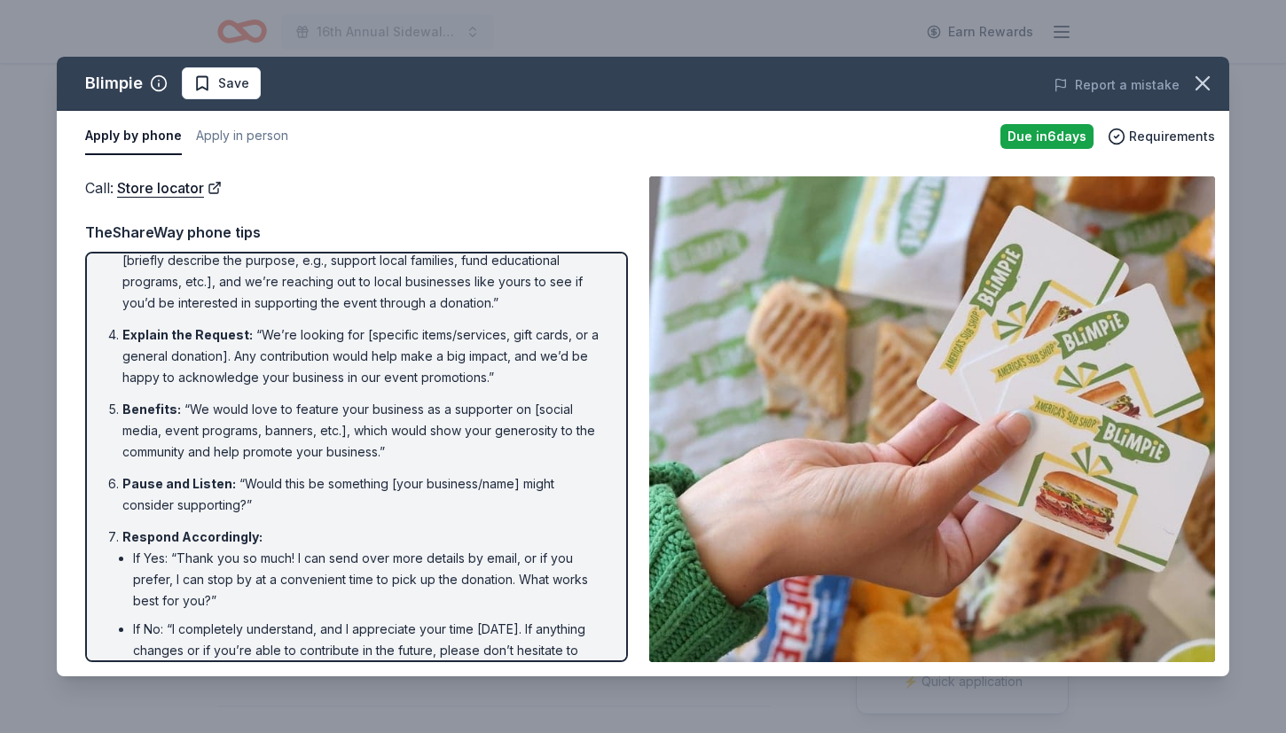
scroll to position [278, 0]
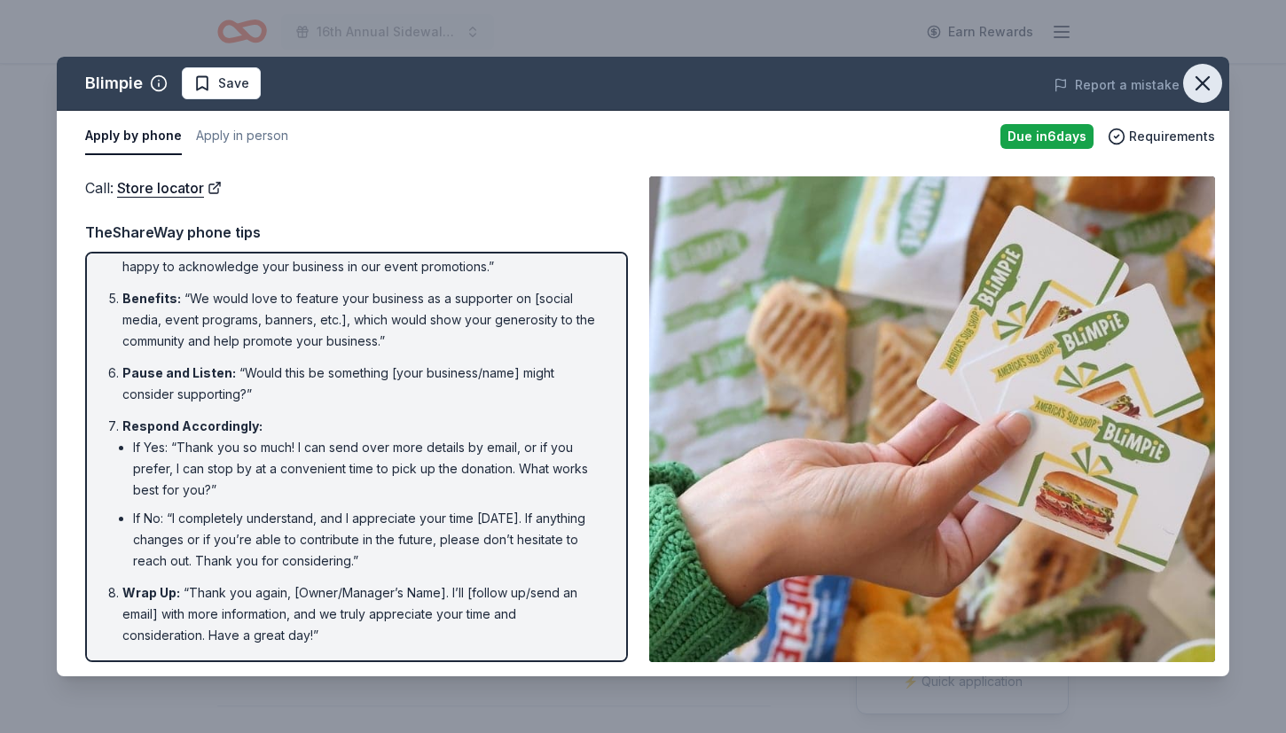
click at [1208, 89] on icon "button" at bounding box center [1202, 83] width 12 height 12
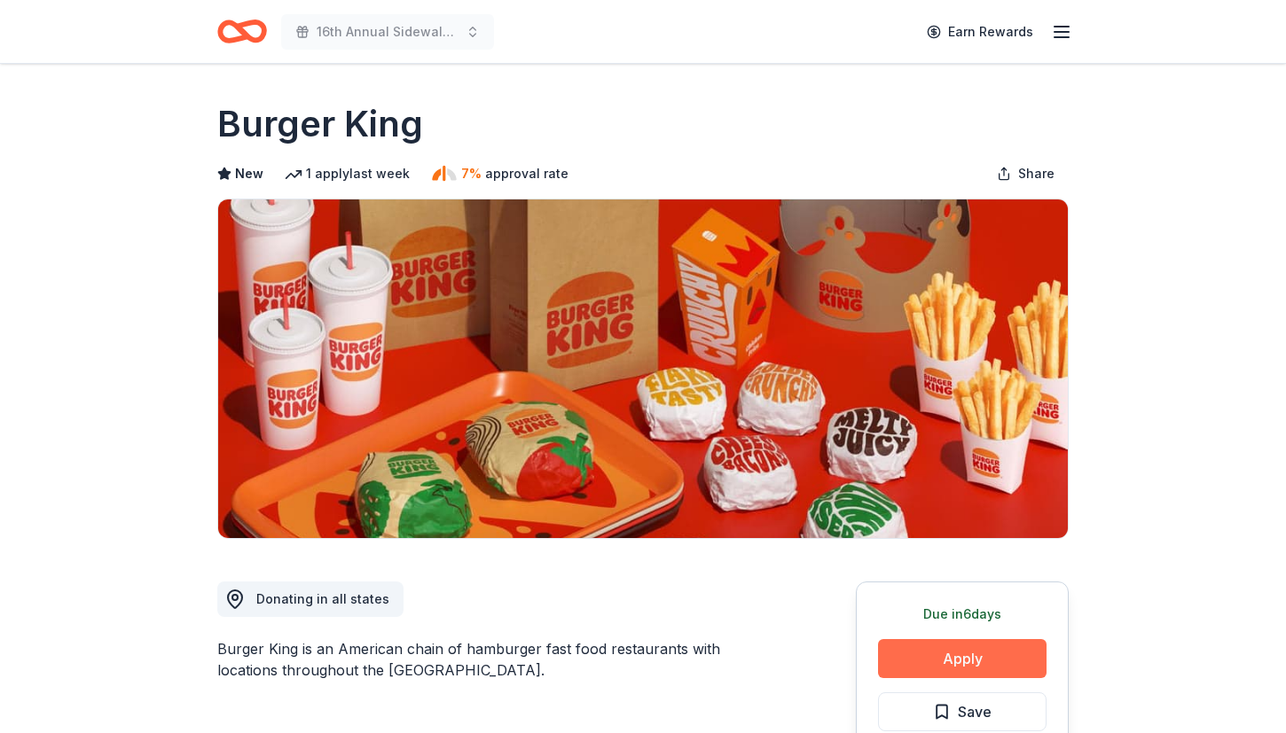
click at [948, 644] on button "Apply" at bounding box center [962, 658] width 168 height 39
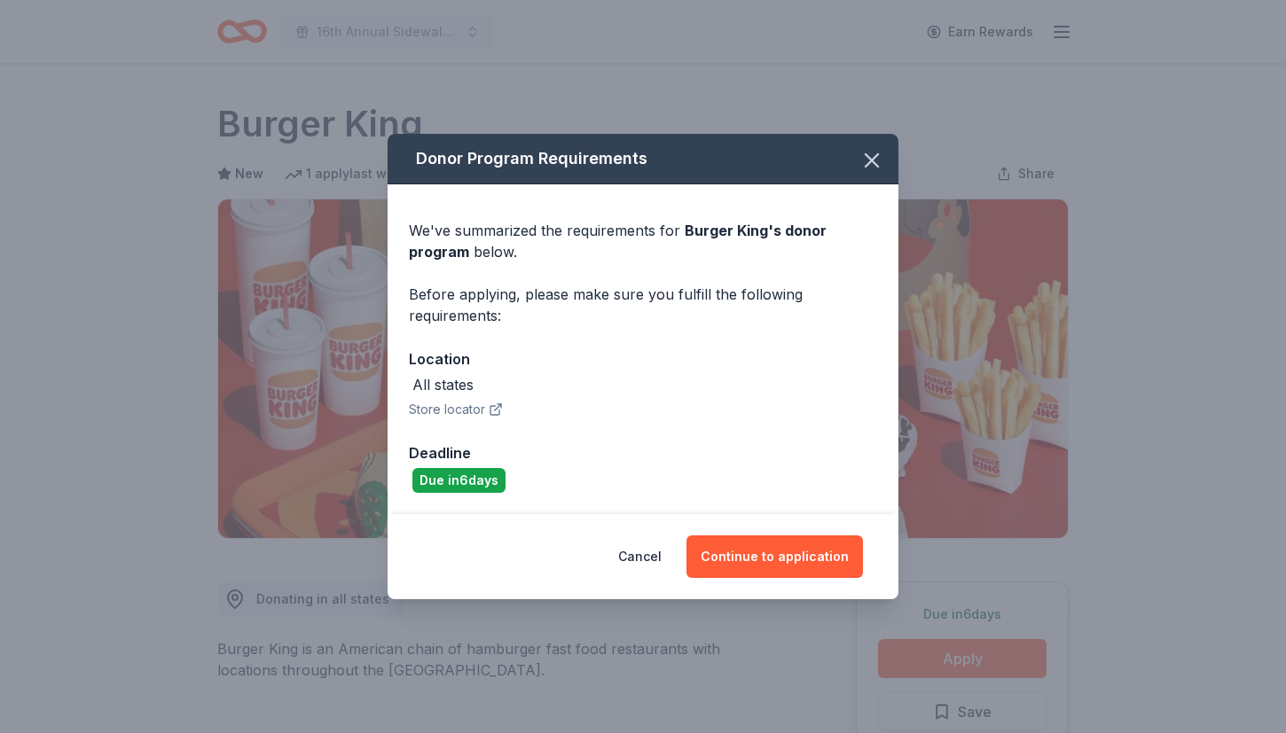
click at [970, 344] on div "Donor Program Requirements We've summarized the requirements for Burger King 's…" at bounding box center [643, 366] width 1286 height 733
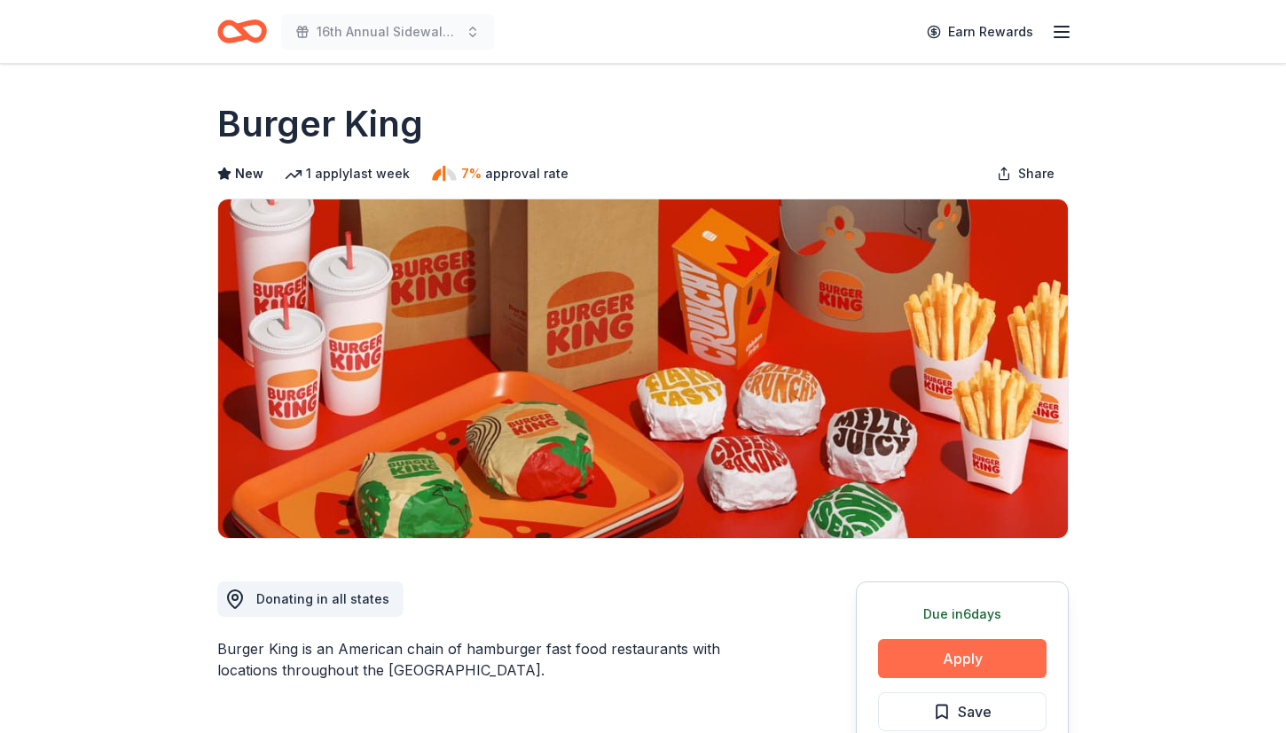
click at [990, 655] on button "Apply" at bounding box center [962, 658] width 168 height 39
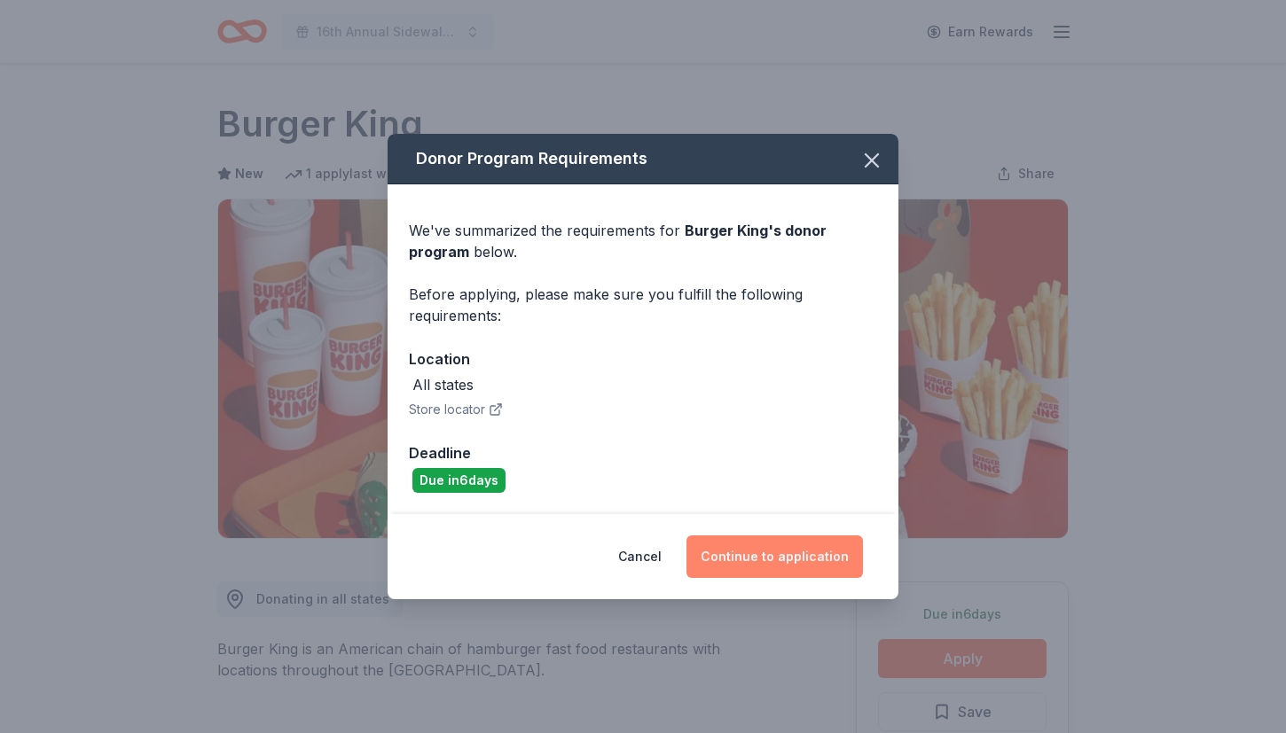
click at [830, 559] on button "Continue to application" at bounding box center [774, 557] width 176 height 43
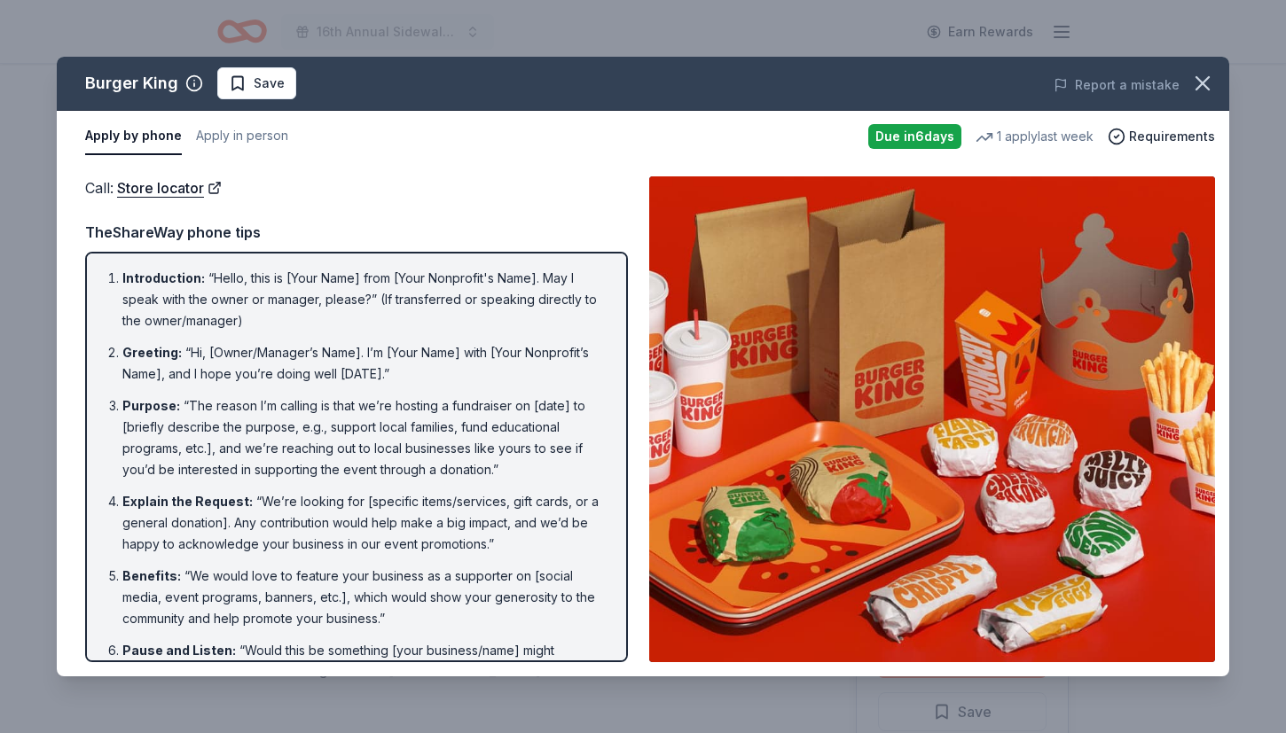
scroll to position [278, 0]
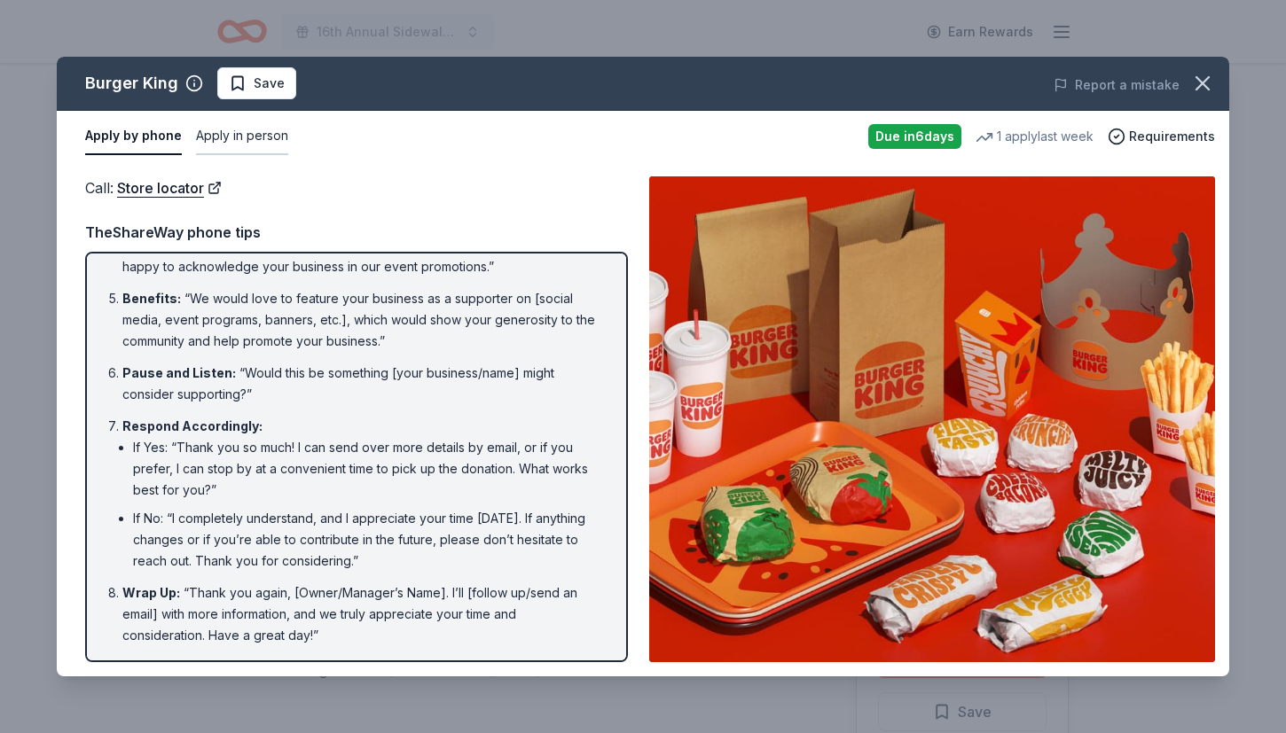
click at [262, 124] on button "Apply in person" at bounding box center [242, 136] width 92 height 37
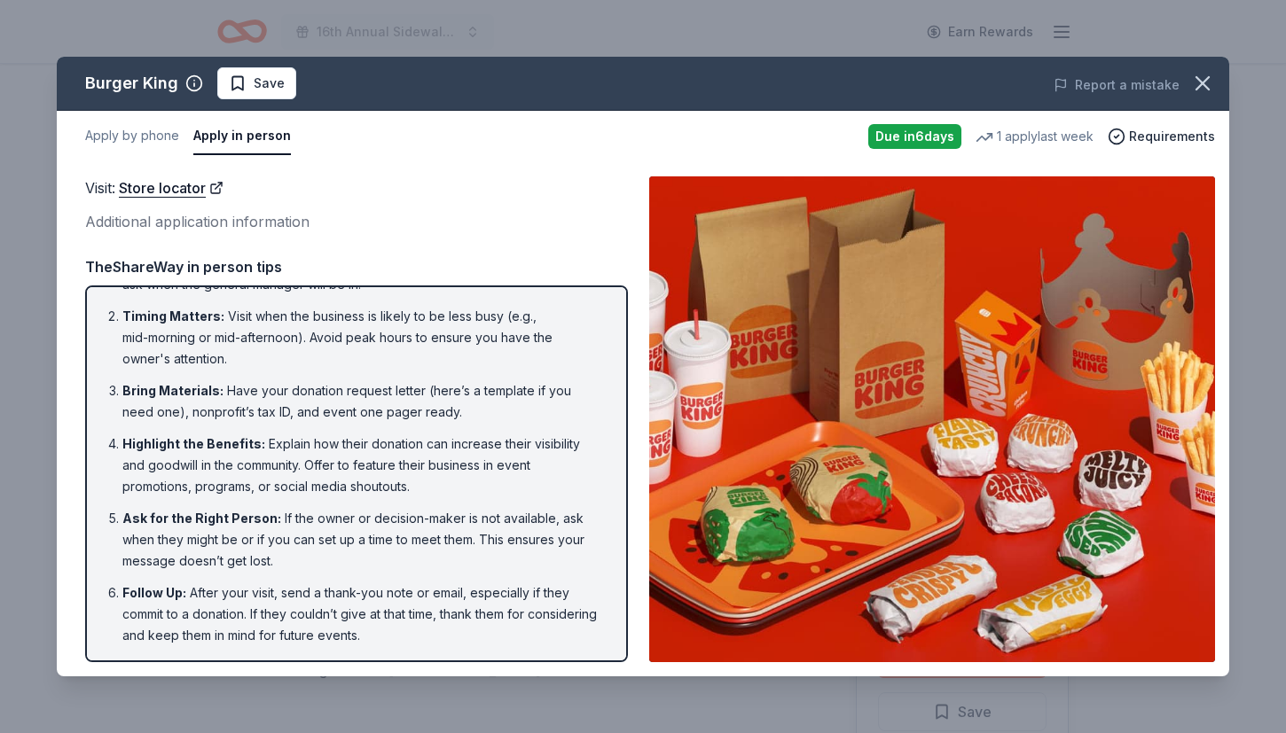
scroll to position [49, 0]
click at [1208, 86] on icon "button" at bounding box center [1202, 83] width 25 height 25
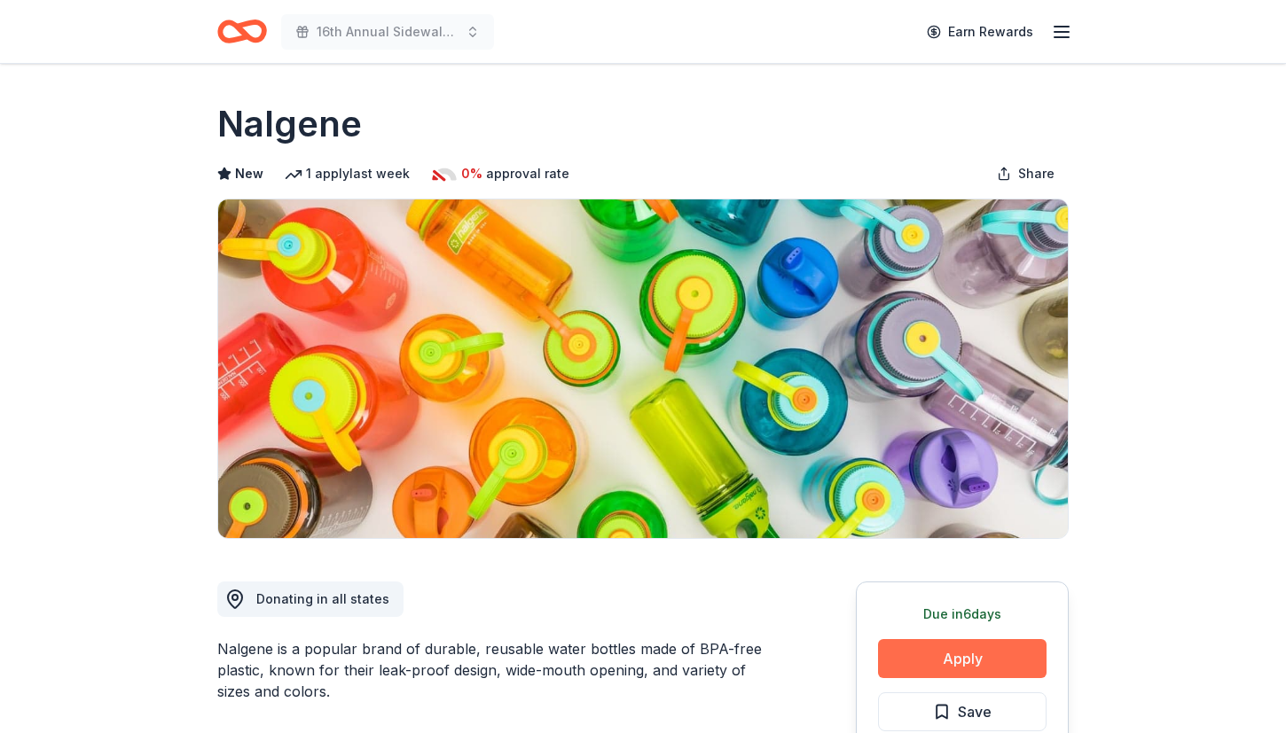
click at [979, 645] on button "Apply" at bounding box center [962, 658] width 168 height 39
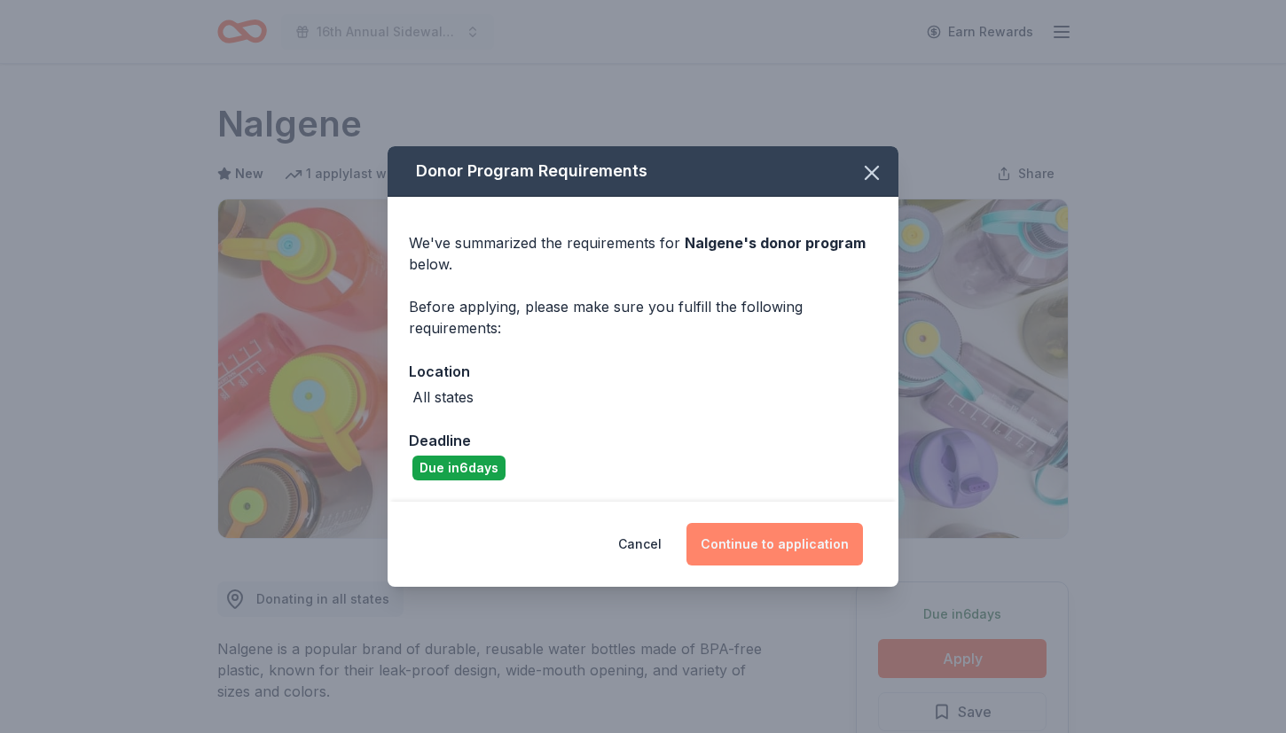
click at [750, 543] on button "Continue to application" at bounding box center [774, 544] width 176 height 43
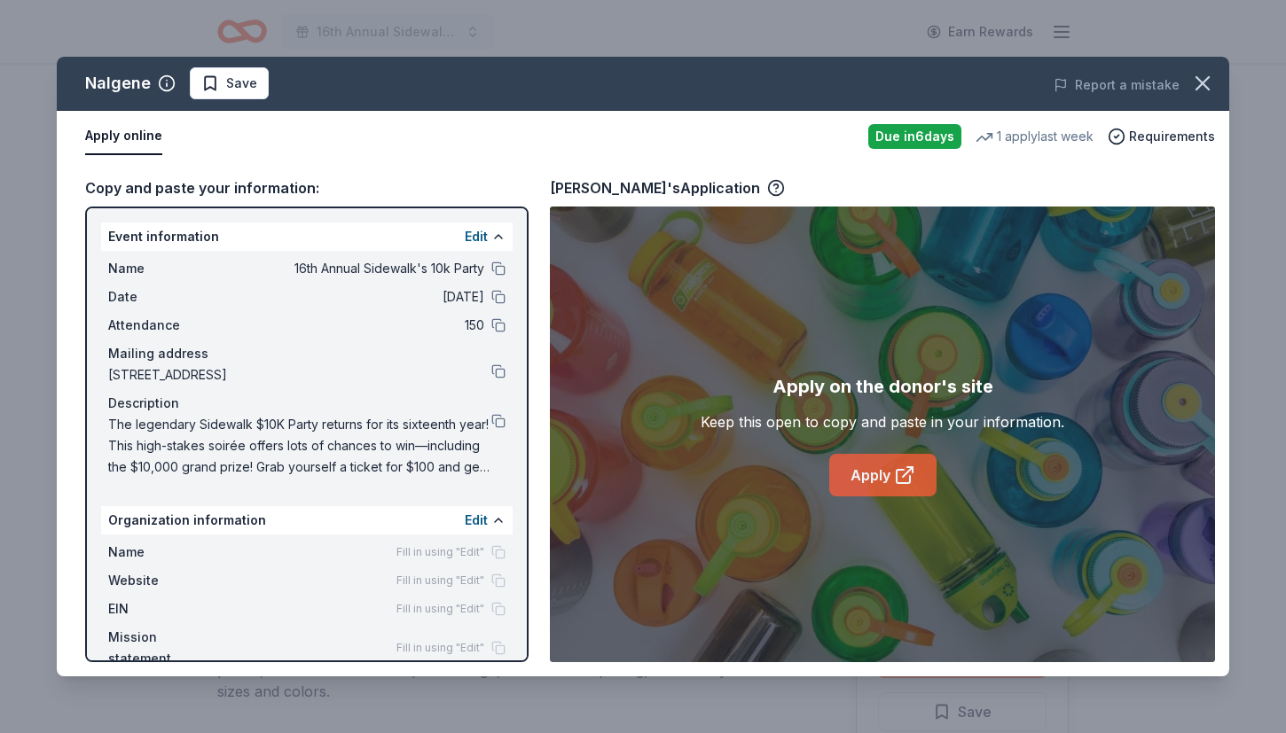
click at [880, 472] on link "Apply" at bounding box center [882, 475] width 107 height 43
click at [229, 96] on button "Save" at bounding box center [229, 83] width 79 height 32
click at [231, 83] on html "16th Annual Sidewalk's 10k Party Earn Rewards Due in 6 days Share Nalgene New 1…" at bounding box center [643, 366] width 1286 height 733
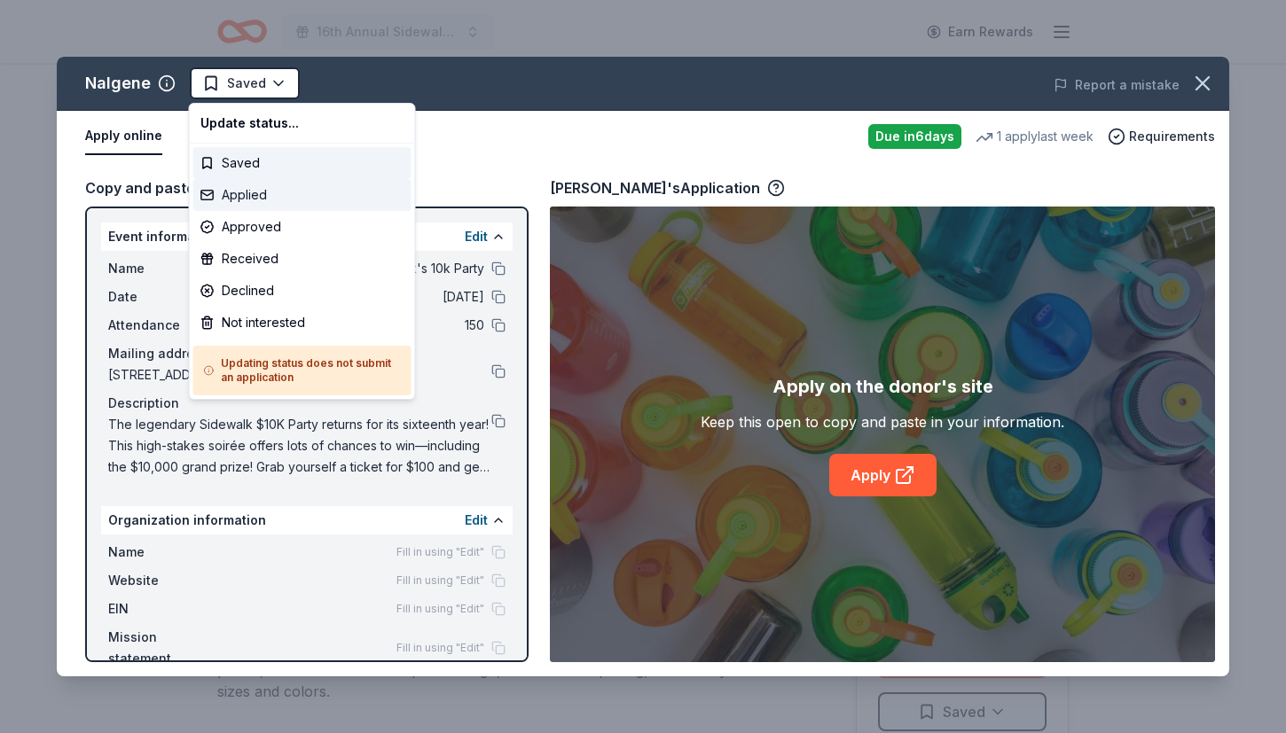
click at [269, 196] on div "Applied" at bounding box center [302, 195] width 218 height 32
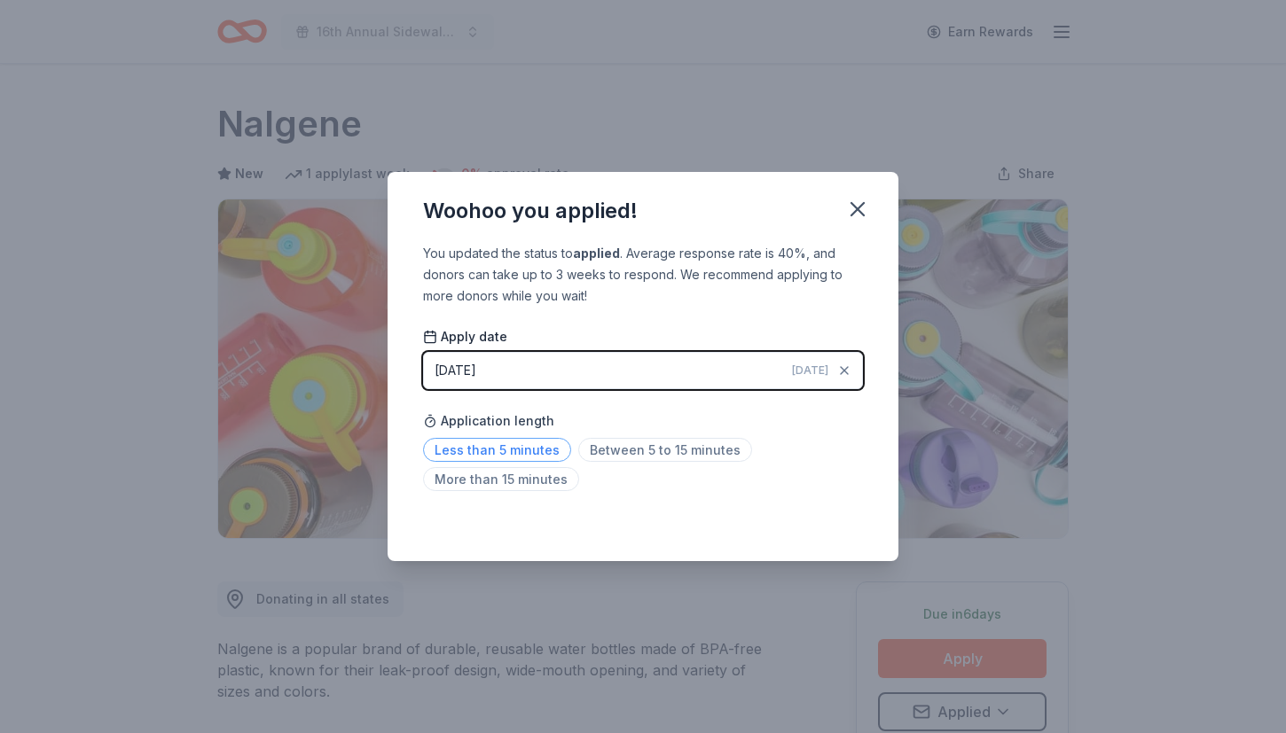
click at [506, 446] on span "Less than 5 minutes" at bounding box center [497, 450] width 148 height 24
click at [867, 203] on icon "button" at bounding box center [857, 209] width 25 height 25
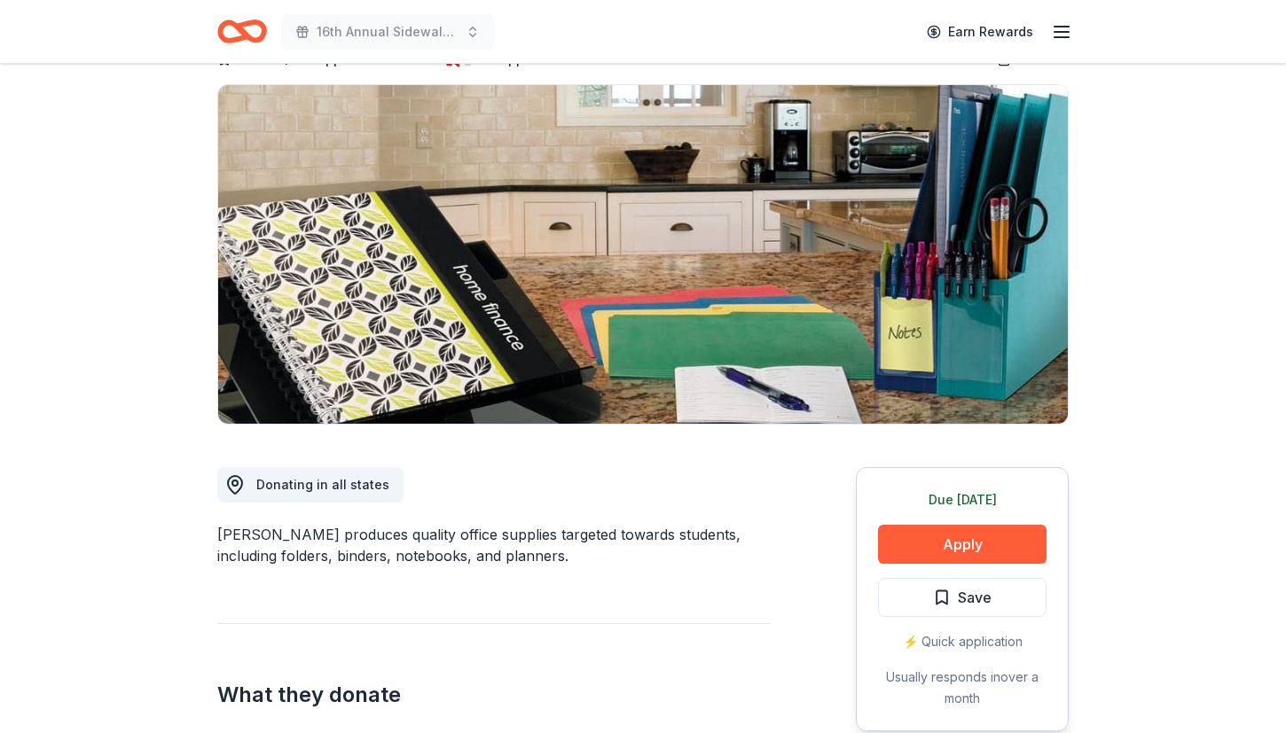
scroll to position [137, 0]
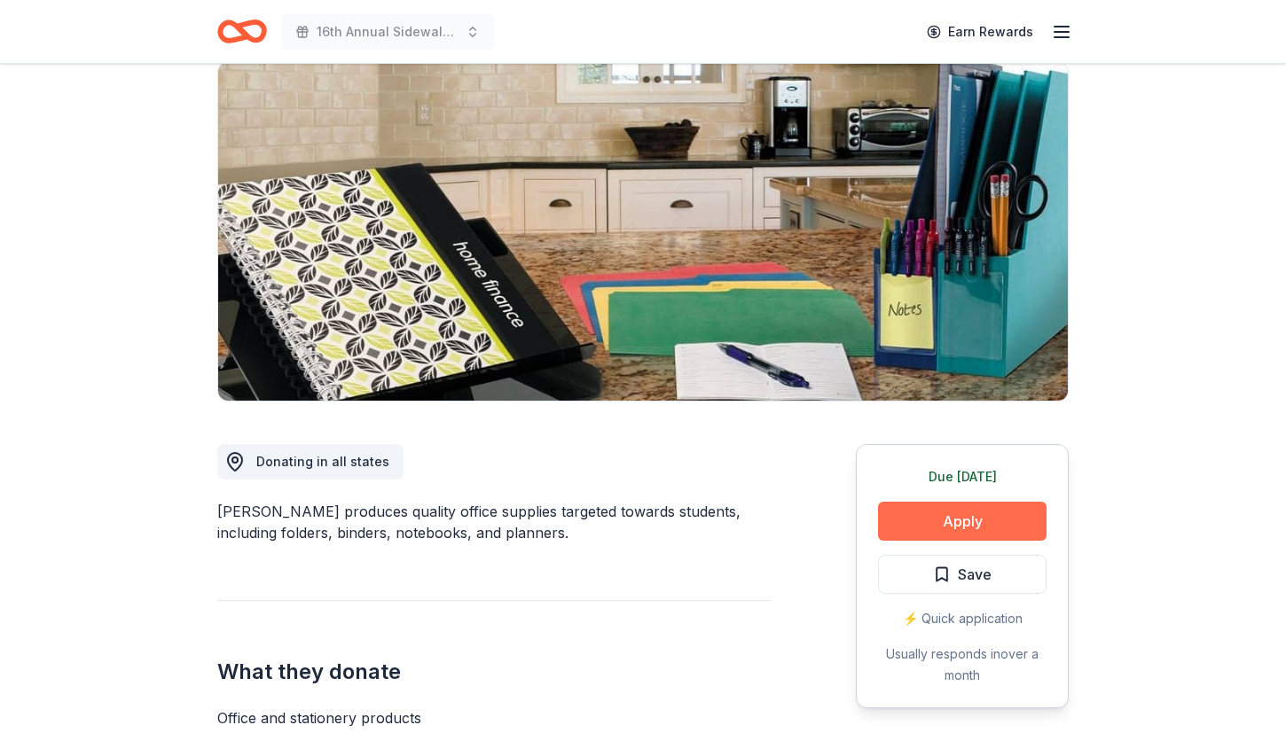
click at [943, 536] on button "Apply" at bounding box center [962, 521] width 168 height 39
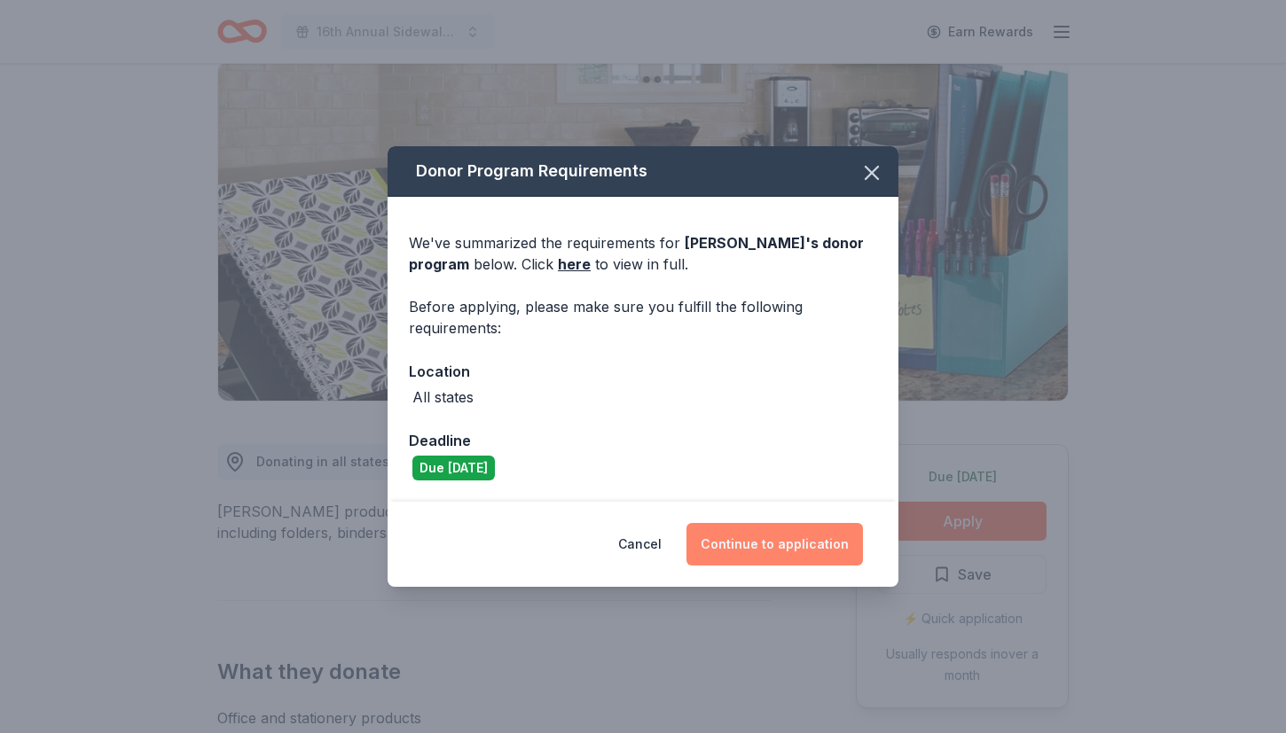
click at [796, 539] on button "Continue to application" at bounding box center [774, 544] width 176 height 43
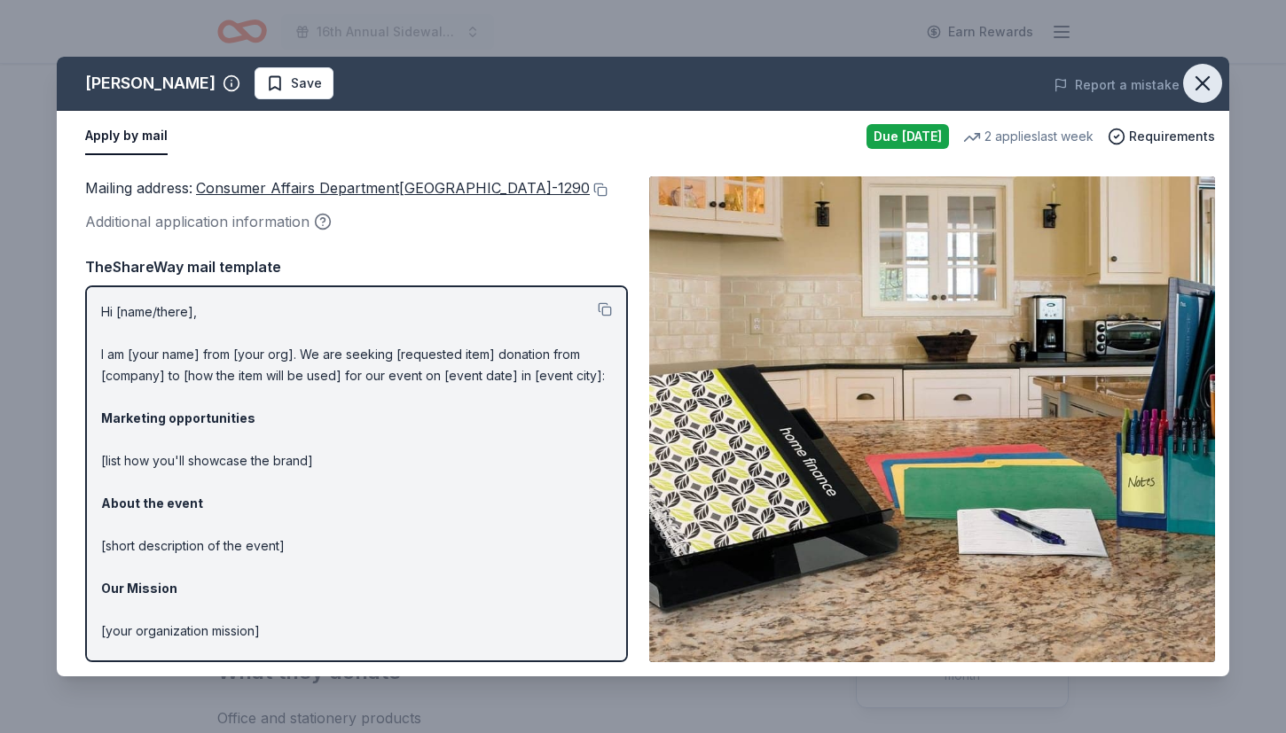
click at [1207, 87] on icon "button" at bounding box center [1202, 83] width 12 height 12
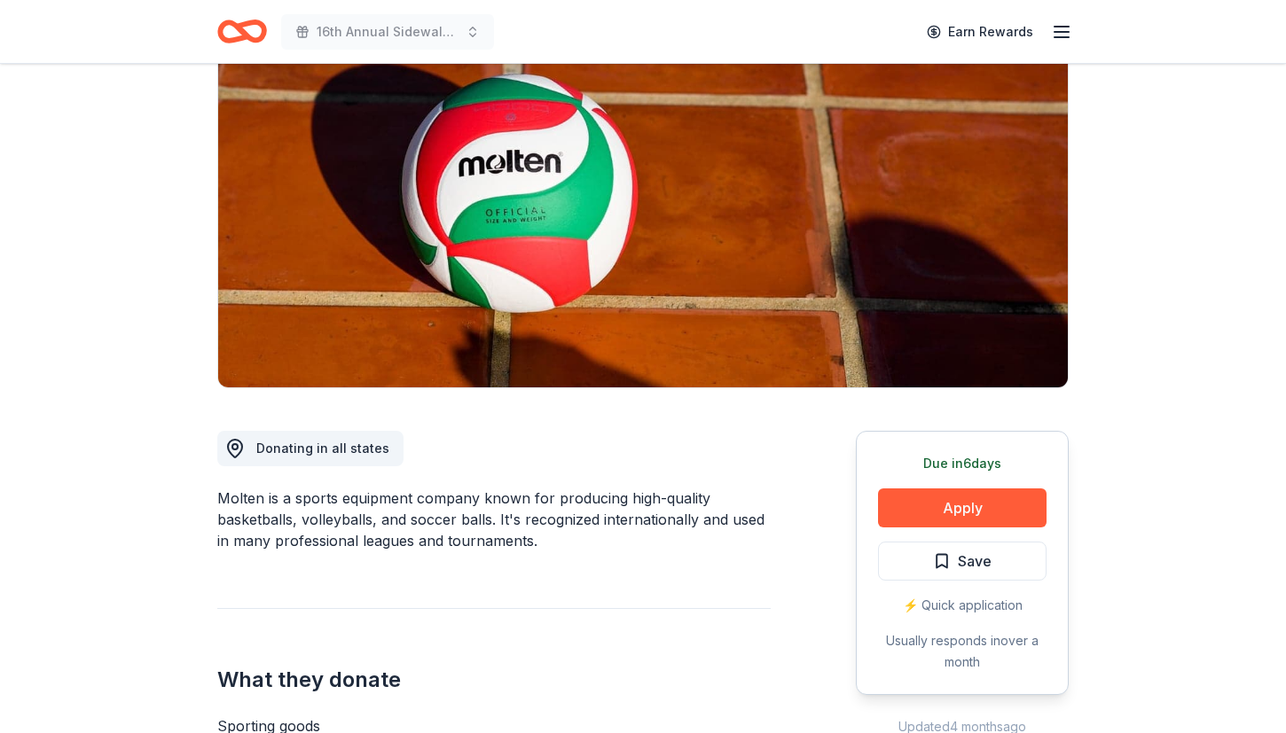
scroll to position [194, 0]
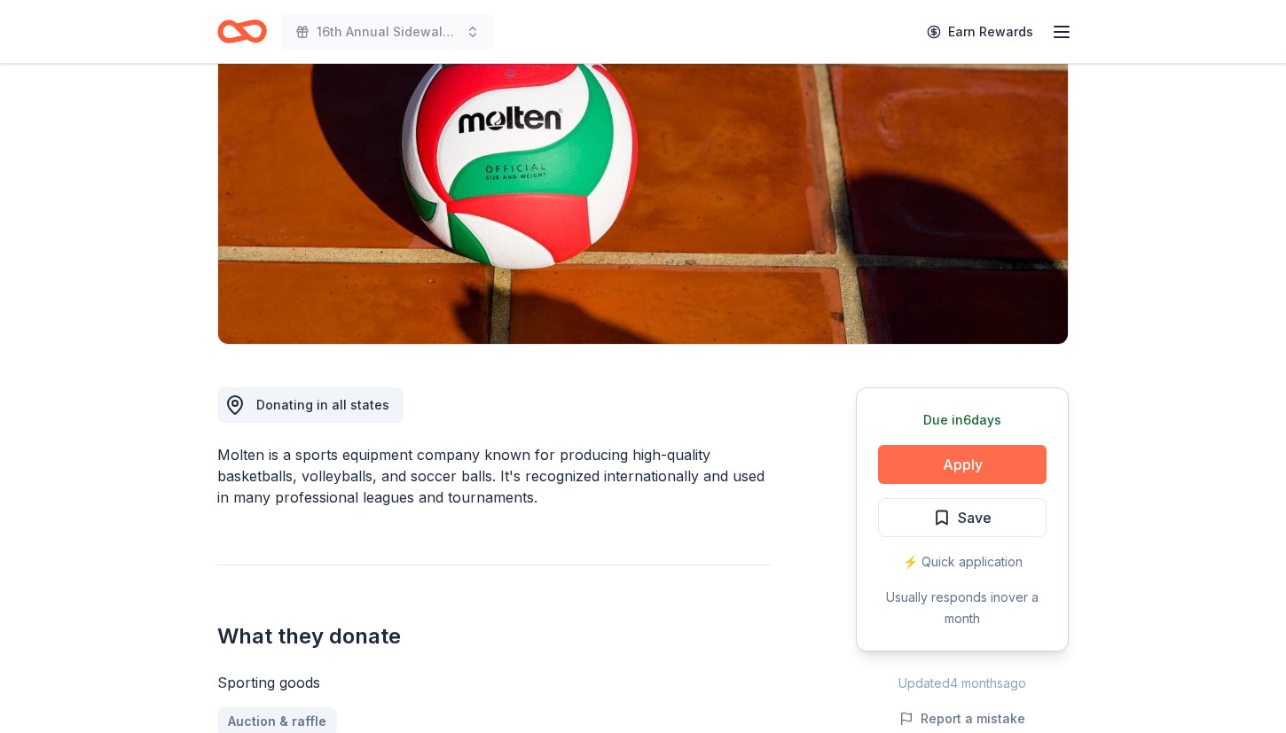
click at [958, 469] on button "Apply" at bounding box center [962, 464] width 168 height 39
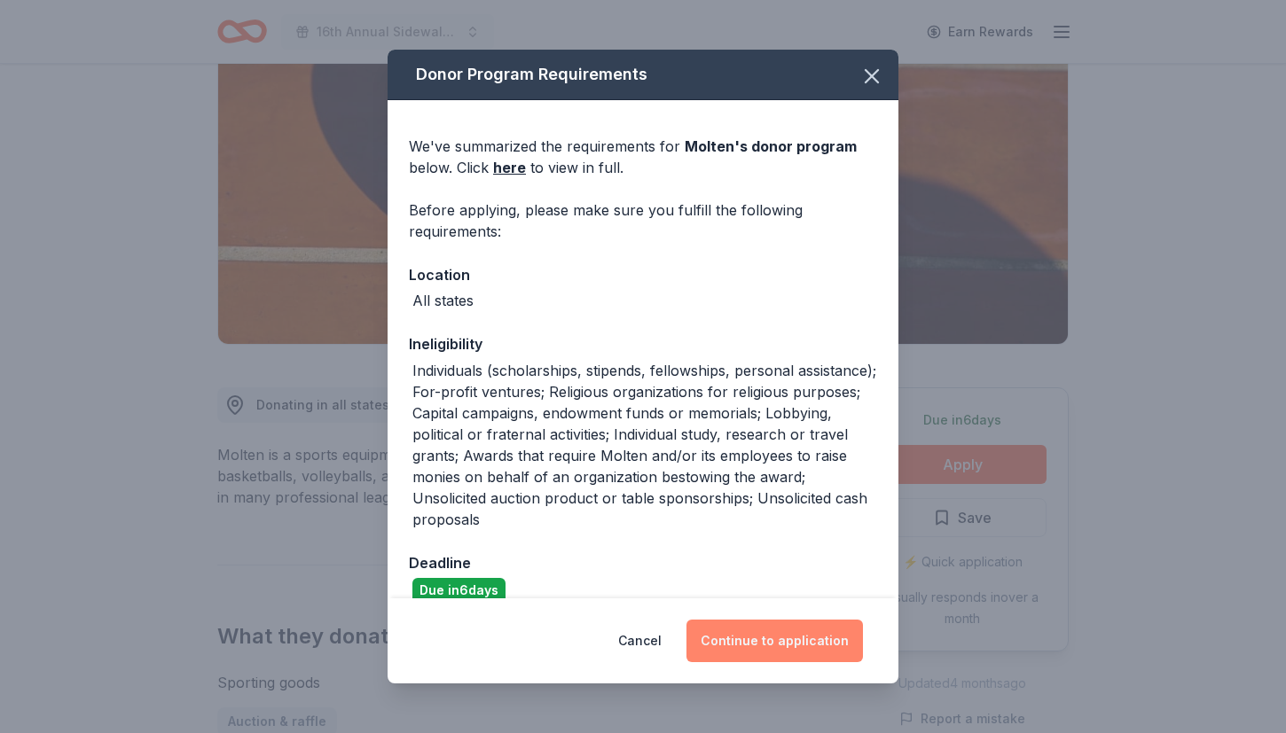
click at [763, 649] on button "Continue to application" at bounding box center [774, 641] width 176 height 43
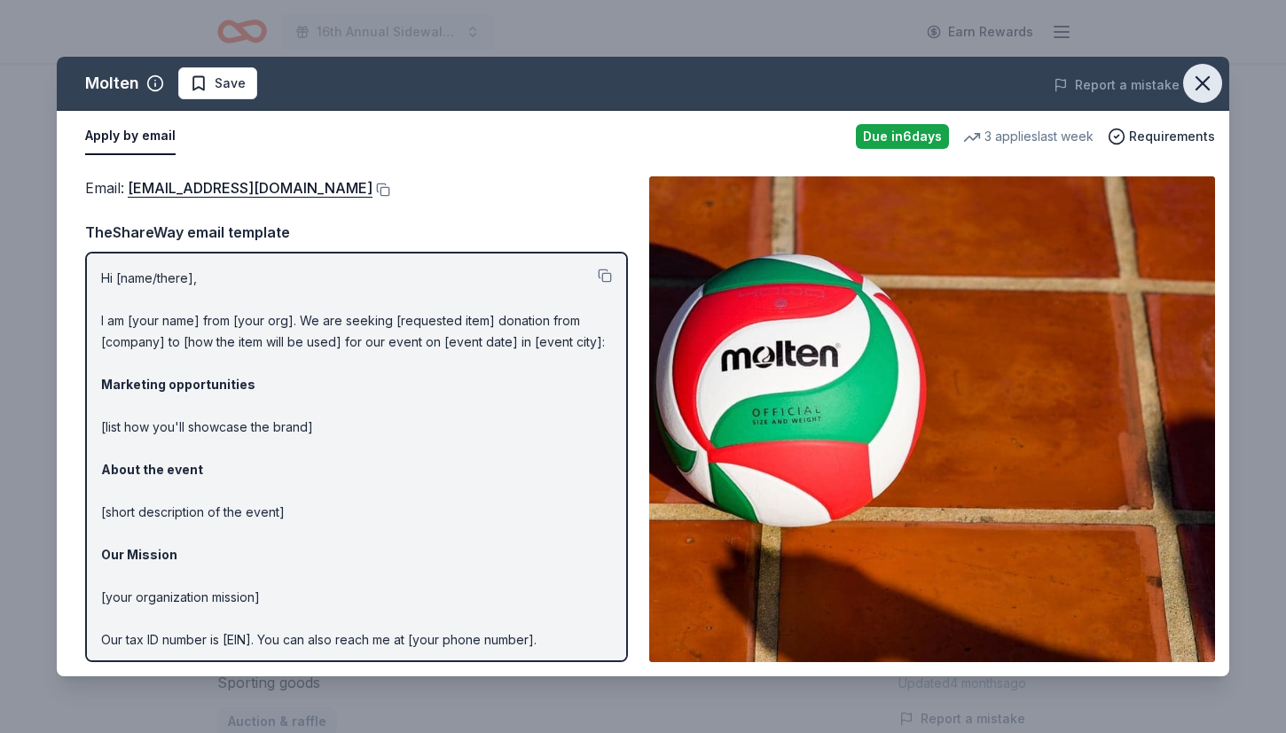
click at [1191, 96] on button "button" at bounding box center [1202, 83] width 39 height 39
